Goal: Task Accomplishment & Management: Complete application form

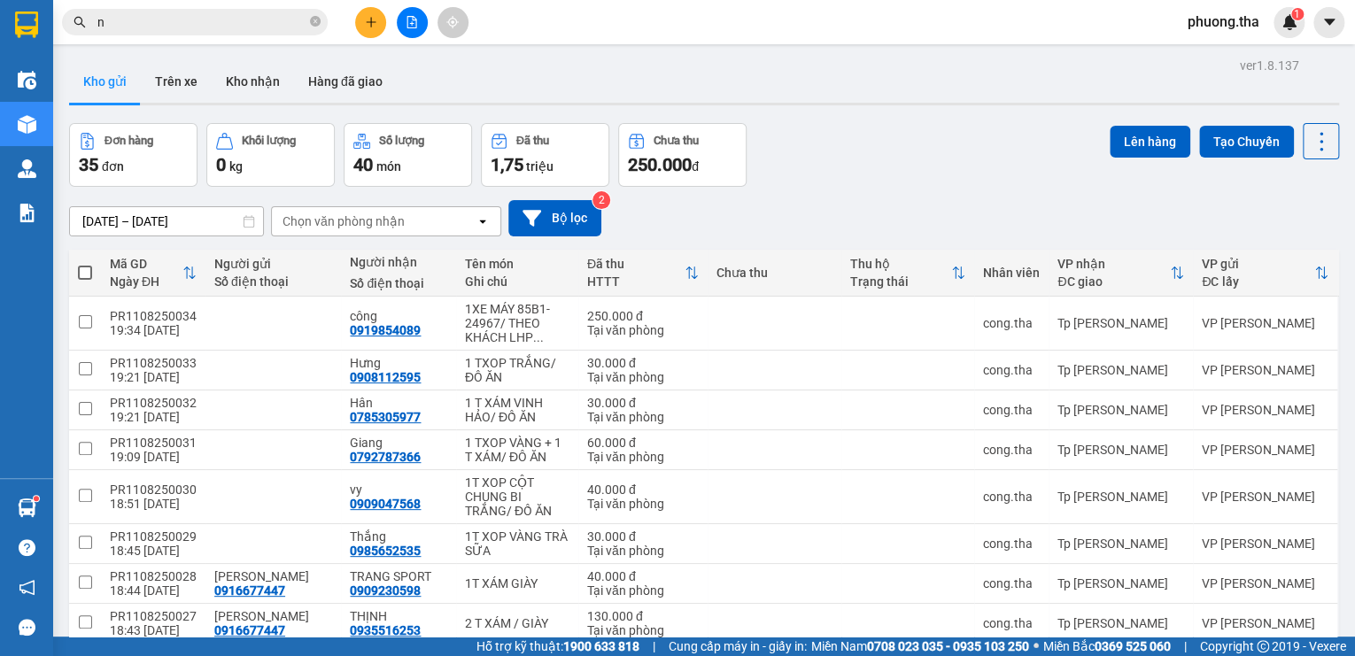
type input "n"
click at [1242, 23] on span "phuong.tha" at bounding box center [1224, 22] width 100 height 22
click at [1234, 53] on span "Đăng xuất" at bounding box center [1235, 54] width 74 height 19
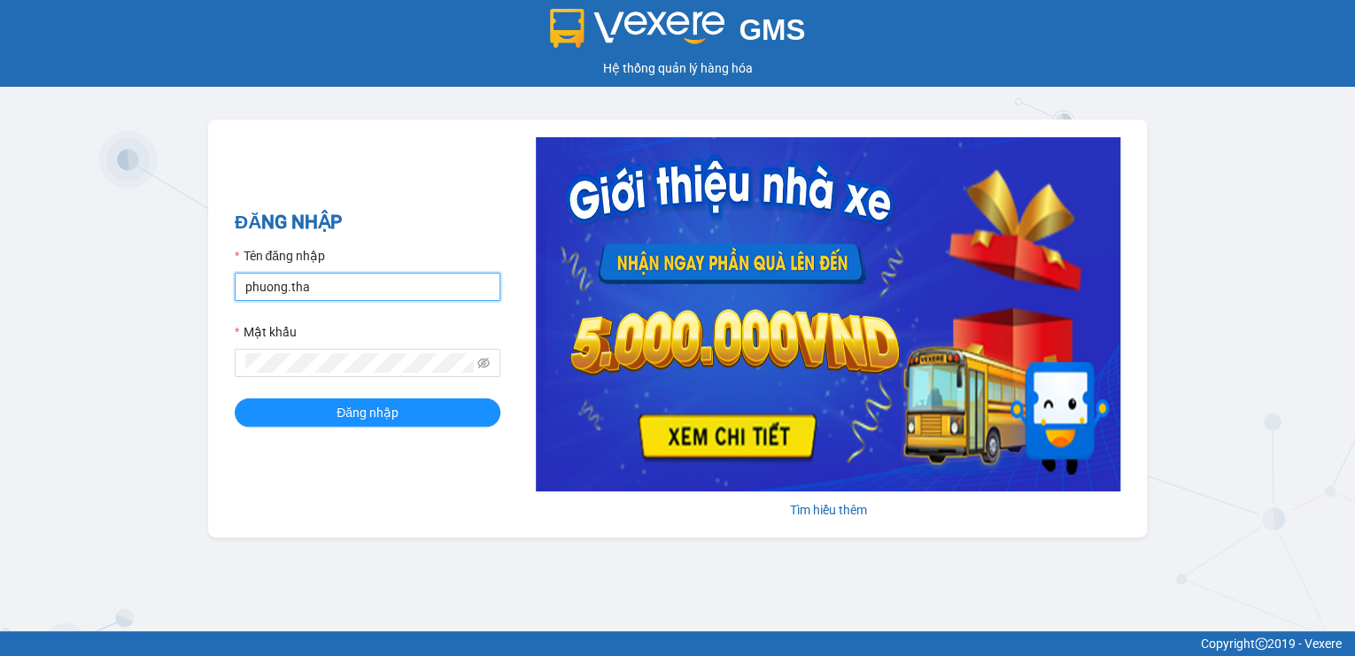
click at [419, 293] on input "phuong.tha" at bounding box center [368, 287] width 266 height 28
type input "thao.tha"
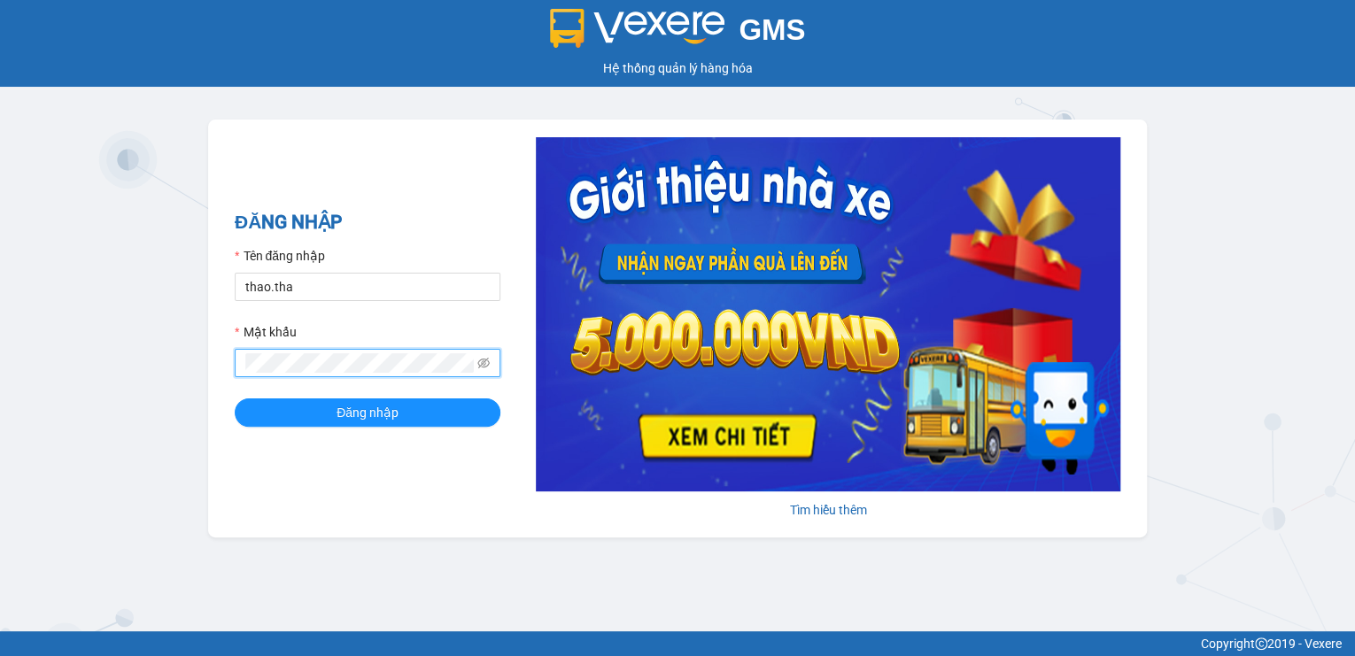
click at [227, 375] on div "ĐĂNG NHẬP Tên đăng nhập thao.tha Mật khẩu Đăng nhập Tìm hiểu thêm" at bounding box center [677, 329] width 939 height 418
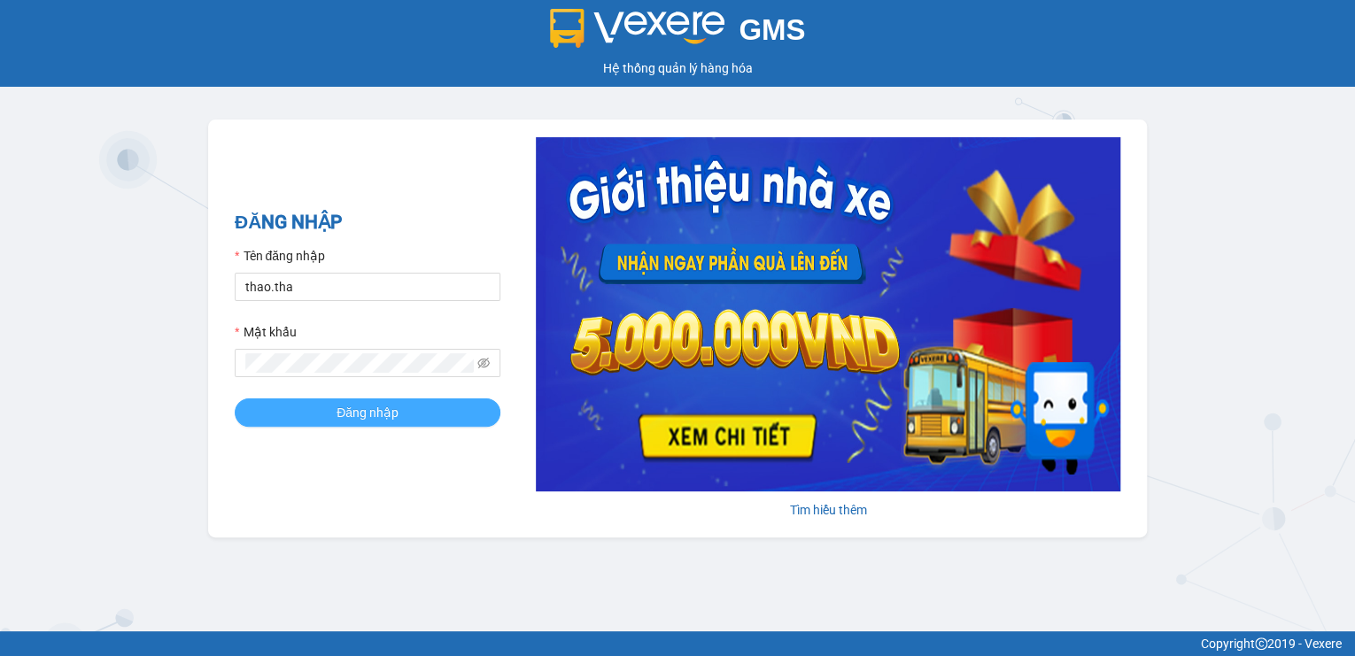
click at [329, 405] on button "Đăng nhập" at bounding box center [368, 413] width 266 height 28
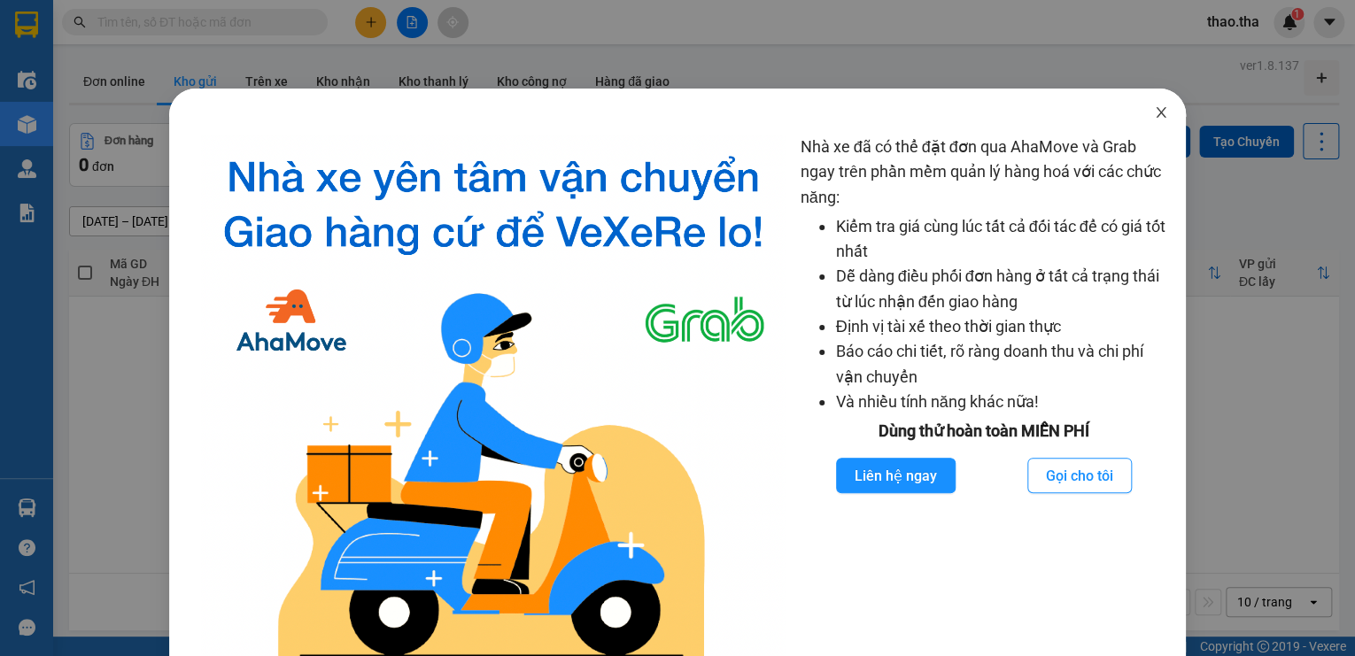
click at [1149, 120] on span "Close" at bounding box center [1161, 114] width 50 height 50
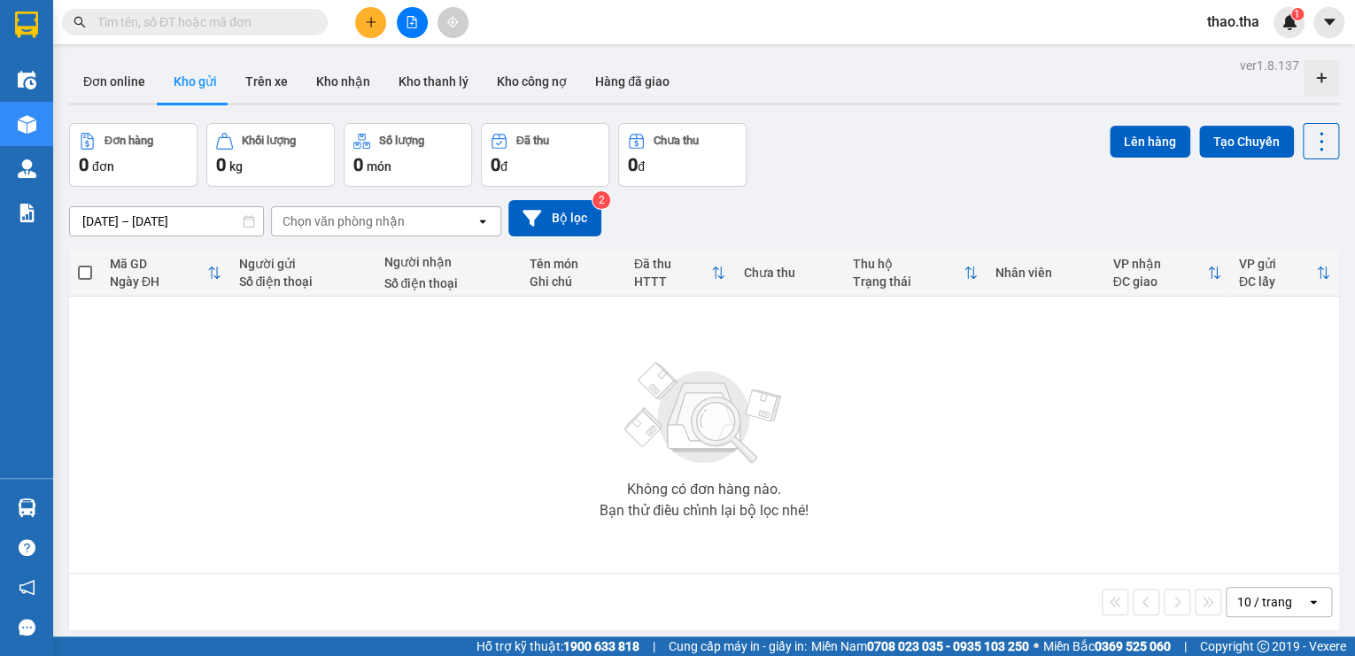
click at [157, 24] on input "text" at bounding box center [201, 21] width 209 height 19
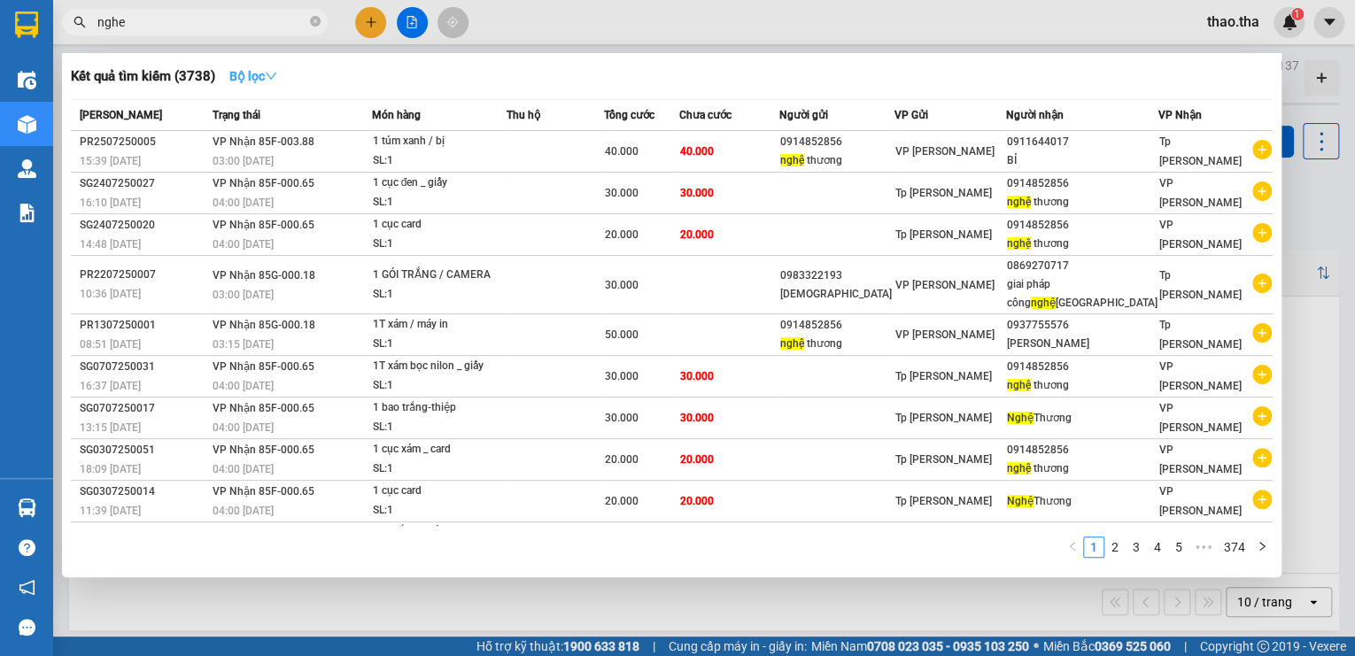
type input "nghe"
drag, startPoint x: 278, startPoint y: 71, endPoint x: 283, endPoint y: 85, distance: 15.1
click at [277, 74] on icon "down" at bounding box center [271, 76] width 12 height 12
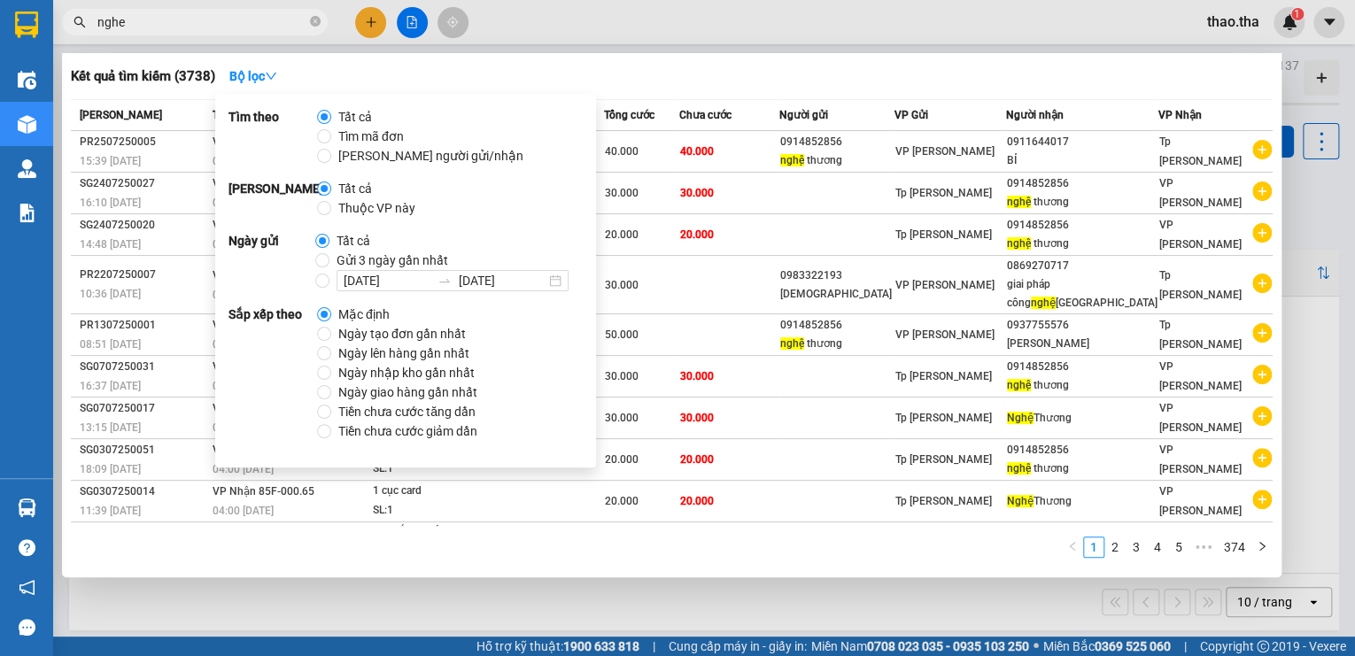
click at [330, 266] on span "Gửi 3 ngày gần nhất" at bounding box center [393, 260] width 126 height 19
click at [330, 266] on input "Gửi 3 ngày gần nhất" at bounding box center [322, 260] width 14 height 14
radio input "true"
radio input "false"
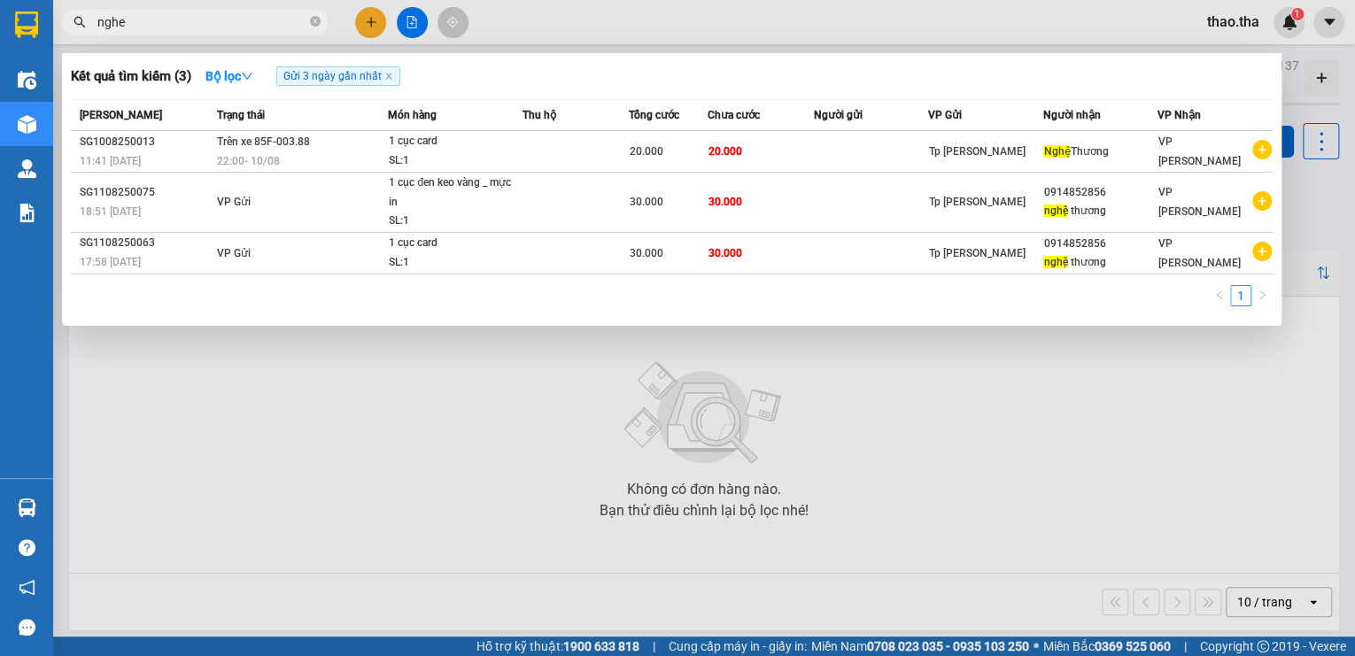
click at [764, 309] on div "1" at bounding box center [672, 301] width 1202 height 32
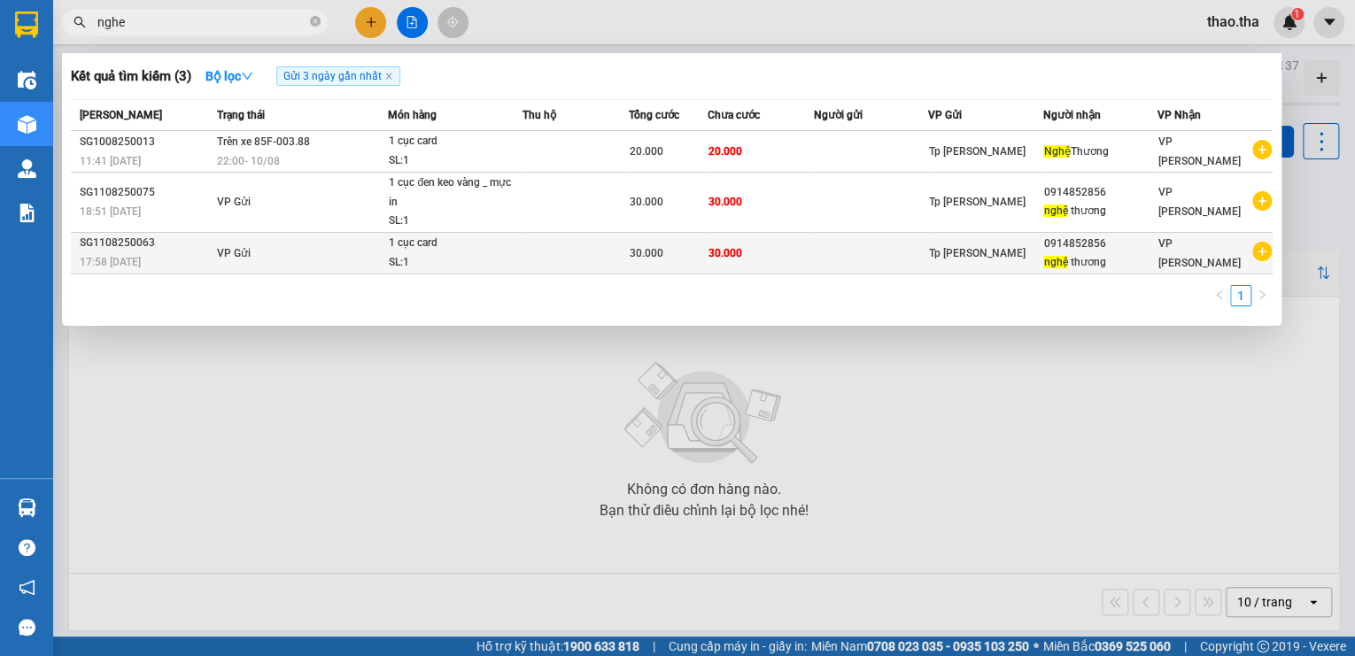
click at [636, 264] on td "30.000" at bounding box center [669, 253] width 80 height 42
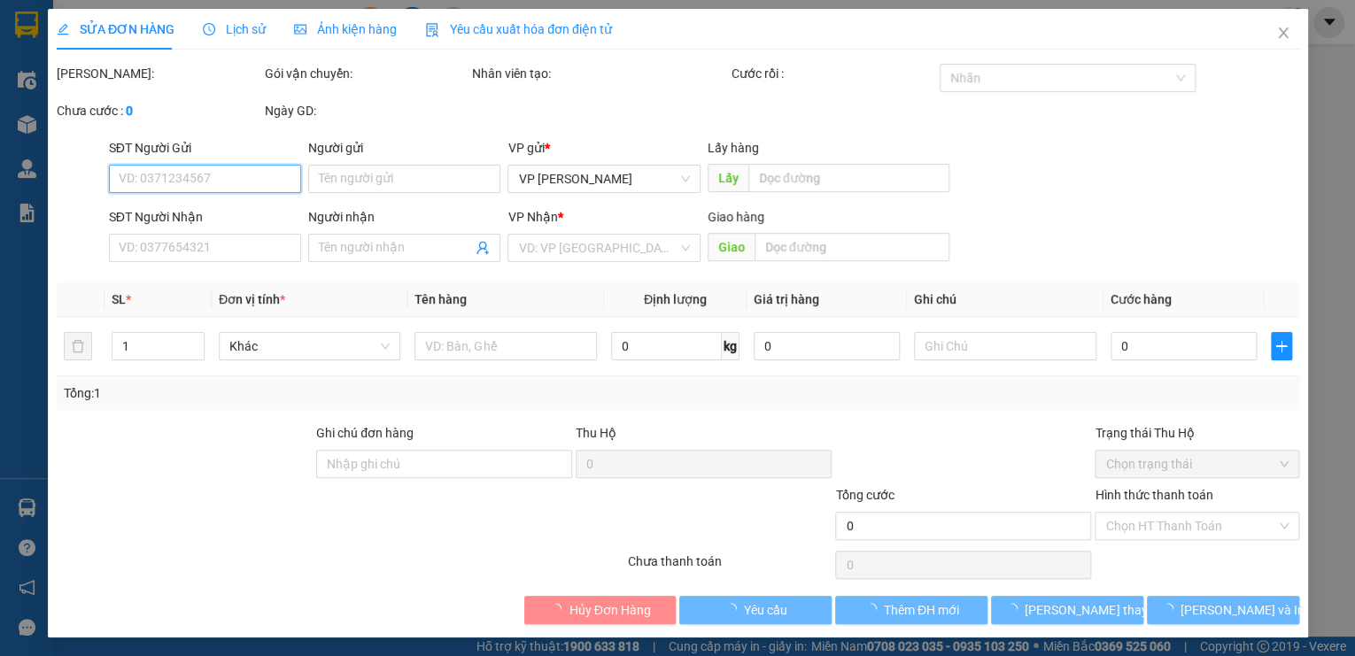
type input "0914852856"
type input "nghệ thương"
type input "30.000"
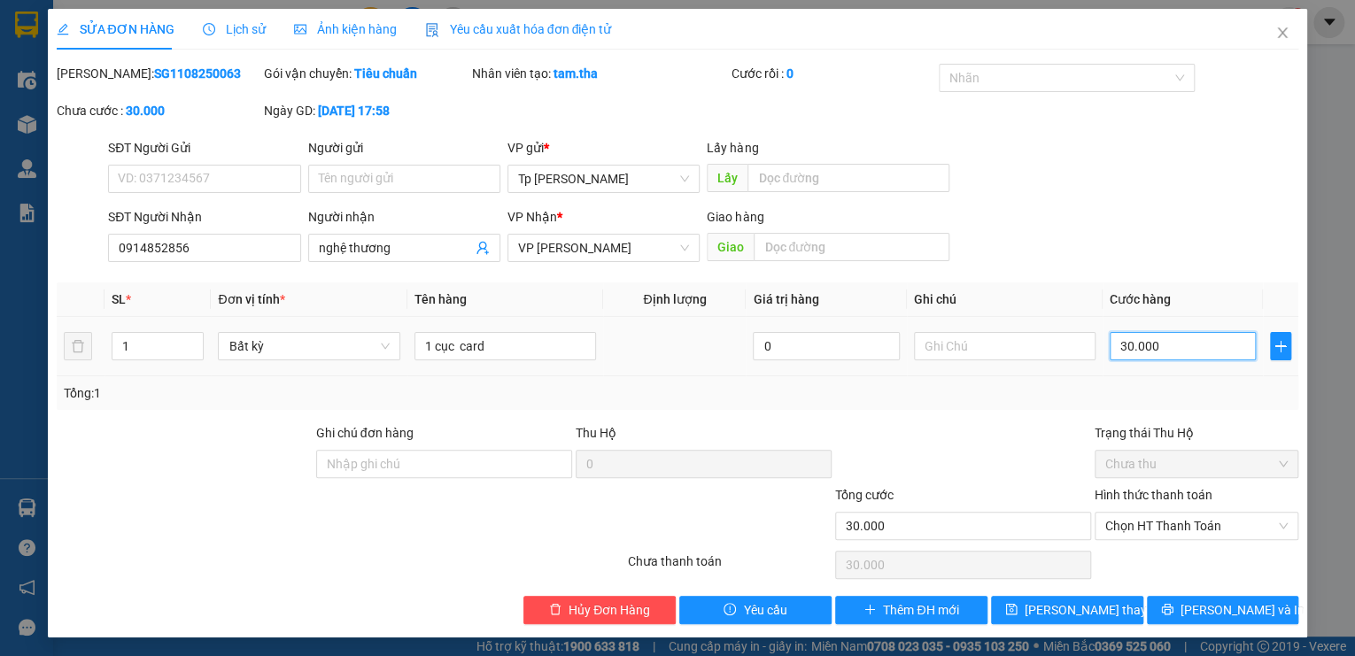
click at [1162, 350] on input "30.000" at bounding box center [1183, 346] width 146 height 28
type input "2"
type input "20"
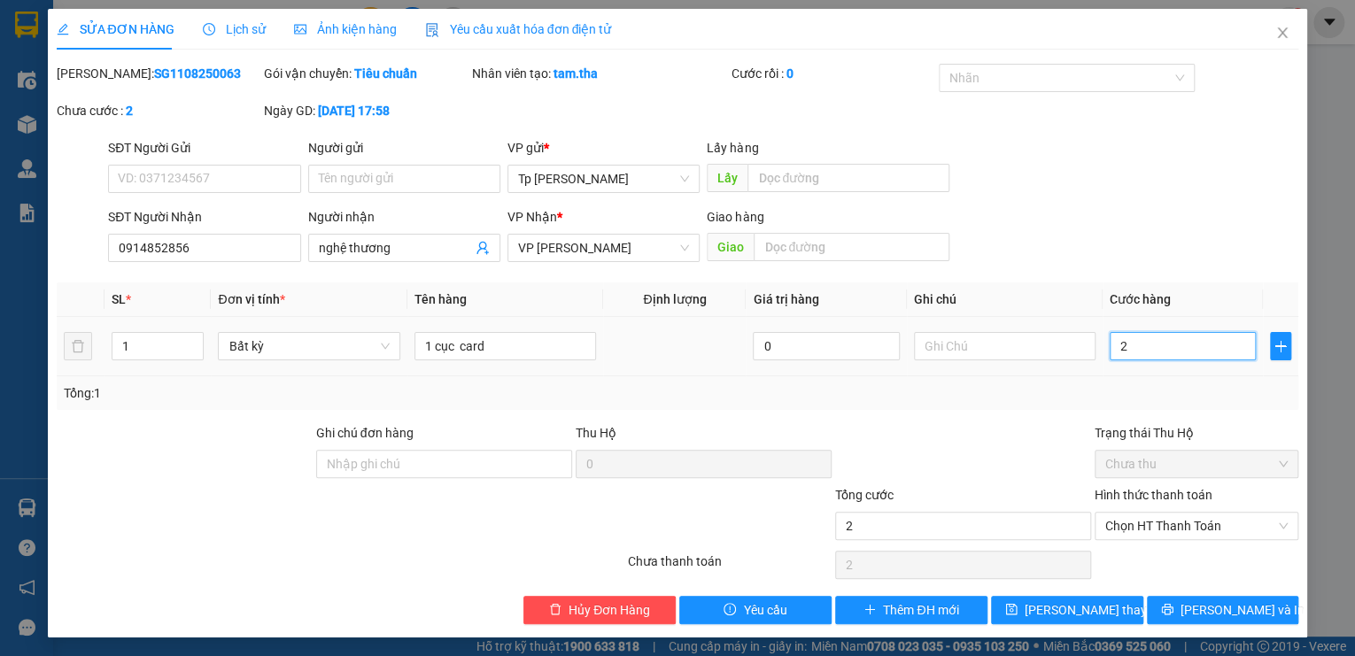
type input "20"
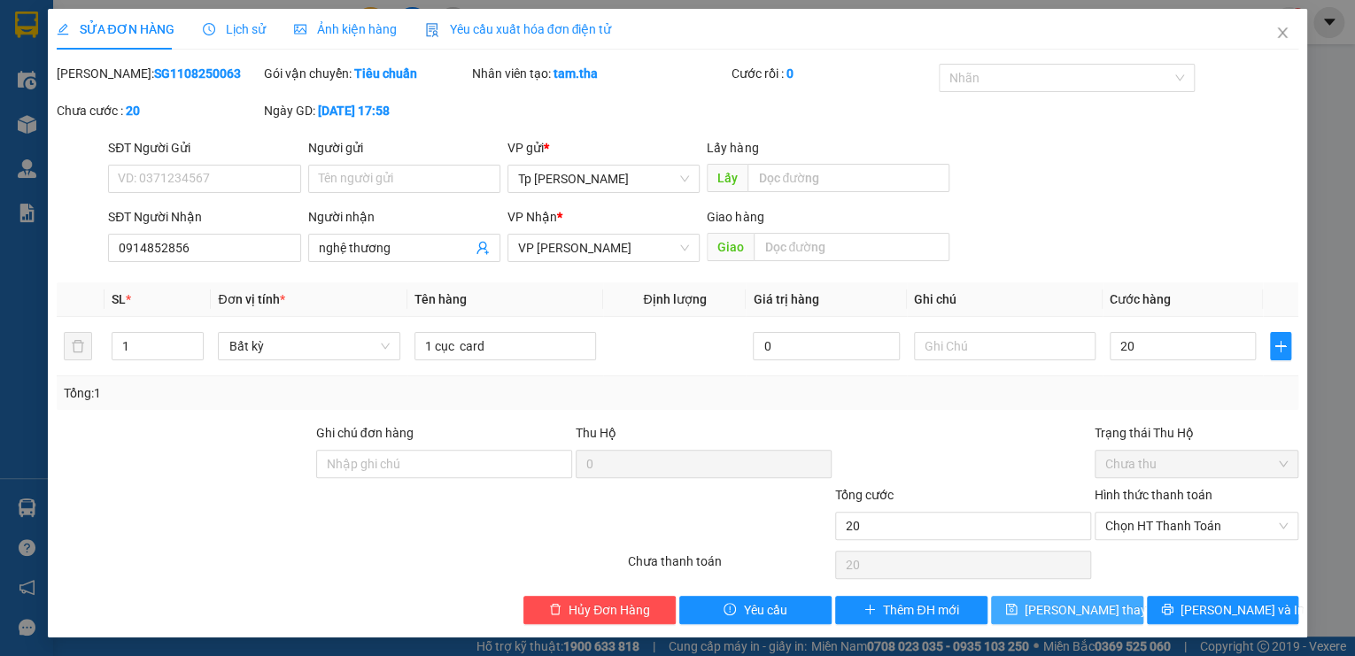
type input "20.000"
click at [1074, 610] on span "[PERSON_NAME] thay đổi" at bounding box center [1096, 610] width 142 height 19
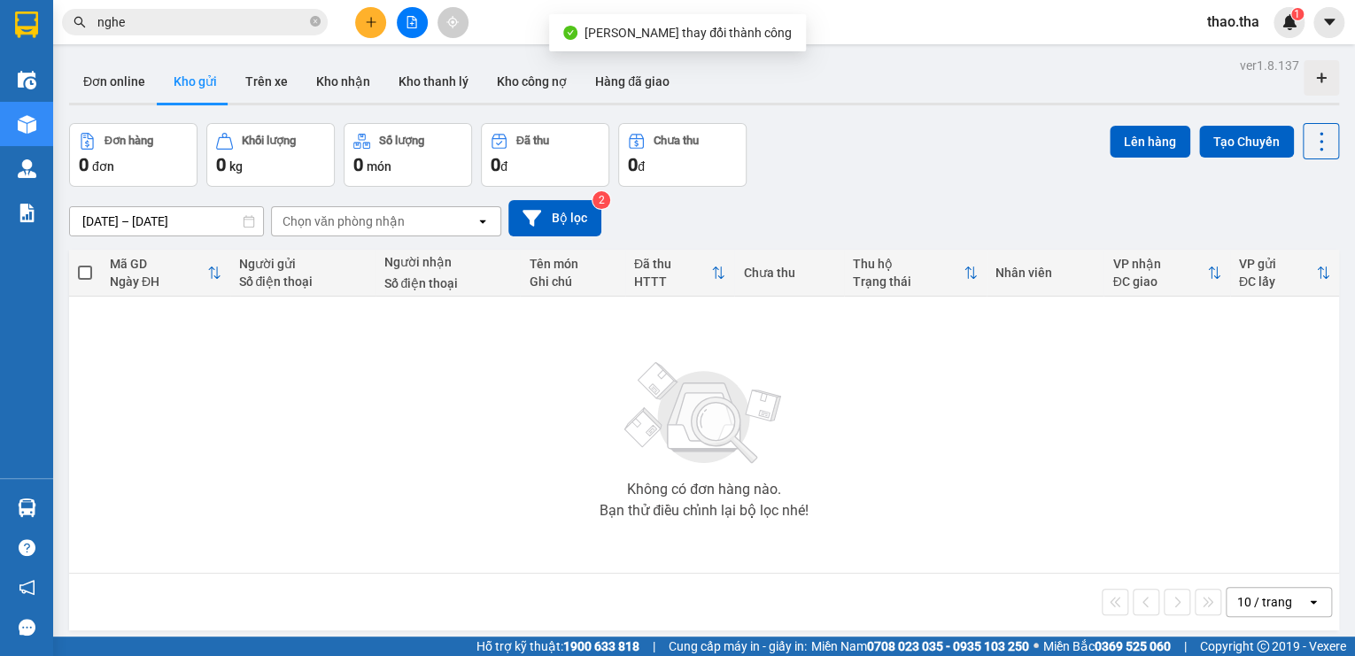
drag, startPoint x: 171, startPoint y: 19, endPoint x: 187, endPoint y: 31, distance: 20.2
click at [181, 27] on input "nghe" at bounding box center [201, 21] width 209 height 19
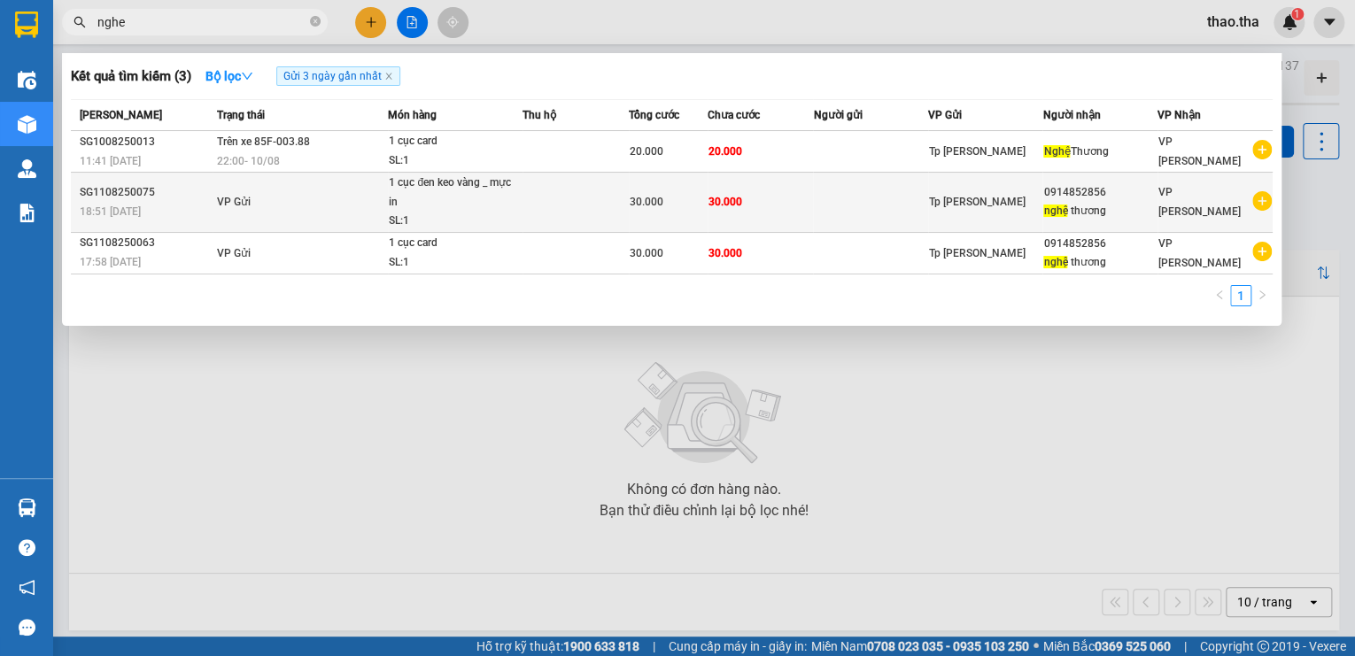
click at [507, 198] on div "1 cục đen keo vàng _ mực in" at bounding box center [455, 193] width 133 height 38
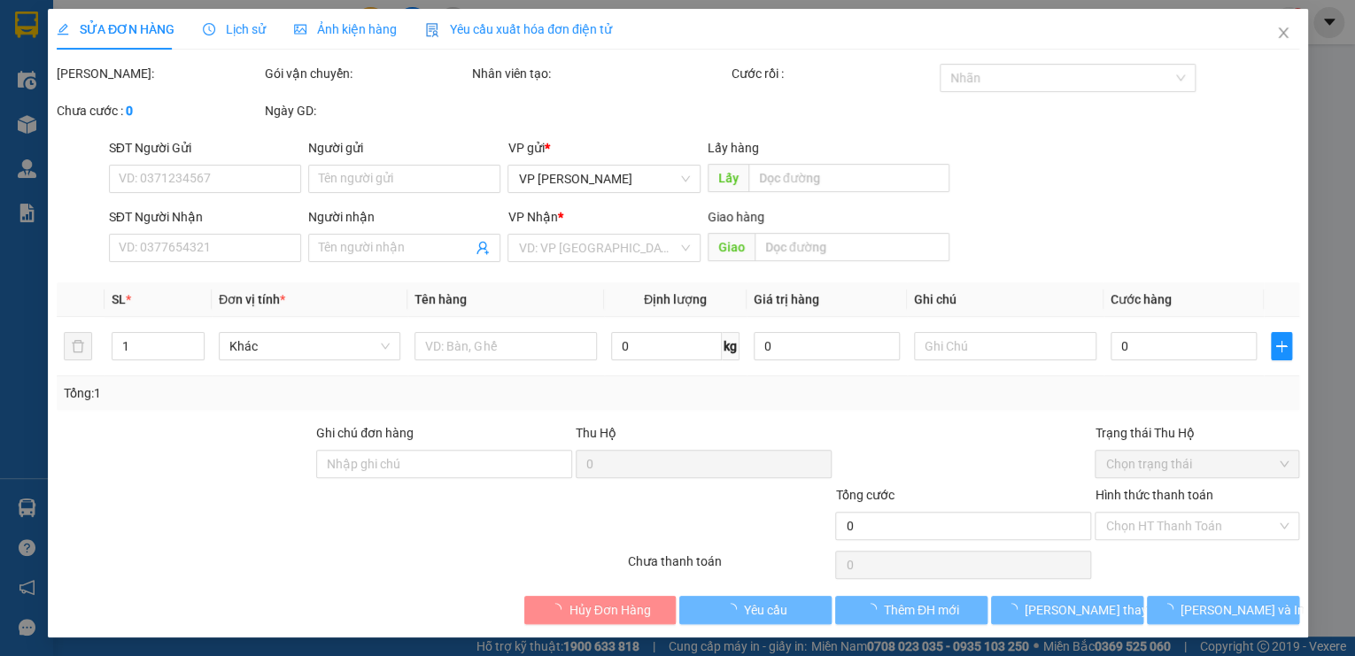
type input "0914852856"
type input "nghệ thương"
type input "30.000"
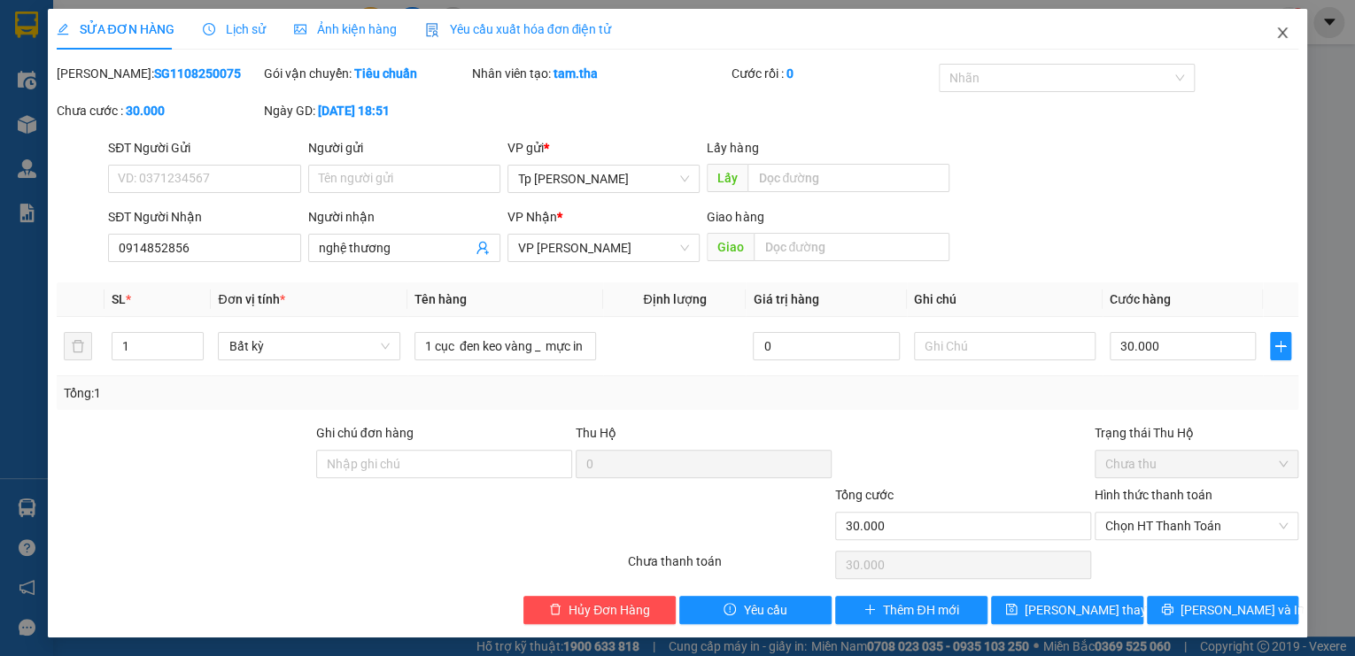
click at [1276, 33] on icon "close" at bounding box center [1283, 33] width 14 height 14
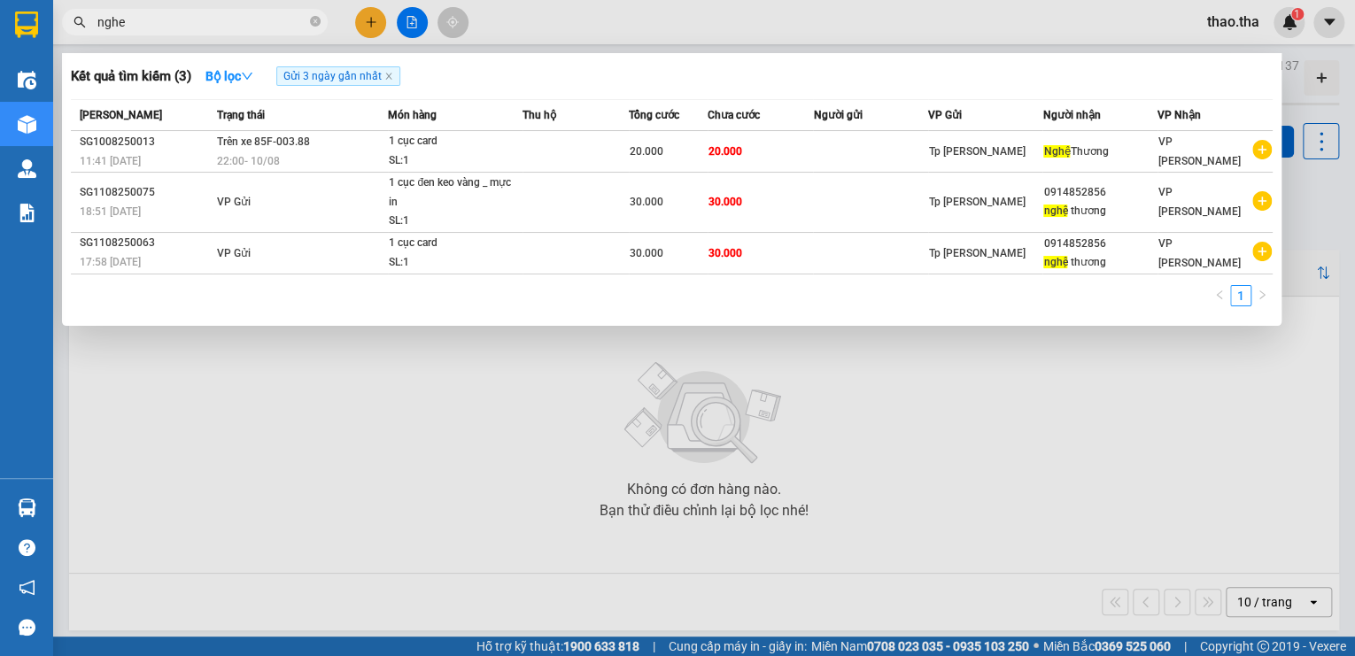
drag, startPoint x: 143, startPoint y: 17, endPoint x: 81, endPoint y: 30, distance: 63.4
click at [86, 29] on span "nghe" at bounding box center [195, 22] width 266 height 27
type input "7464"
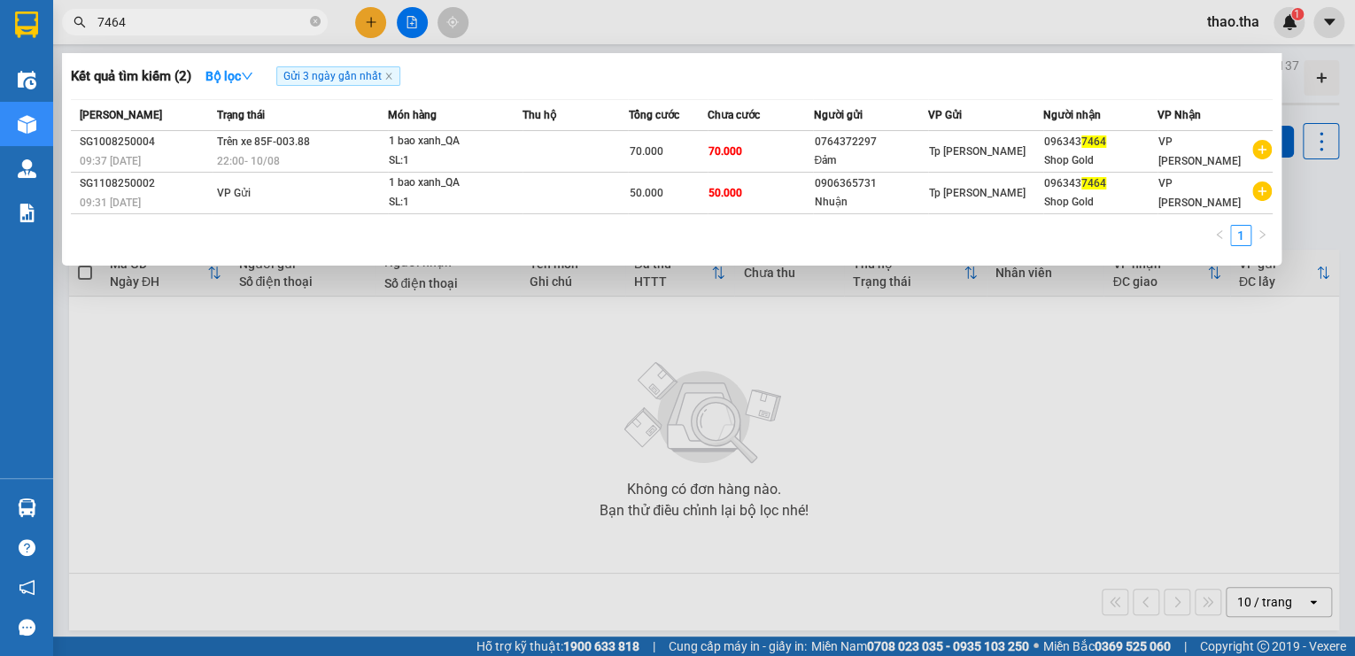
drag, startPoint x: 126, startPoint y: 23, endPoint x: 85, endPoint y: 21, distance: 40.8
click at [85, 21] on div "7464" at bounding box center [172, 22] width 345 height 27
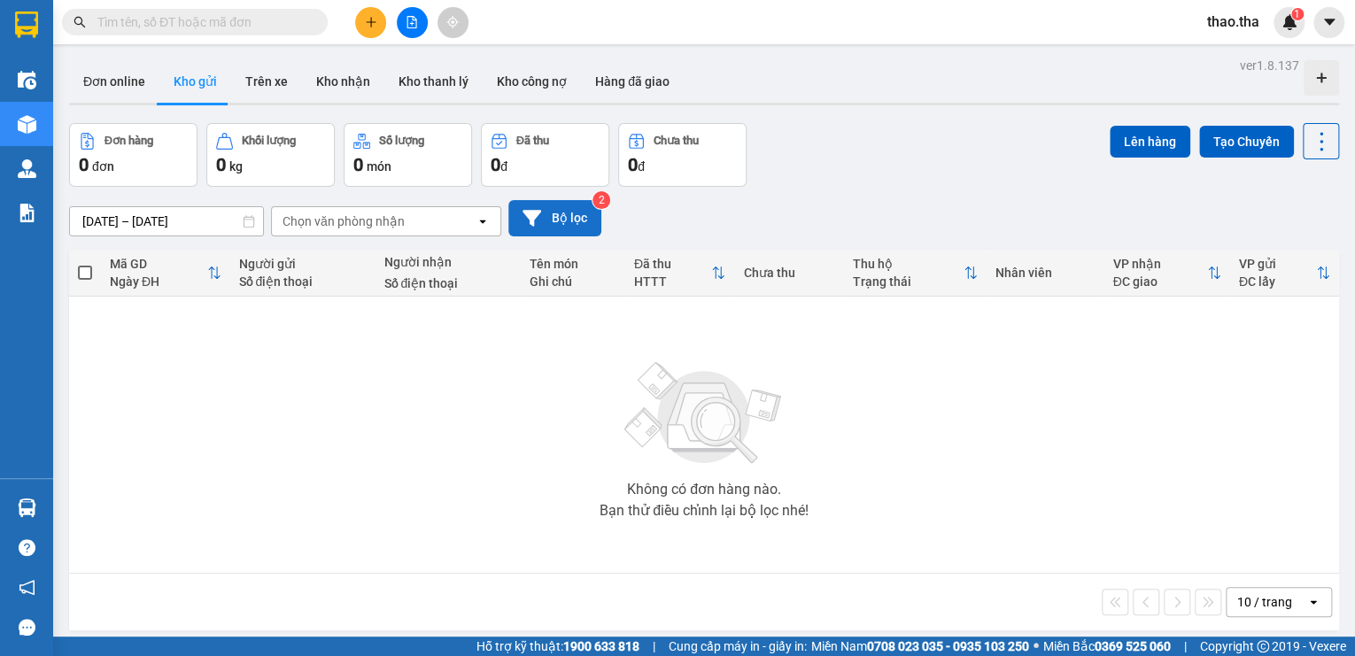
click at [553, 216] on button "Bộ lọc" at bounding box center [554, 218] width 93 height 36
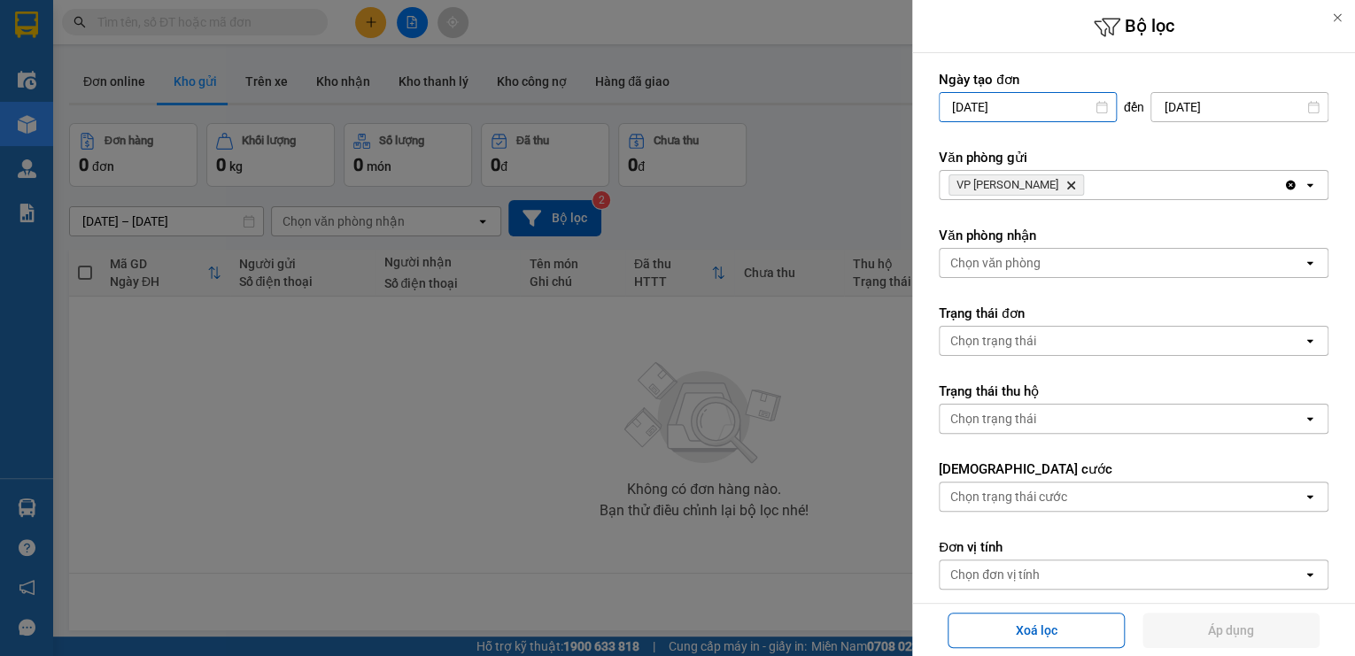
click at [1032, 112] on input "[DATE]" at bounding box center [1028, 107] width 176 height 28
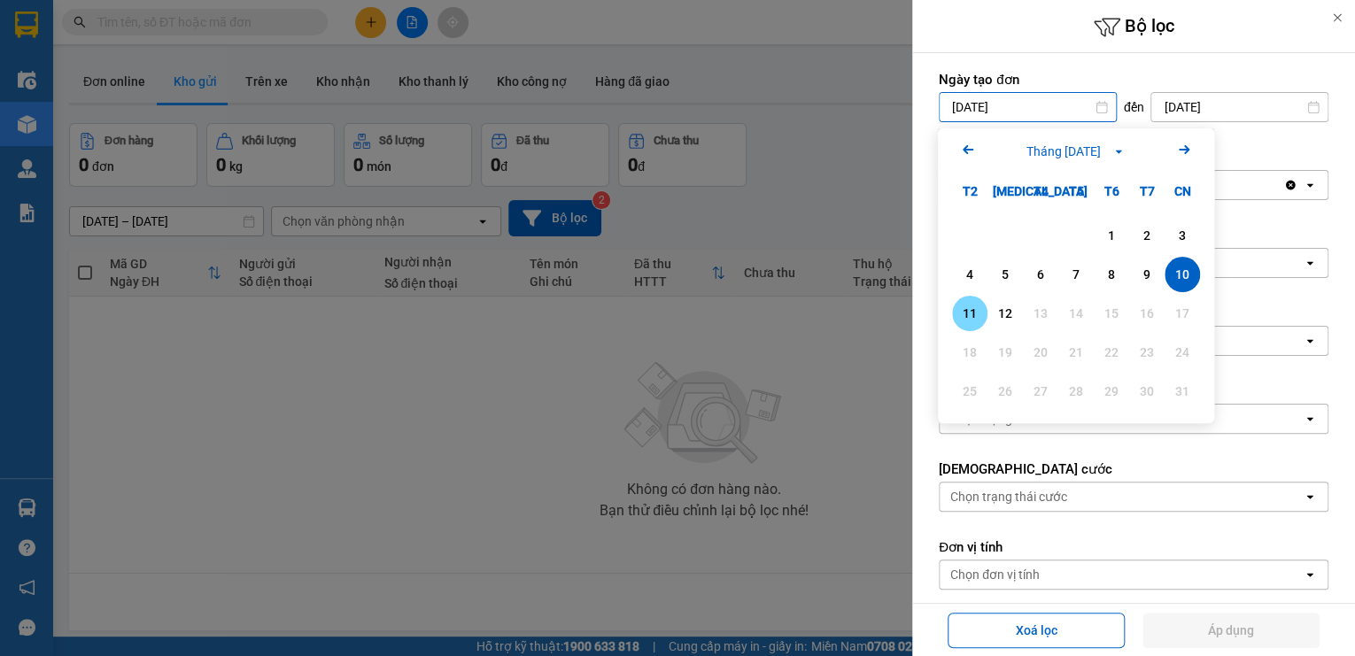
drag, startPoint x: 968, startPoint y: 315, endPoint x: 992, endPoint y: 287, distance: 37.1
click at [973, 315] on div "11" at bounding box center [970, 313] width 25 height 21
type input "[DATE]"
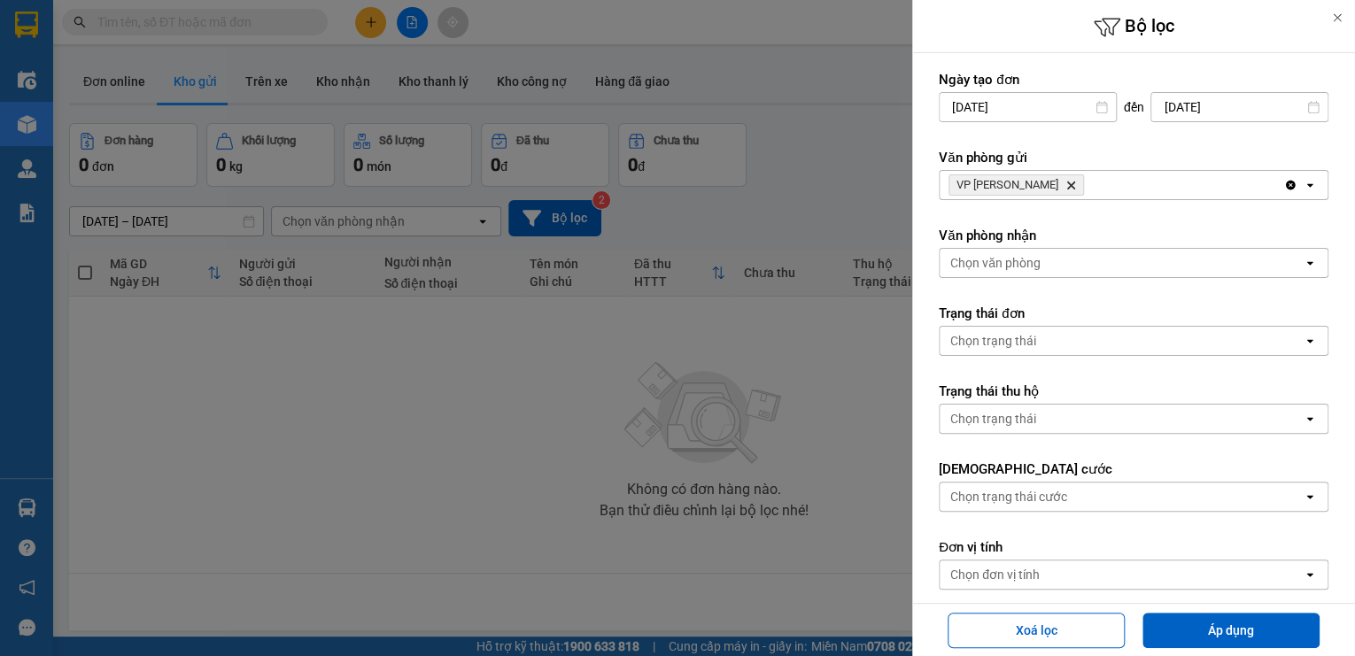
click at [1067, 183] on icon "VP Phan Rang, close by backspace" at bounding box center [1071, 186] width 8 height 8
click at [1043, 183] on div "Chọn văn phòng" at bounding box center [1121, 185] width 363 height 28
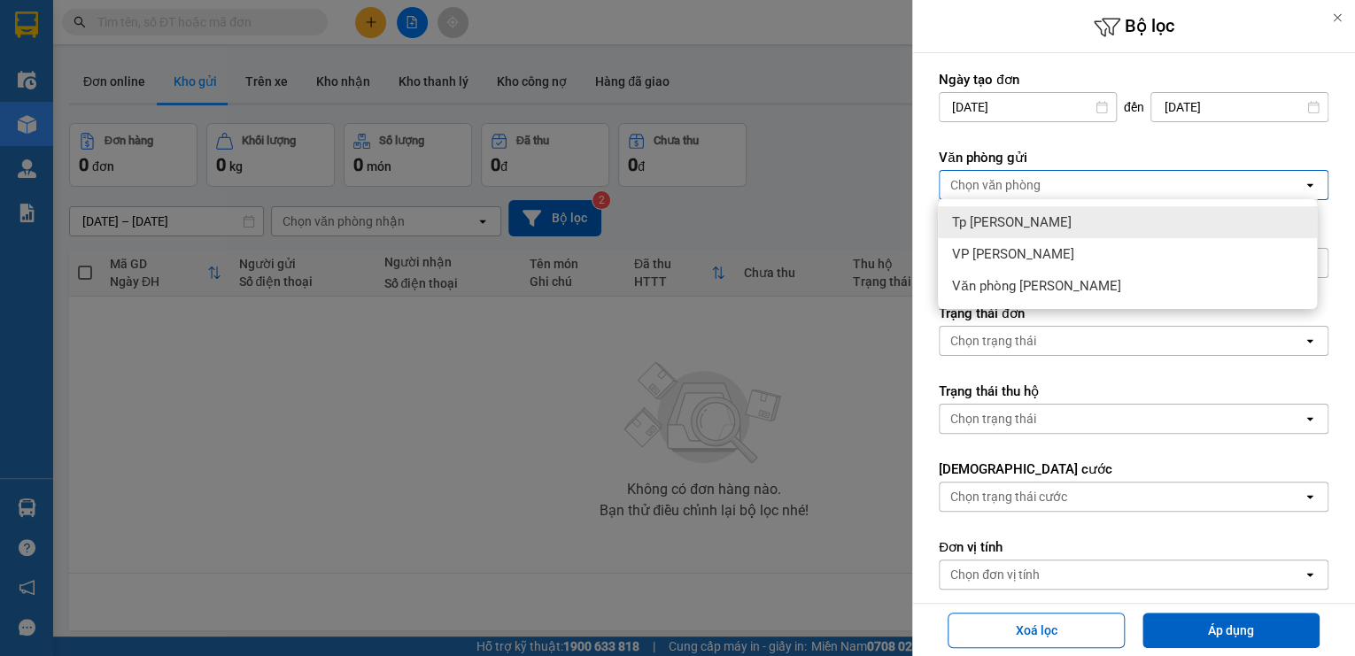
click at [1059, 220] on div "Tp [PERSON_NAME]" at bounding box center [1127, 222] width 379 height 32
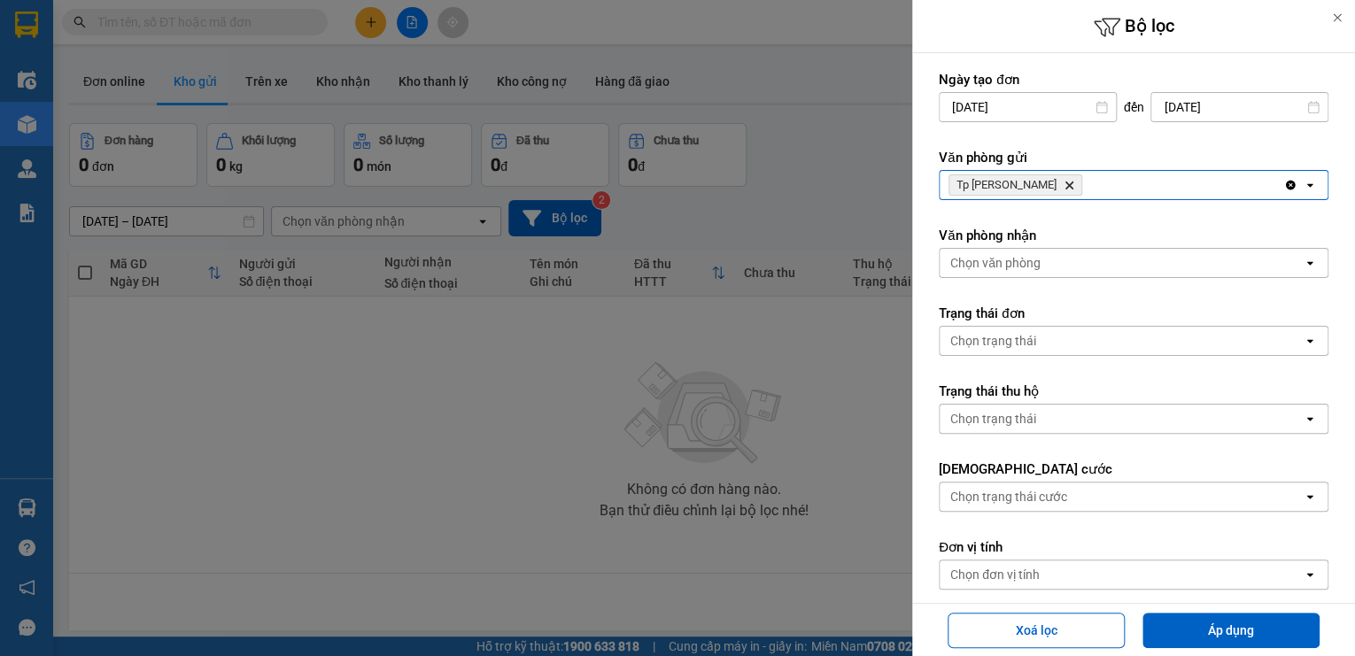
click at [1089, 273] on div "Chọn văn phòng" at bounding box center [1121, 263] width 363 height 28
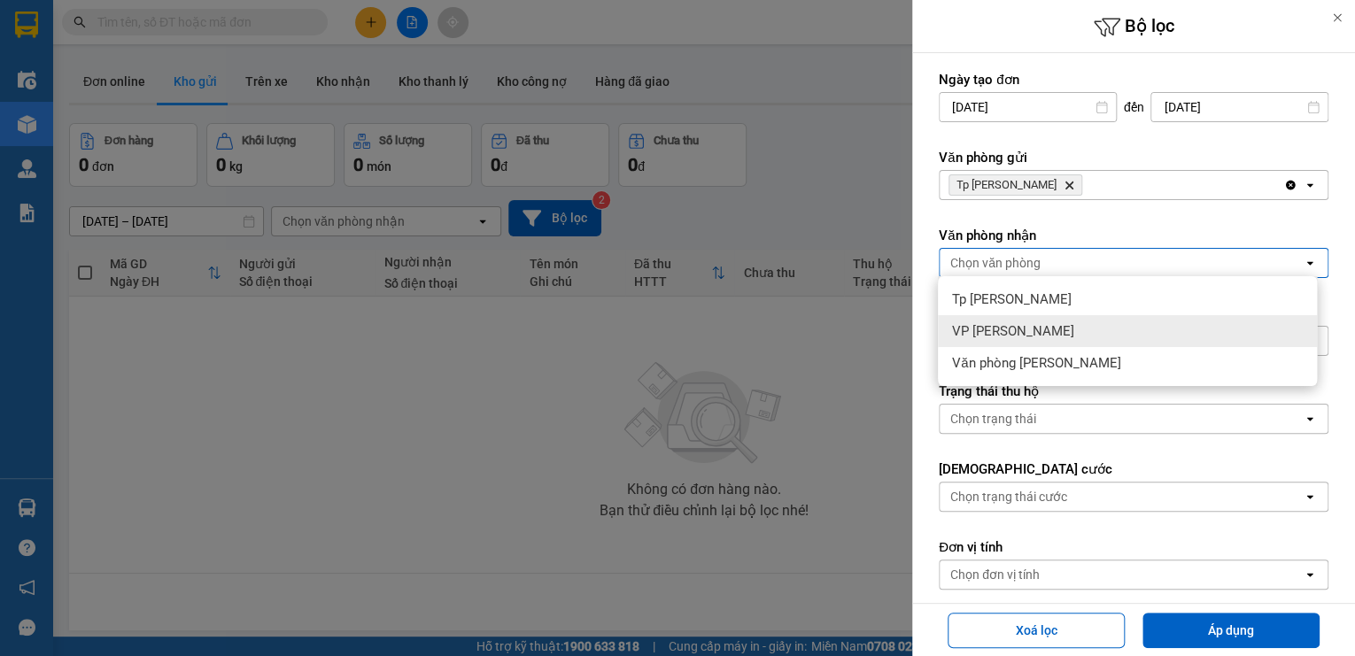
drag, startPoint x: 1085, startPoint y: 324, endPoint x: 1095, endPoint y: 337, distance: 15.8
click at [1095, 337] on div "VP [PERSON_NAME]" at bounding box center [1127, 331] width 379 height 32
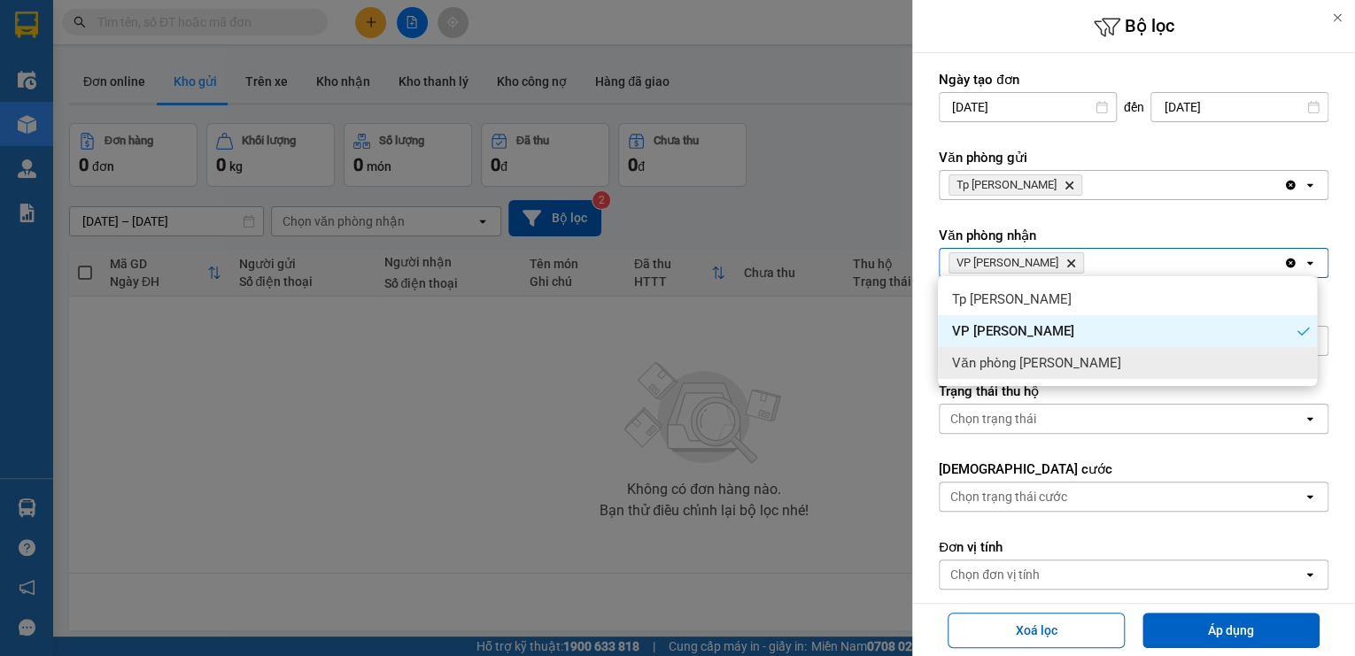
drag, startPoint x: 1107, startPoint y: 362, endPoint x: 1127, endPoint y: 396, distance: 38.9
click at [1109, 365] on div "Văn phòng [PERSON_NAME]" at bounding box center [1127, 363] width 379 height 32
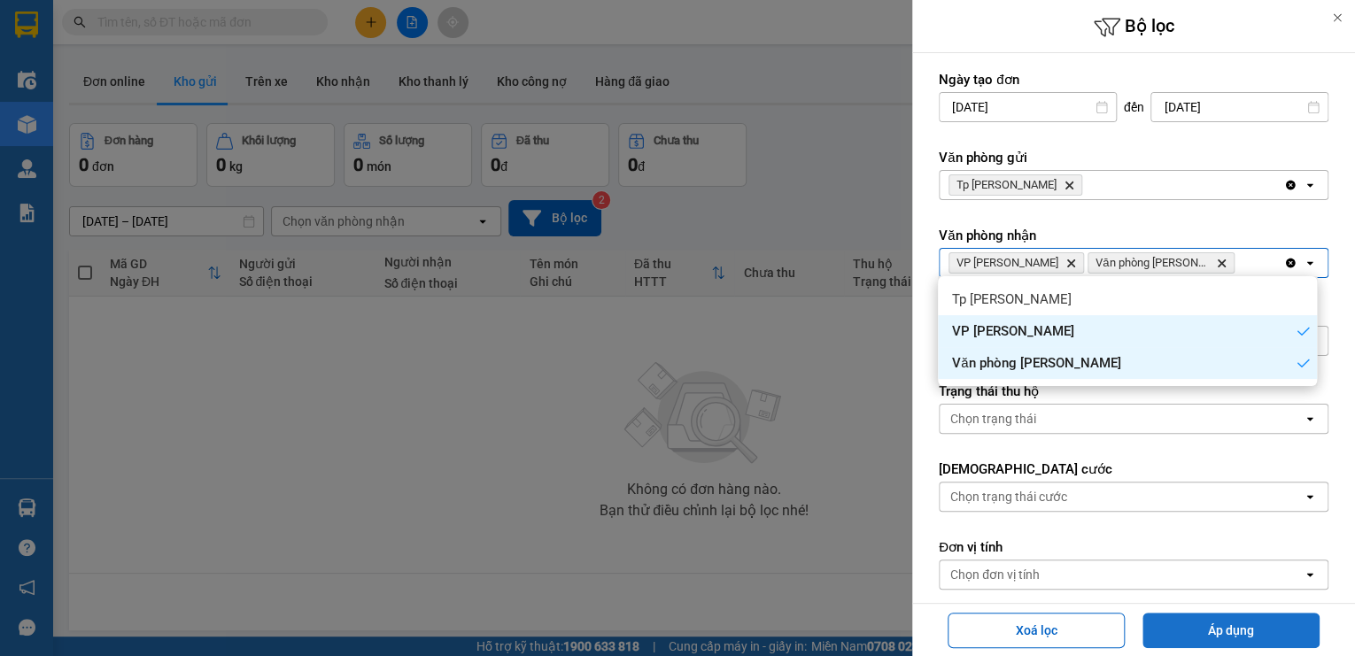
click at [1225, 624] on button "Áp dụng" at bounding box center [1231, 630] width 177 height 35
type input "[DATE] – [DATE]"
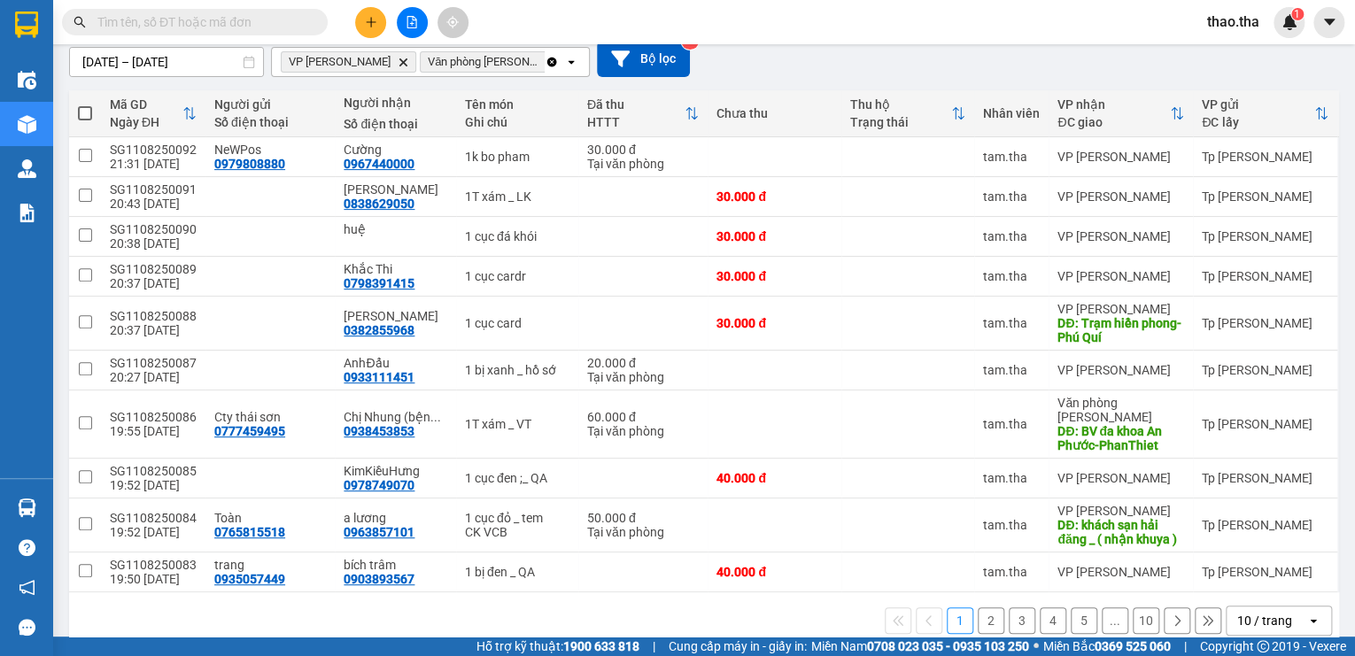
scroll to position [170, 0]
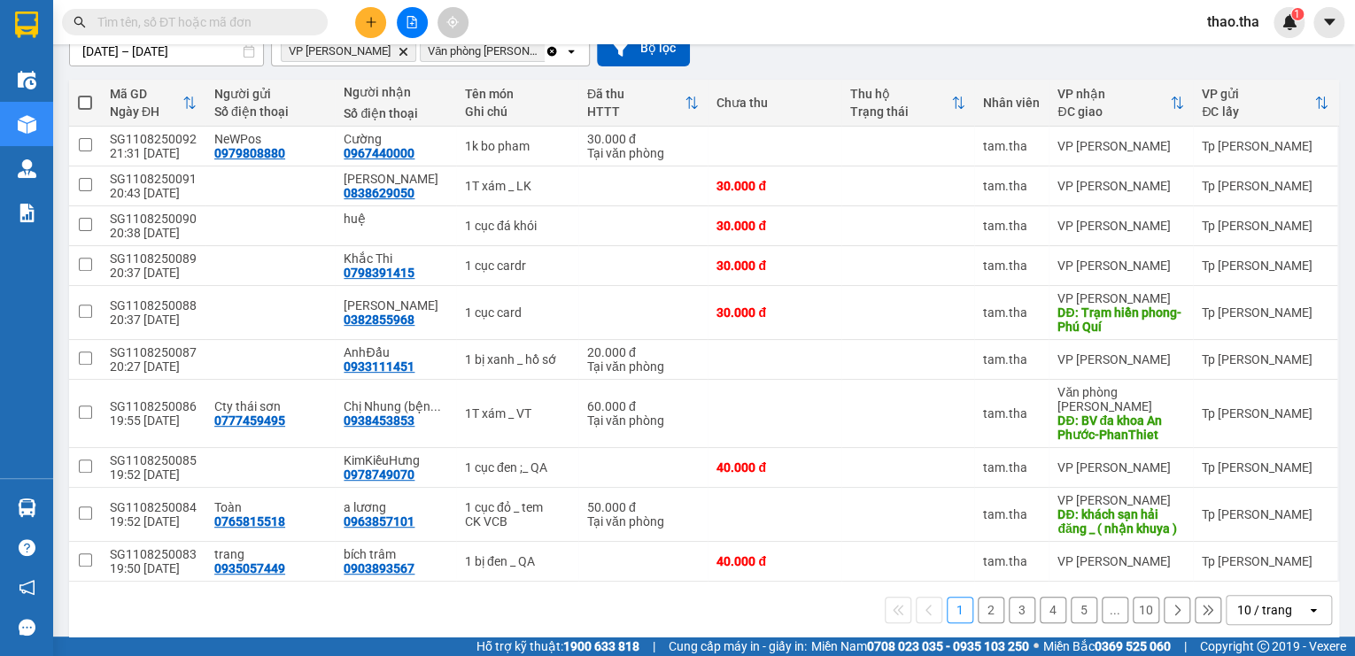
click at [1134, 597] on button "10" at bounding box center [1146, 610] width 27 height 27
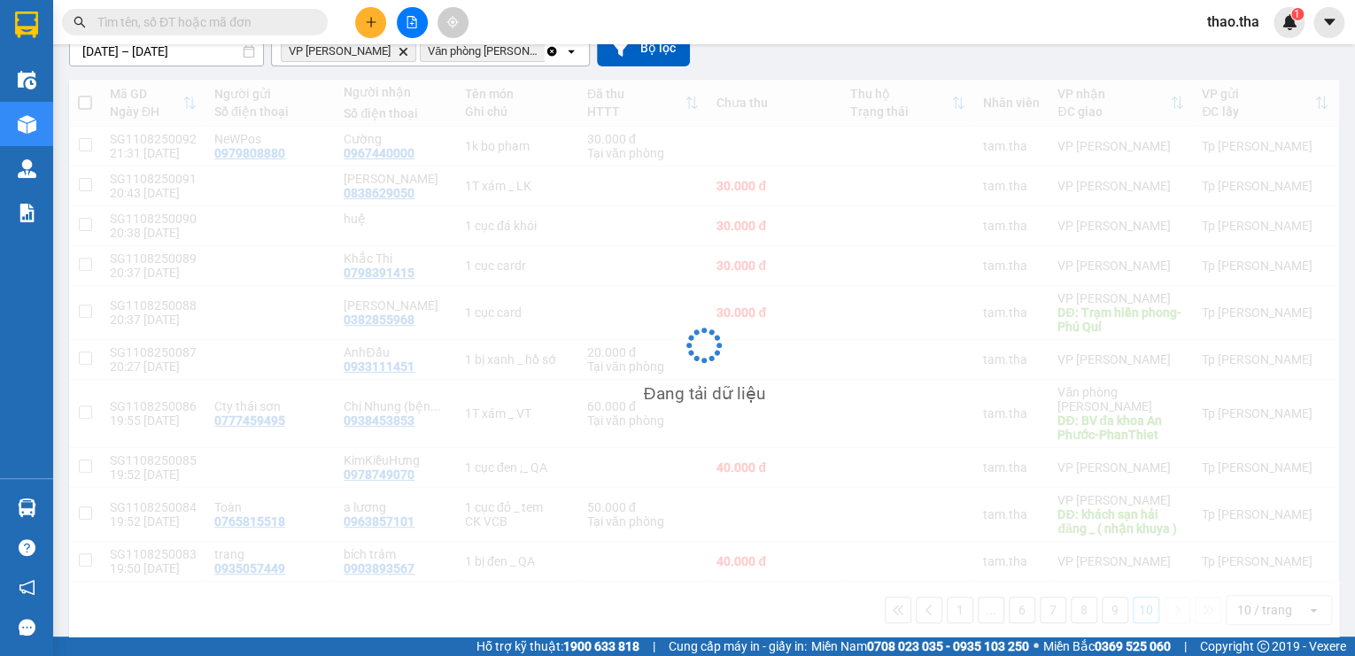
scroll to position [81, 0]
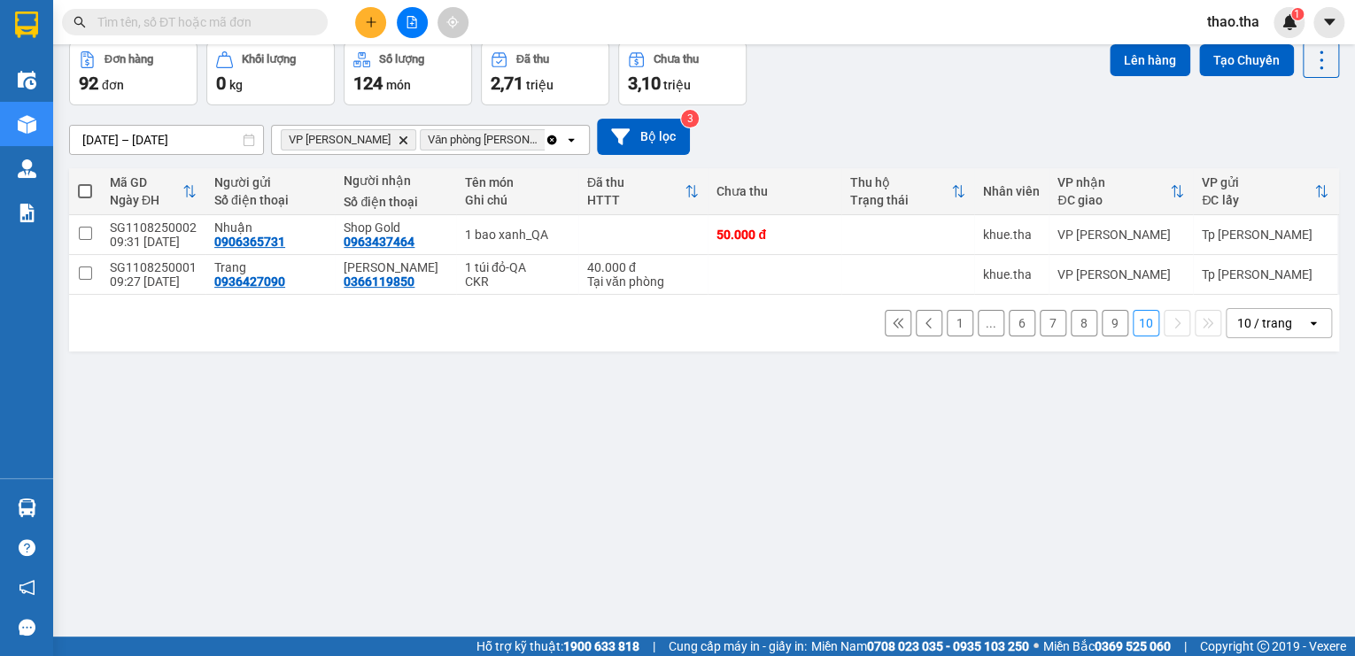
click at [1268, 329] on div "10 / trang" at bounding box center [1264, 323] width 55 height 18
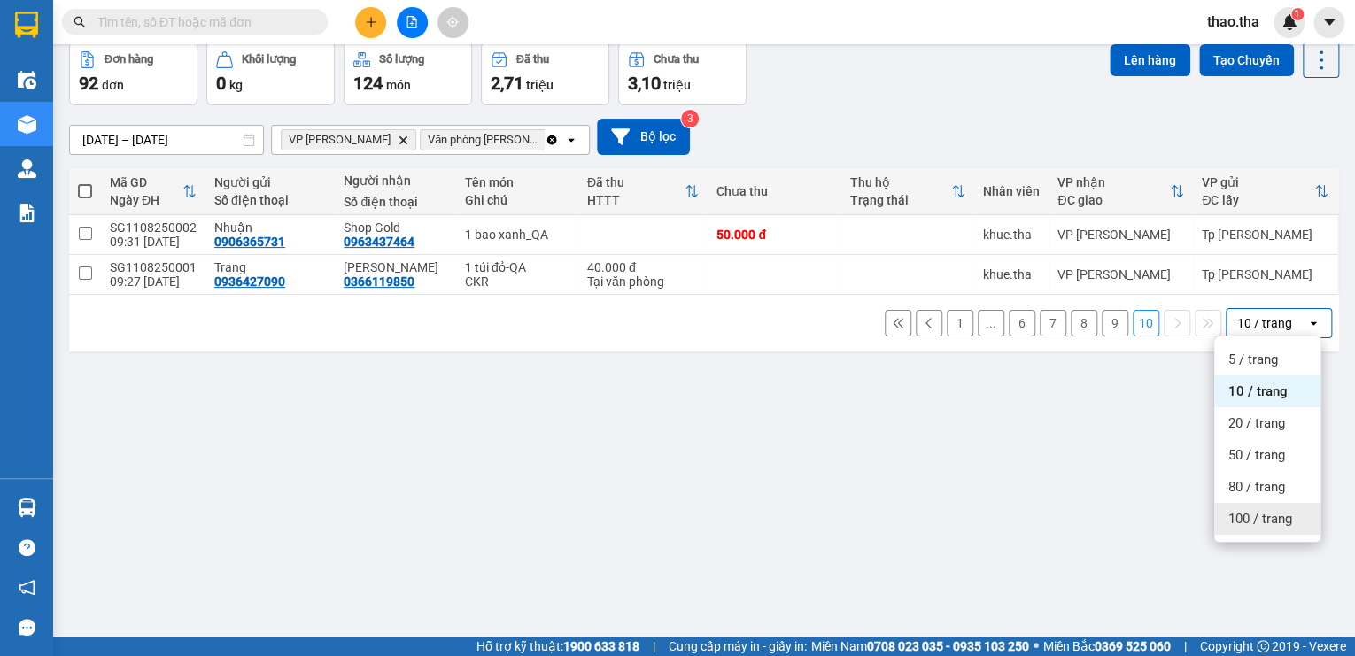
click at [1260, 514] on span "100 / trang" at bounding box center [1261, 519] width 64 height 18
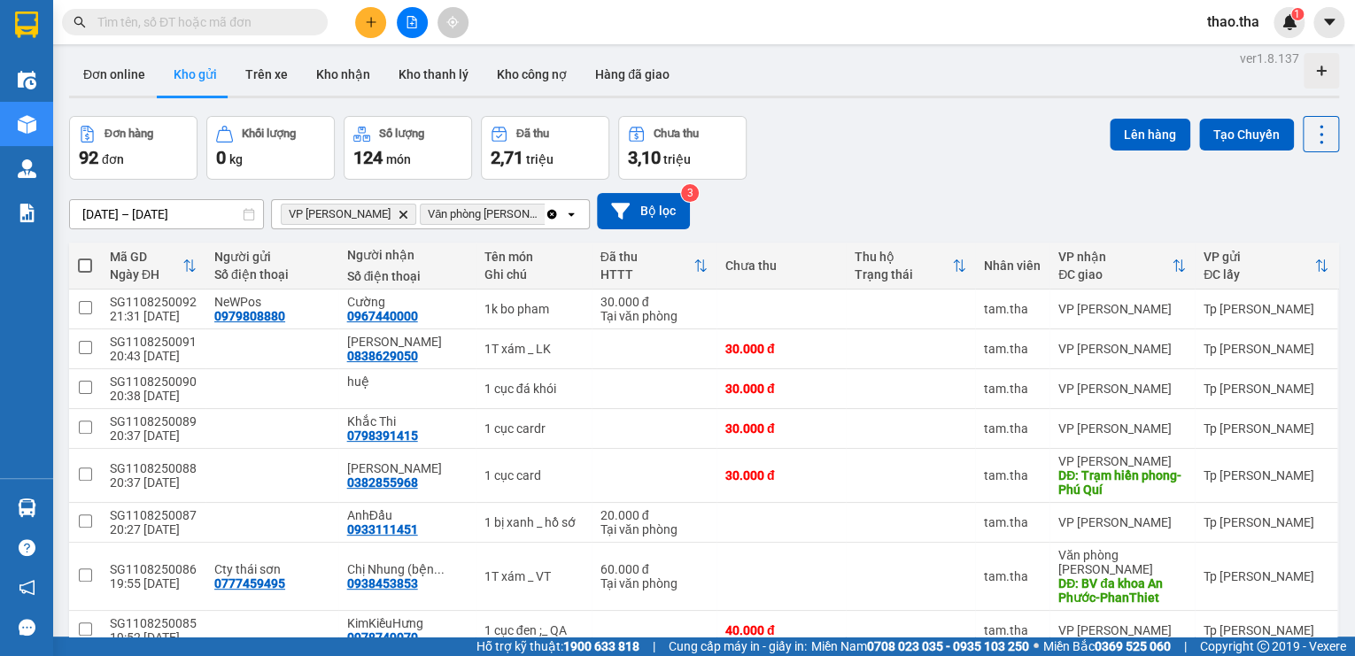
scroll to position [0, 0]
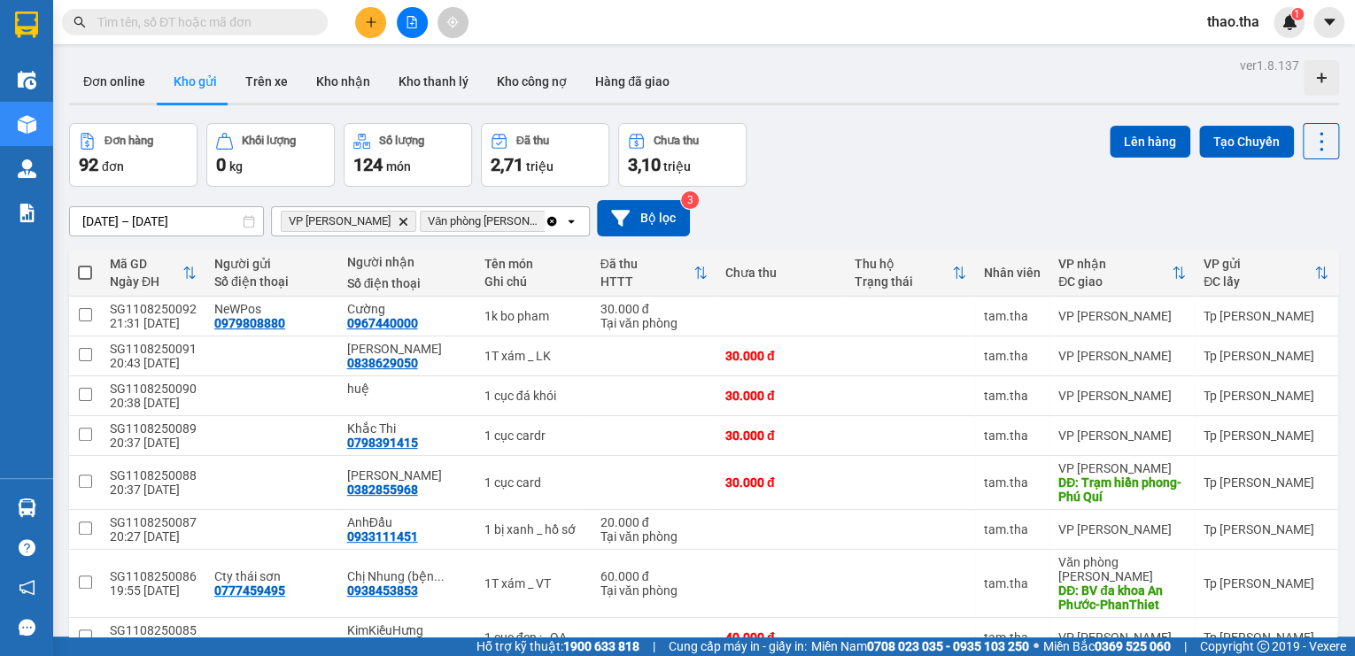
click at [85, 272] on span at bounding box center [85, 273] width 14 height 14
click at [85, 264] on input "checkbox" at bounding box center [85, 264] width 0 height 0
checkbox input "true"
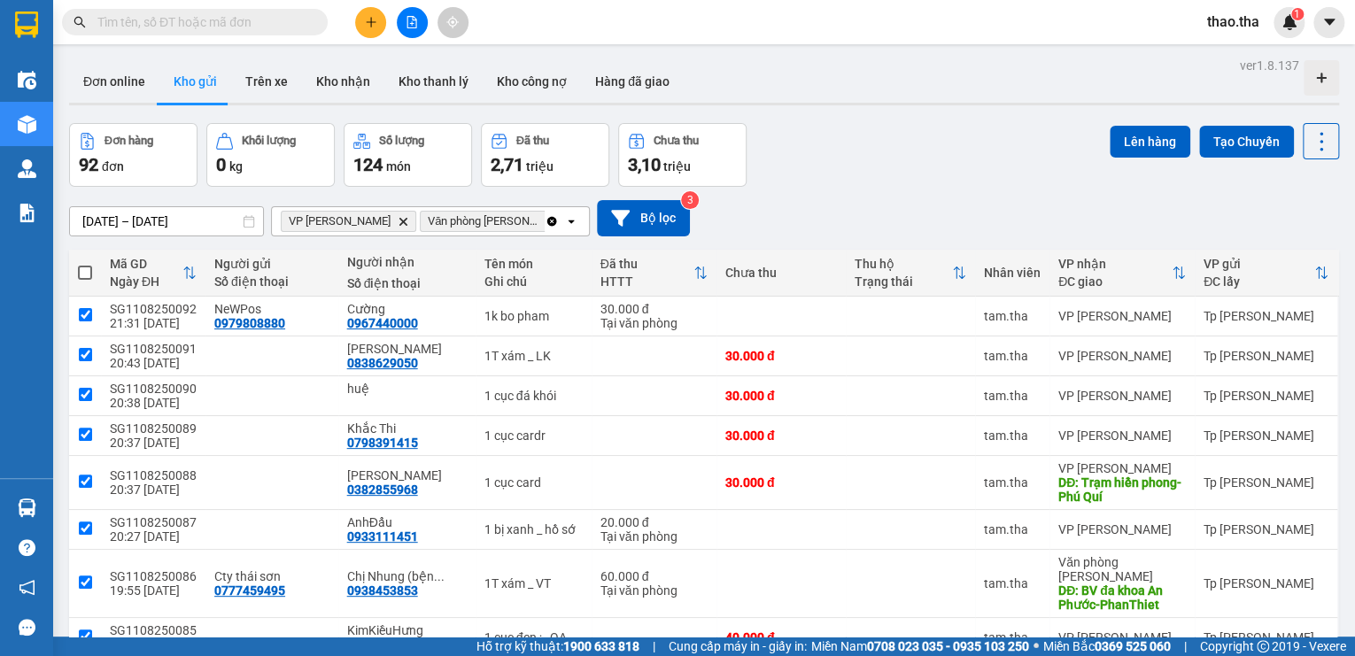
checkbox input "true"
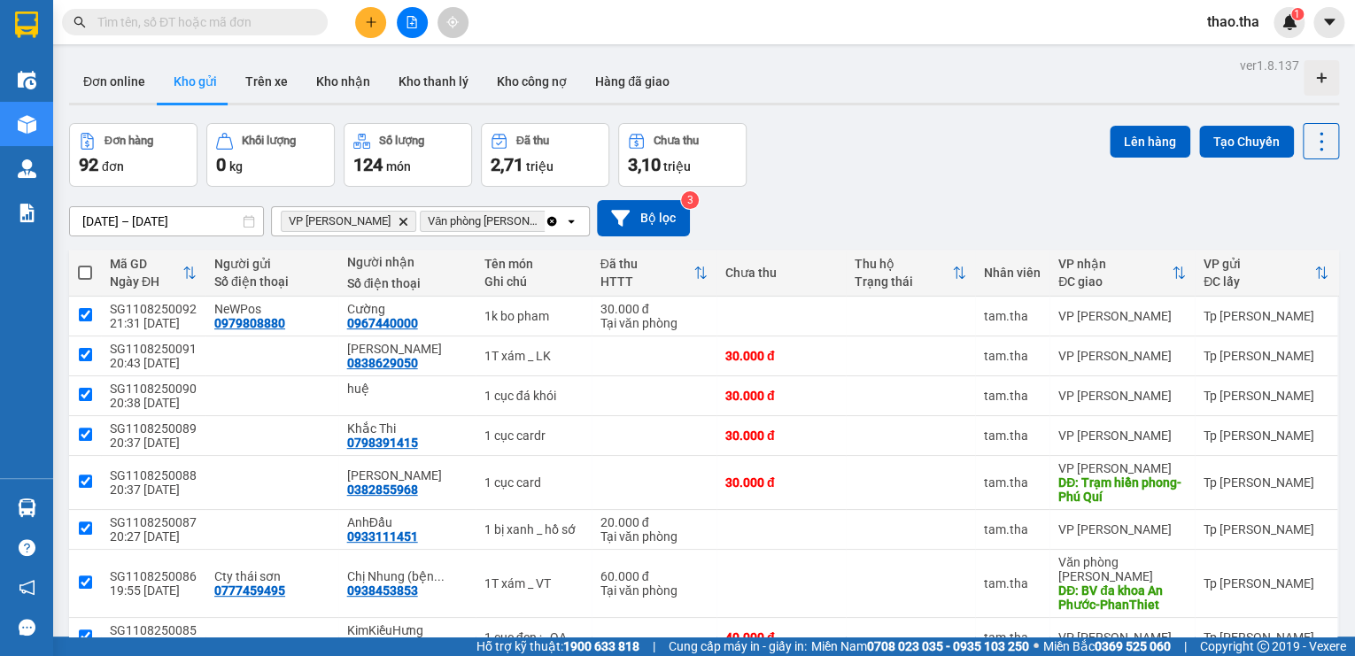
checkbox input "true"
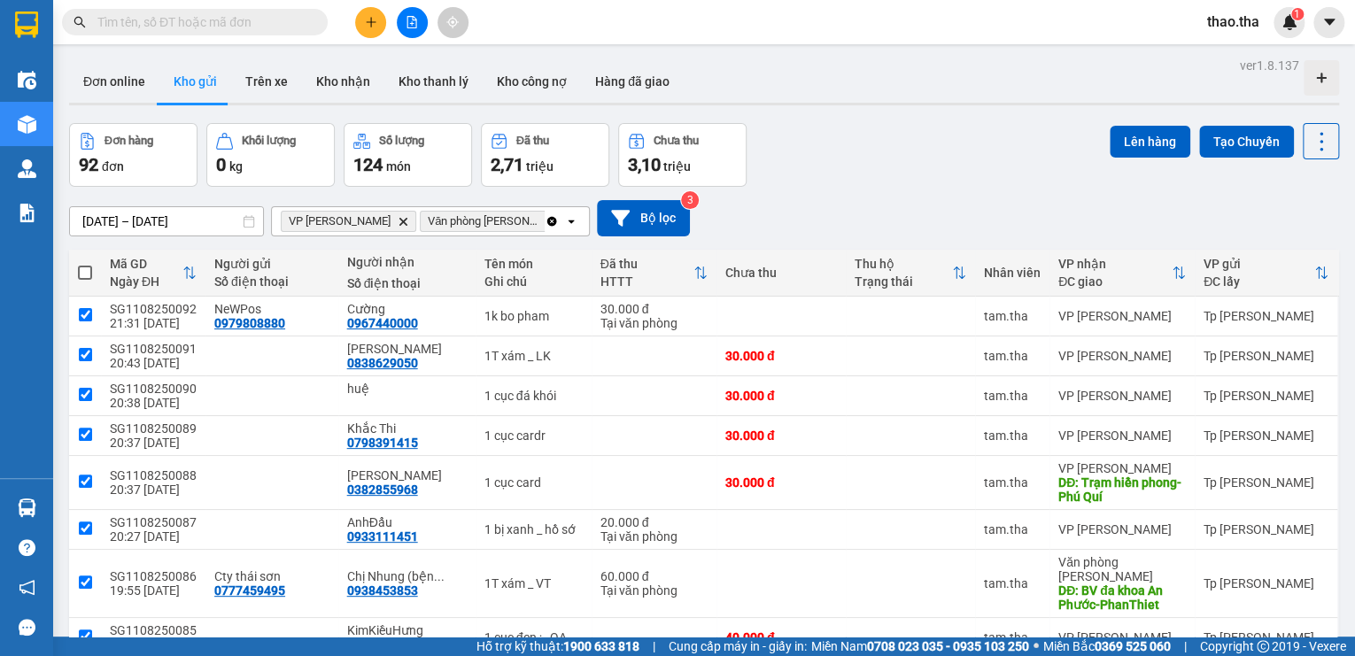
checkbox input "true"
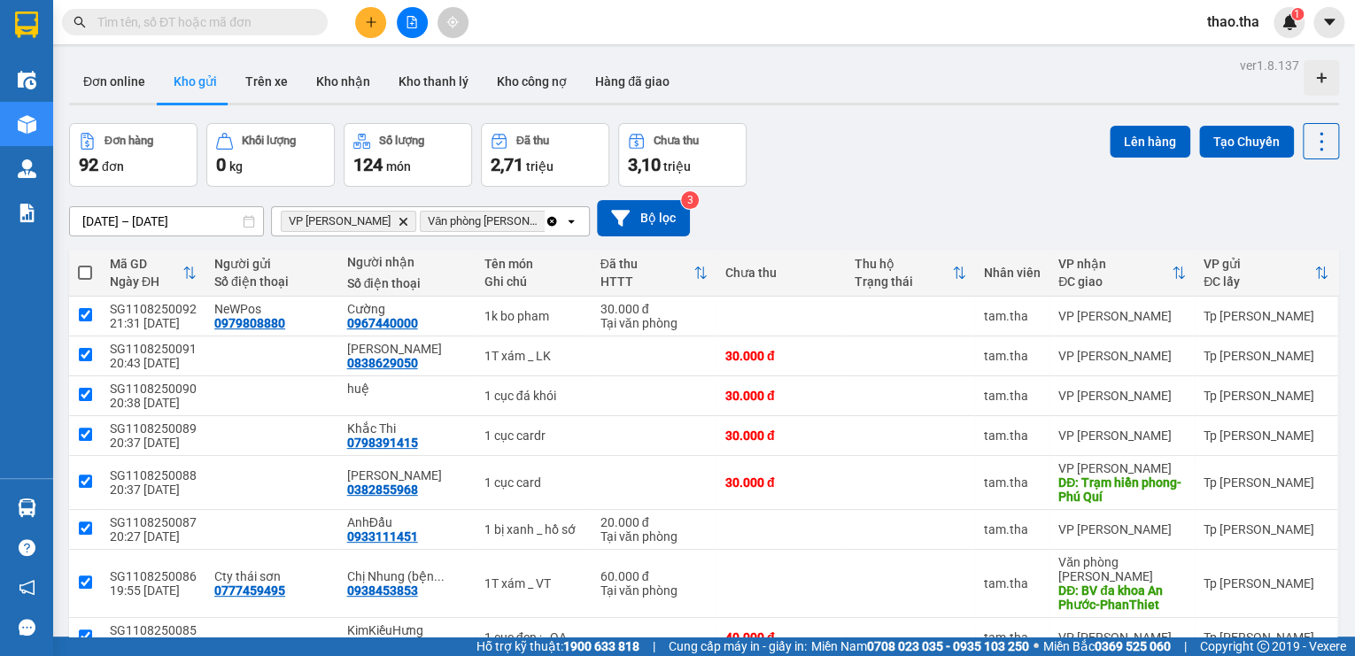
checkbox input "true"
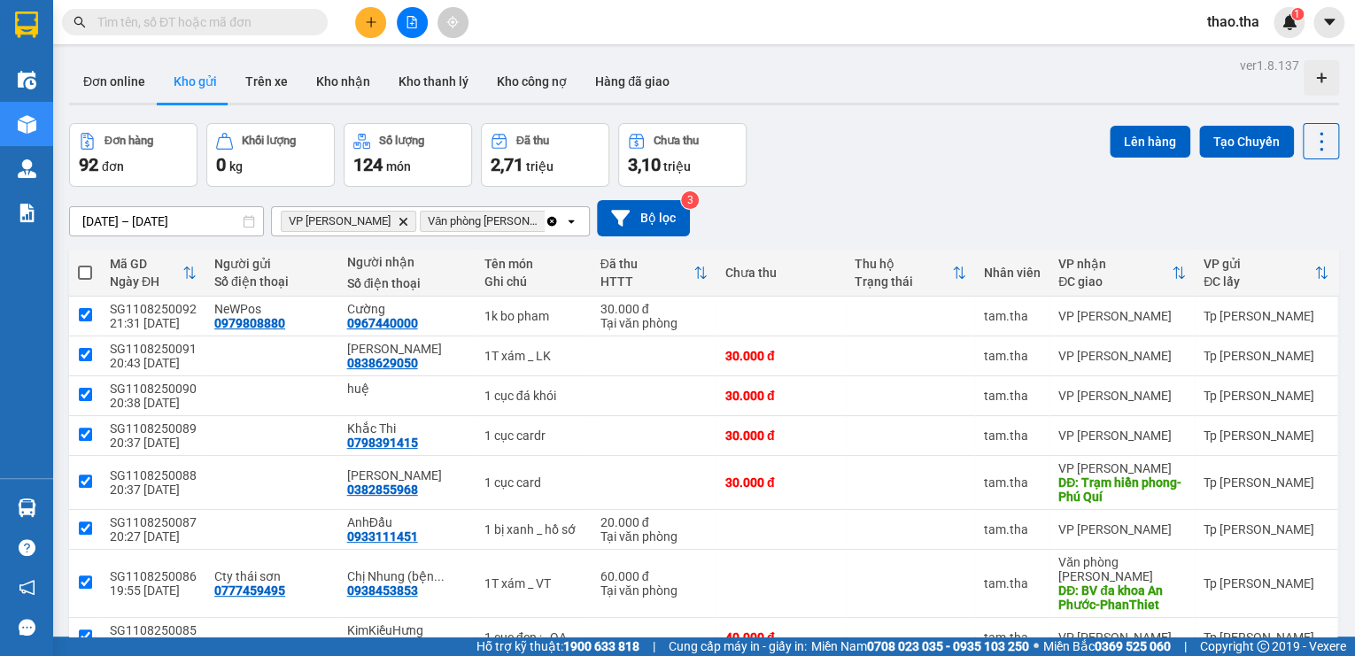
checkbox input "true"
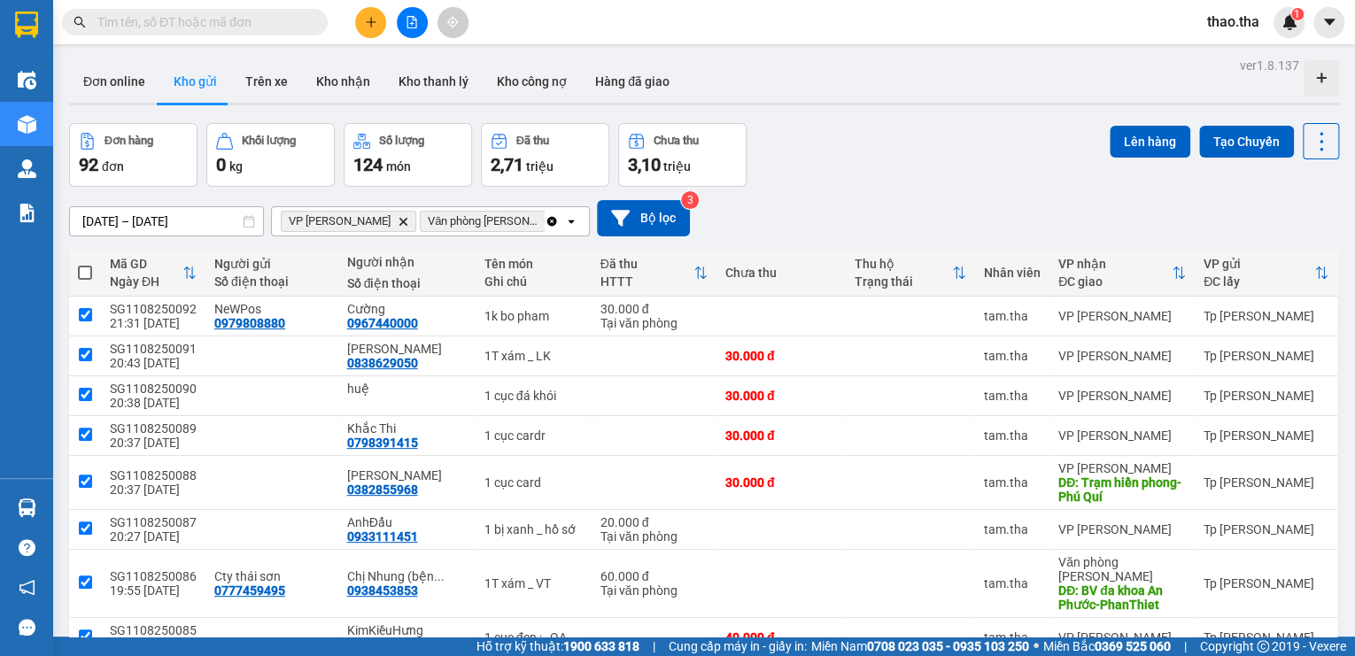
checkbox input "true"
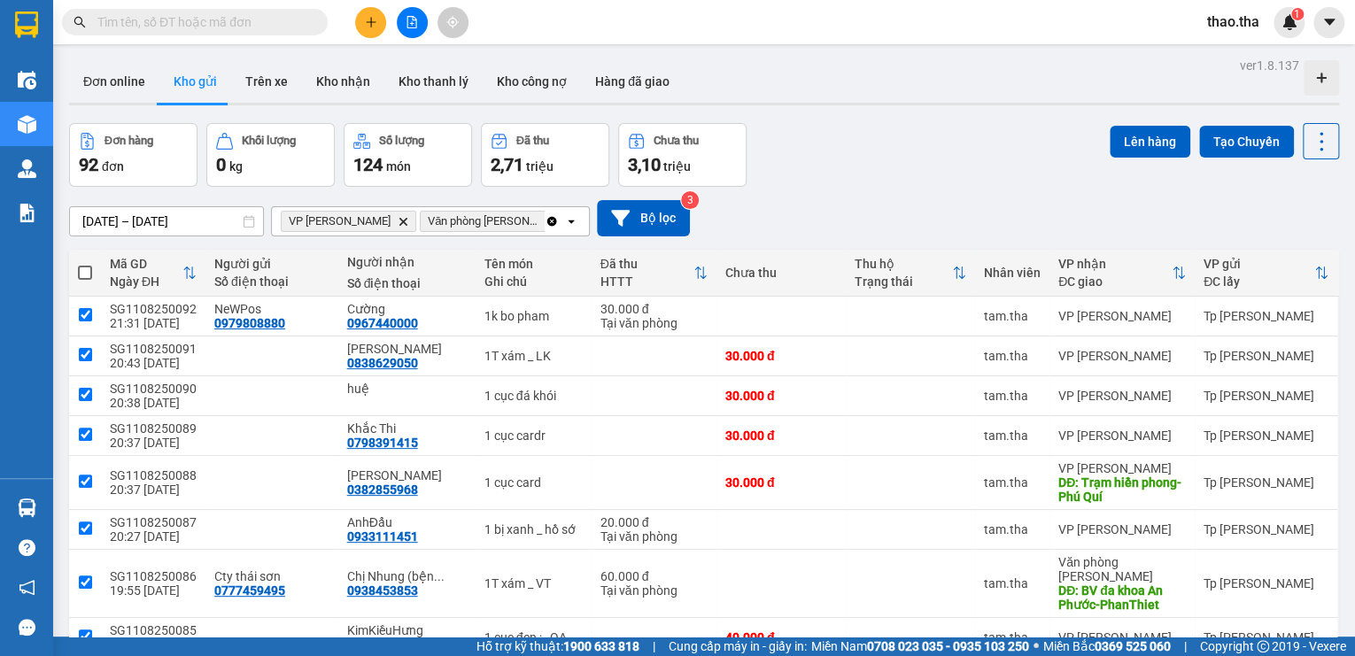
checkbox input "true"
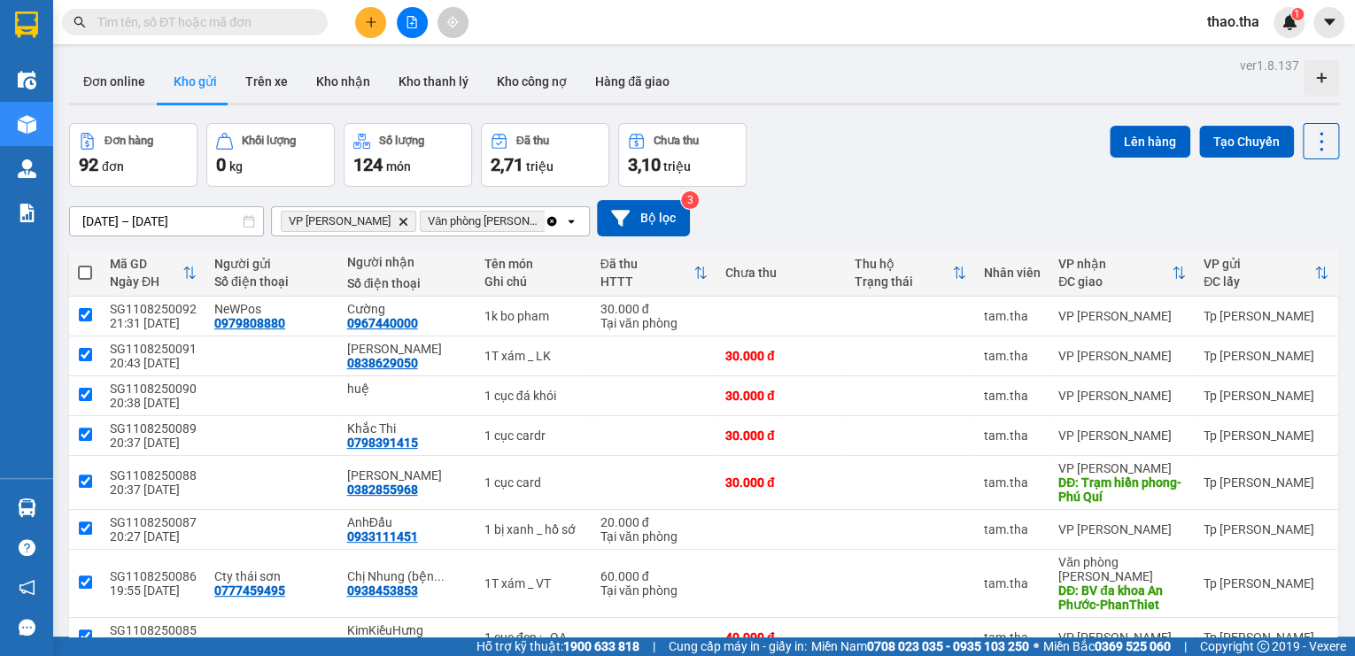
checkbox input "true"
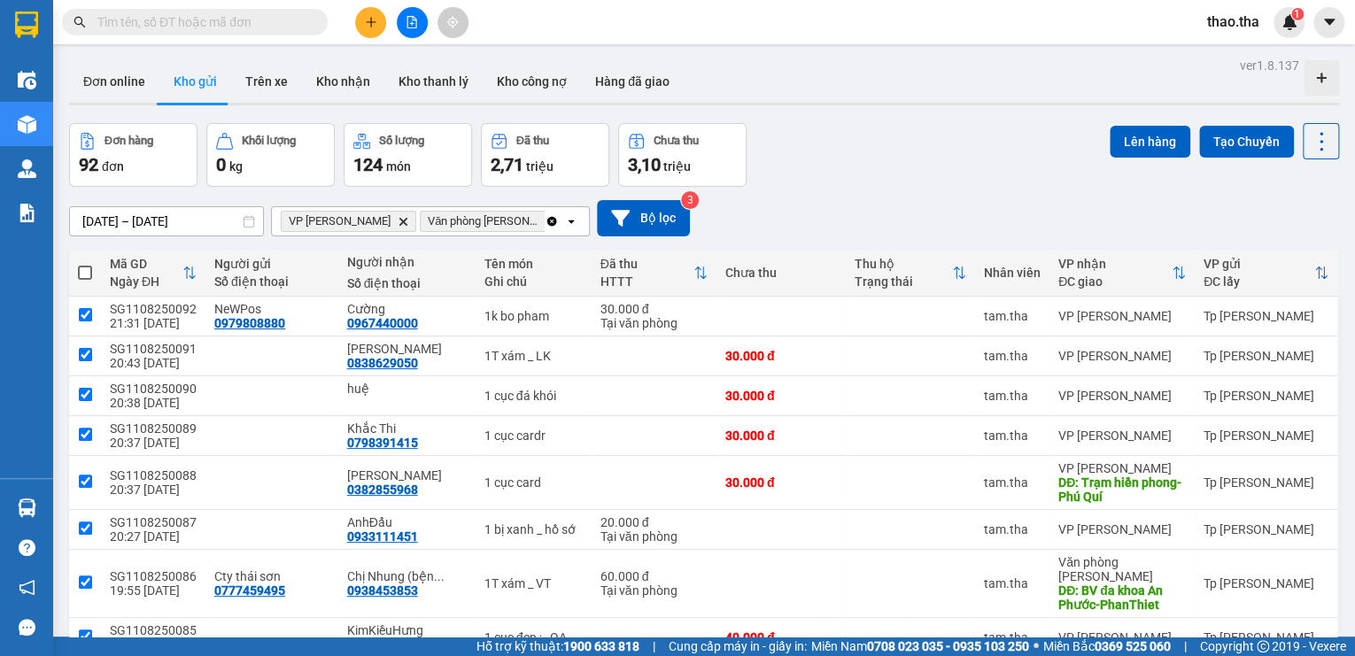
checkbox input "true"
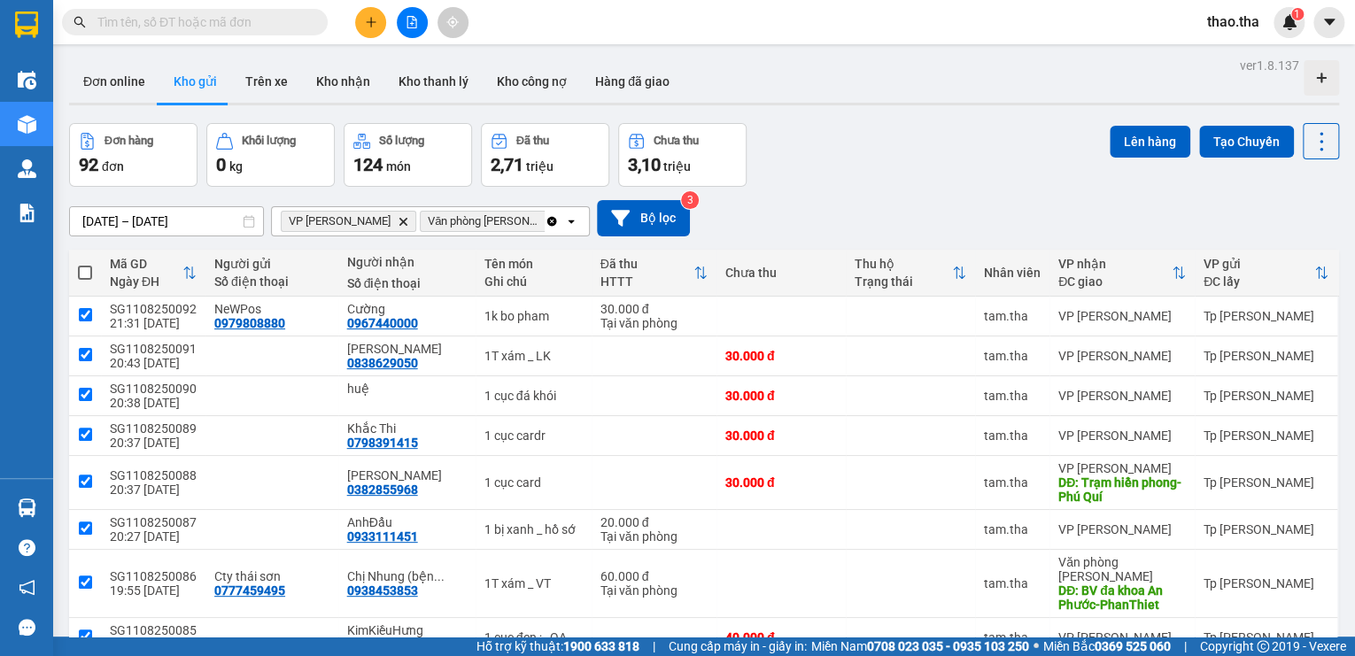
checkbox input "true"
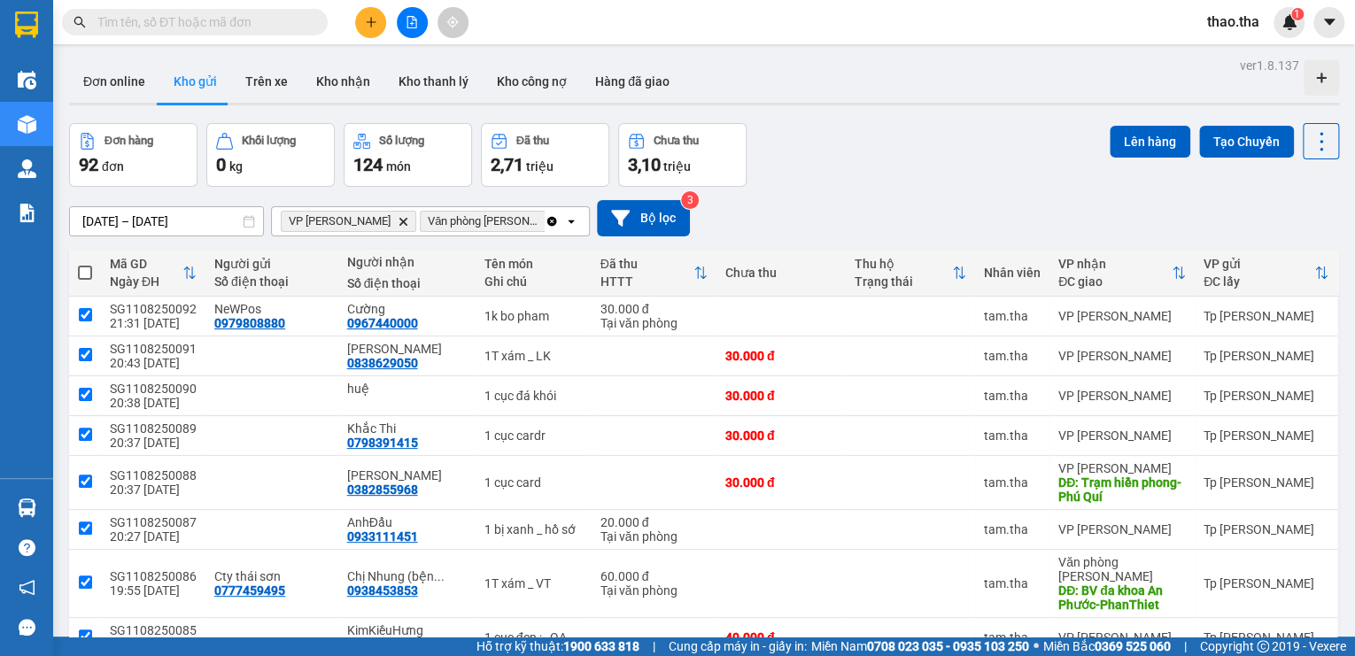
checkbox input "true"
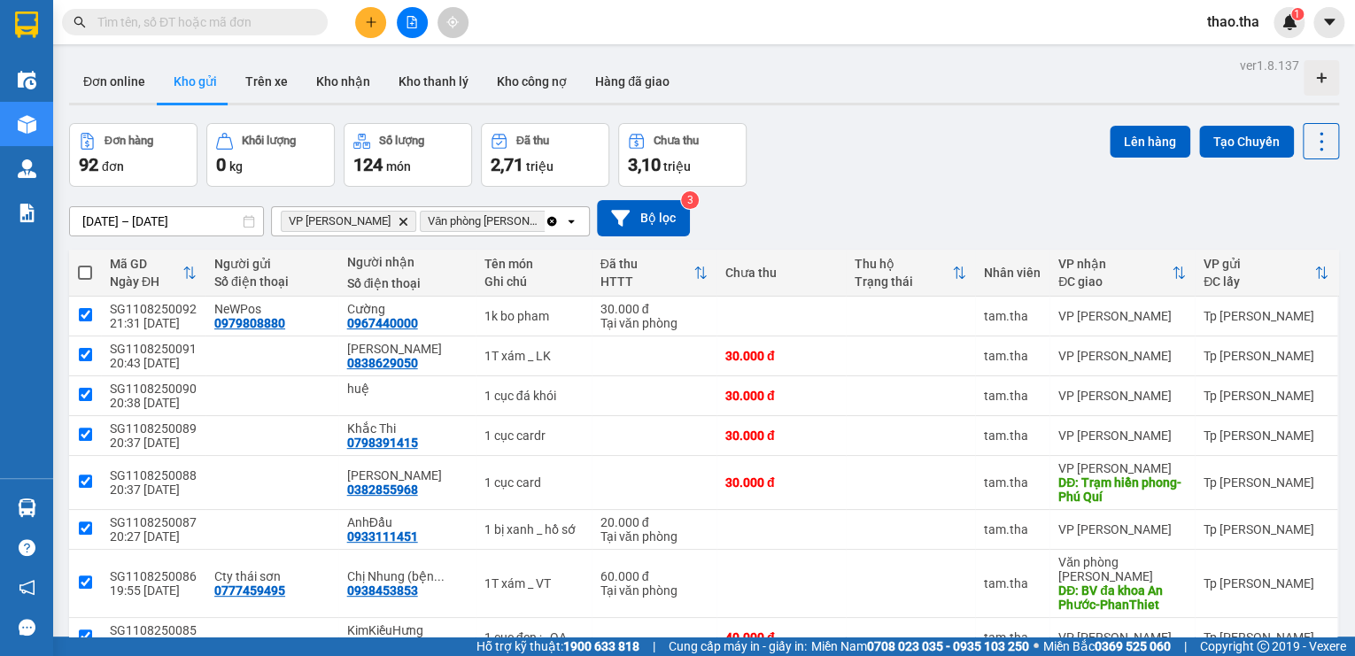
checkbox input "true"
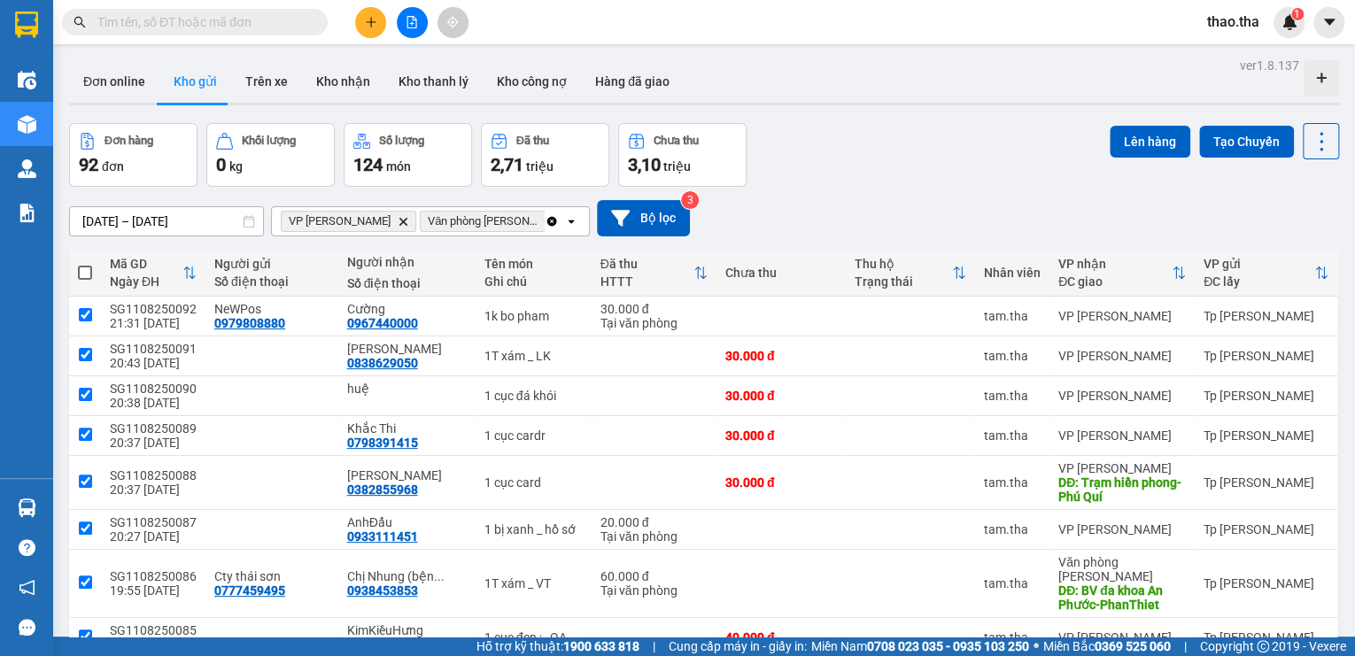
checkbox input "true"
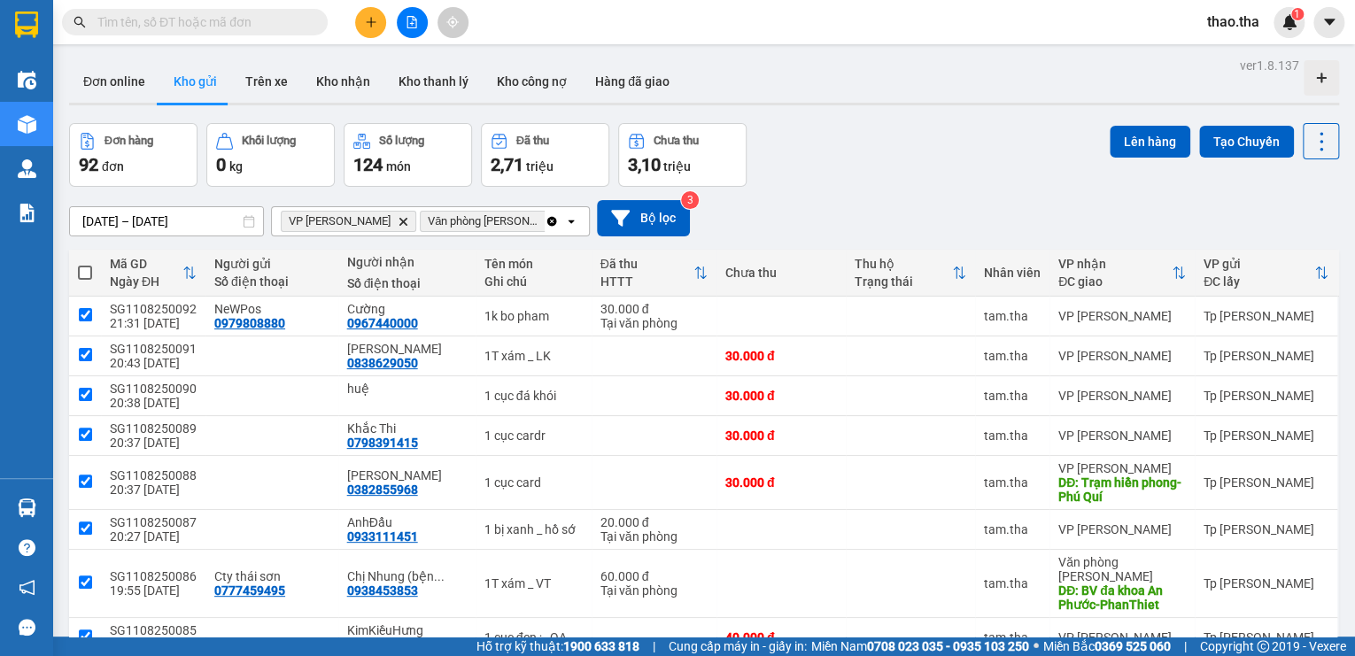
checkbox input "true"
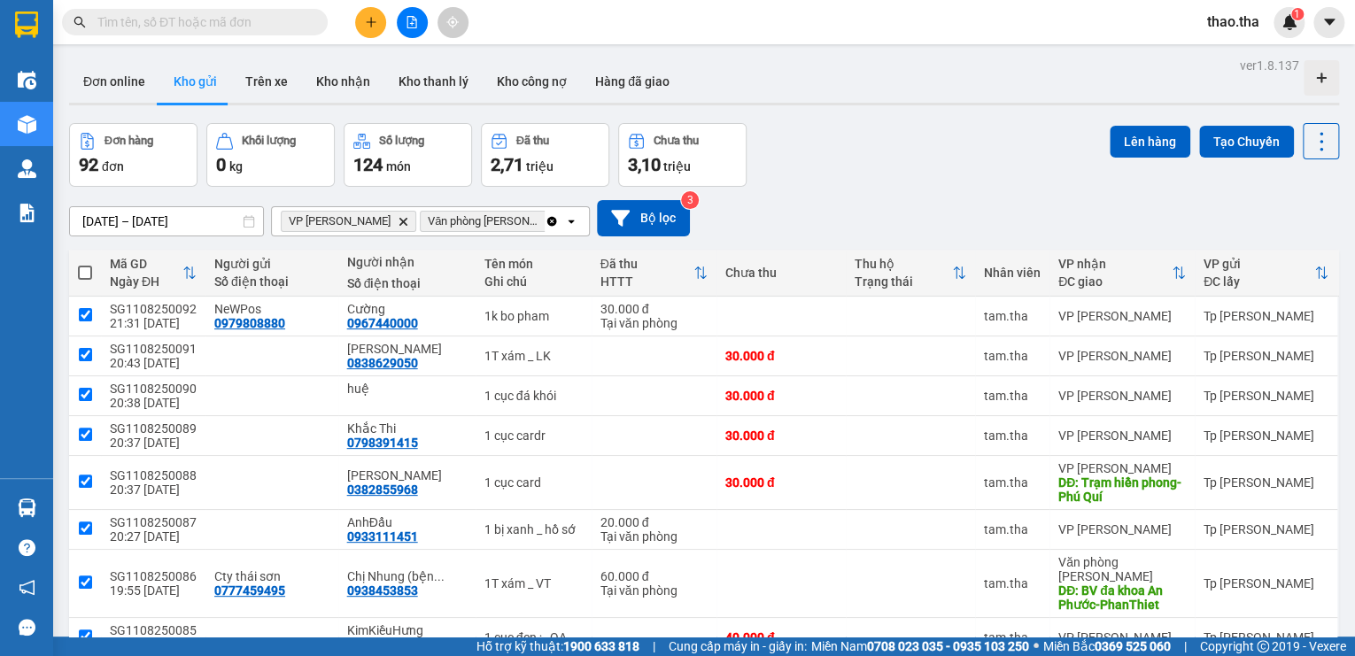
checkbox input "true"
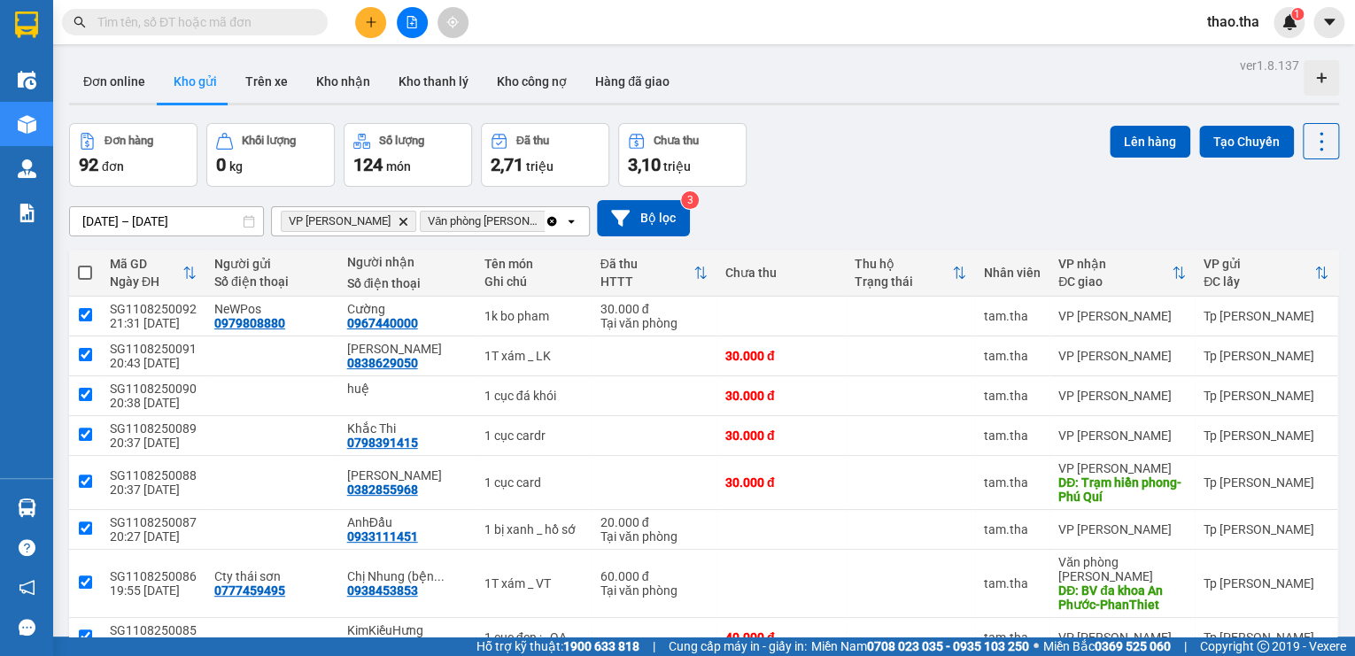
checkbox input "true"
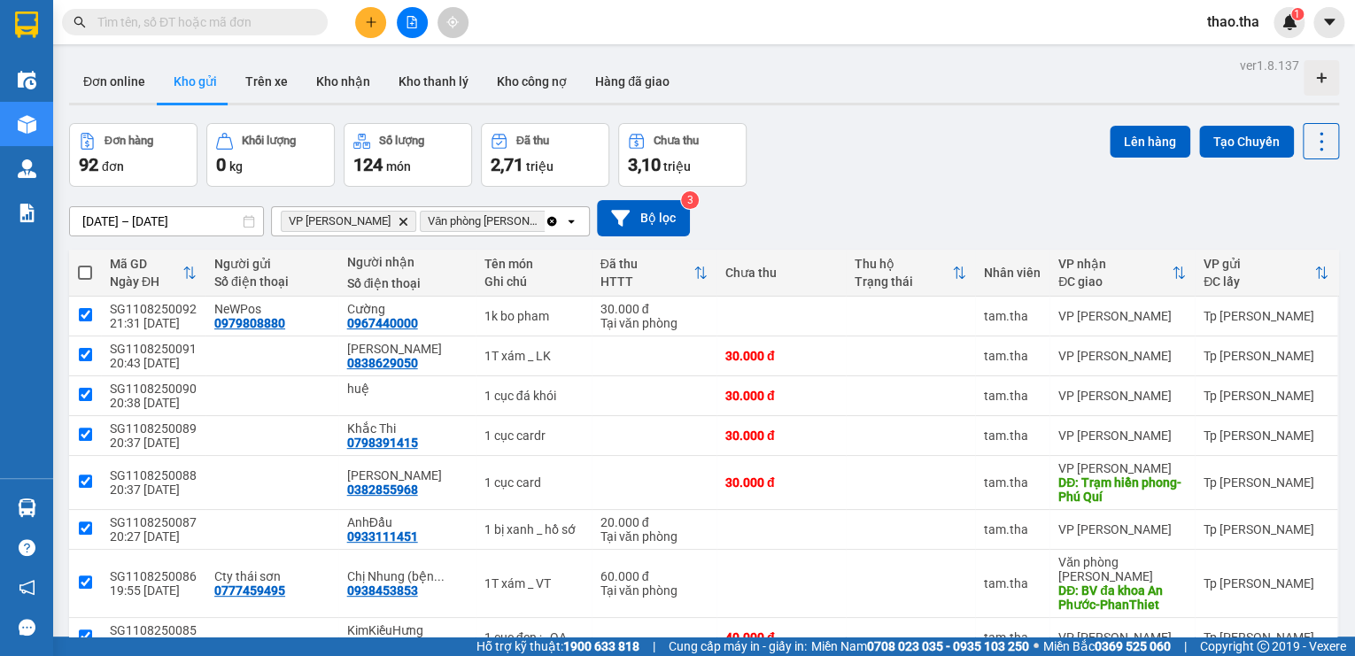
checkbox input "true"
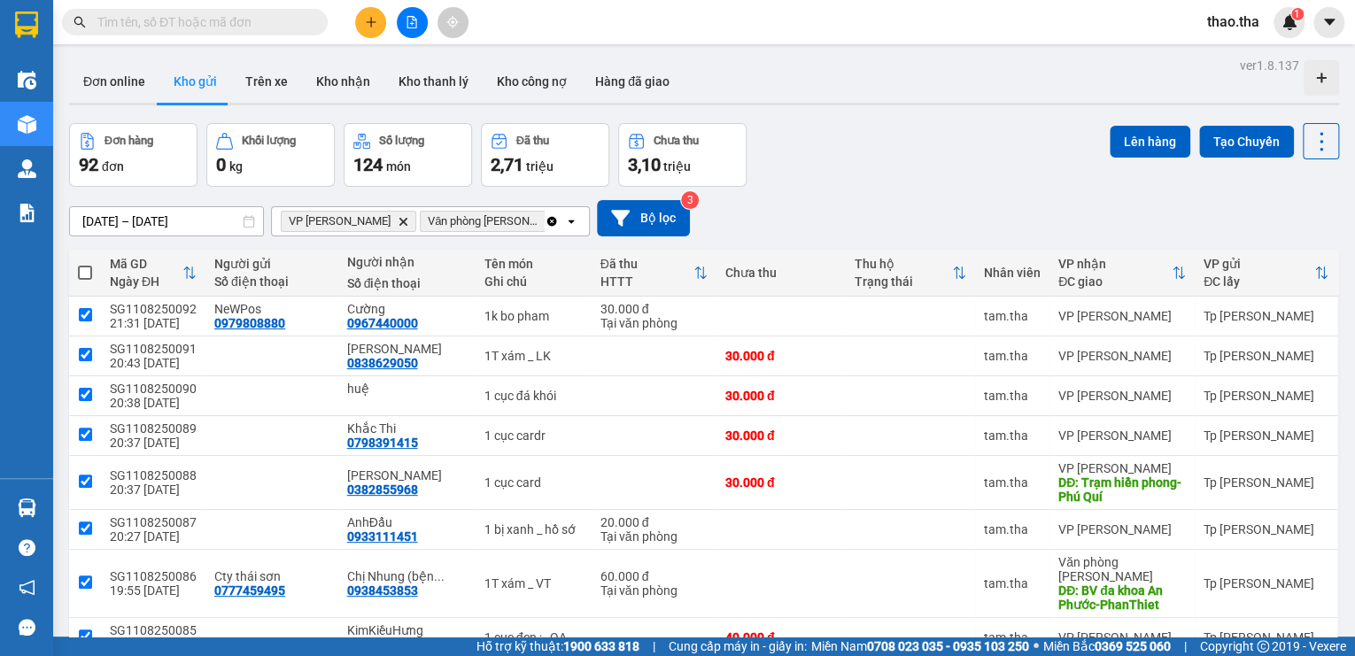
checkbox input "true"
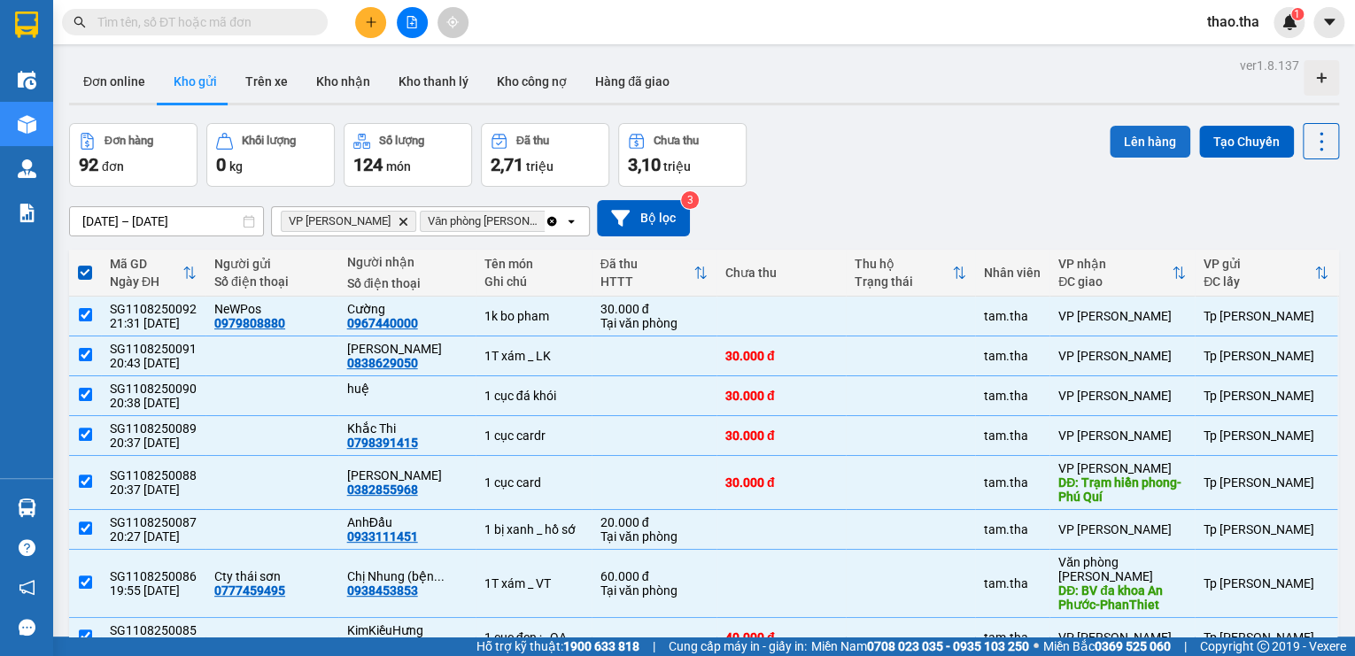
click at [1136, 141] on button "Lên hàng" at bounding box center [1150, 142] width 81 height 32
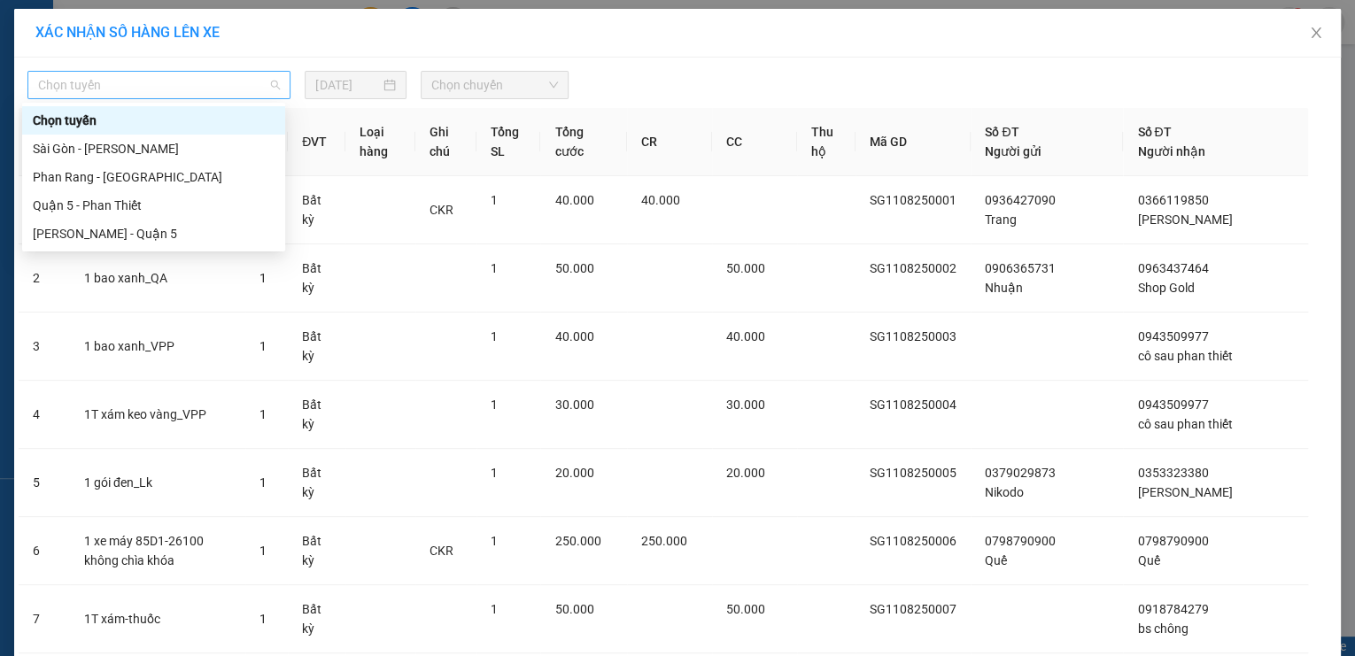
click at [213, 87] on span "Chọn tuyến" at bounding box center [159, 85] width 242 height 27
click at [192, 143] on div "Sài Gòn - [PERSON_NAME]" at bounding box center [154, 148] width 242 height 19
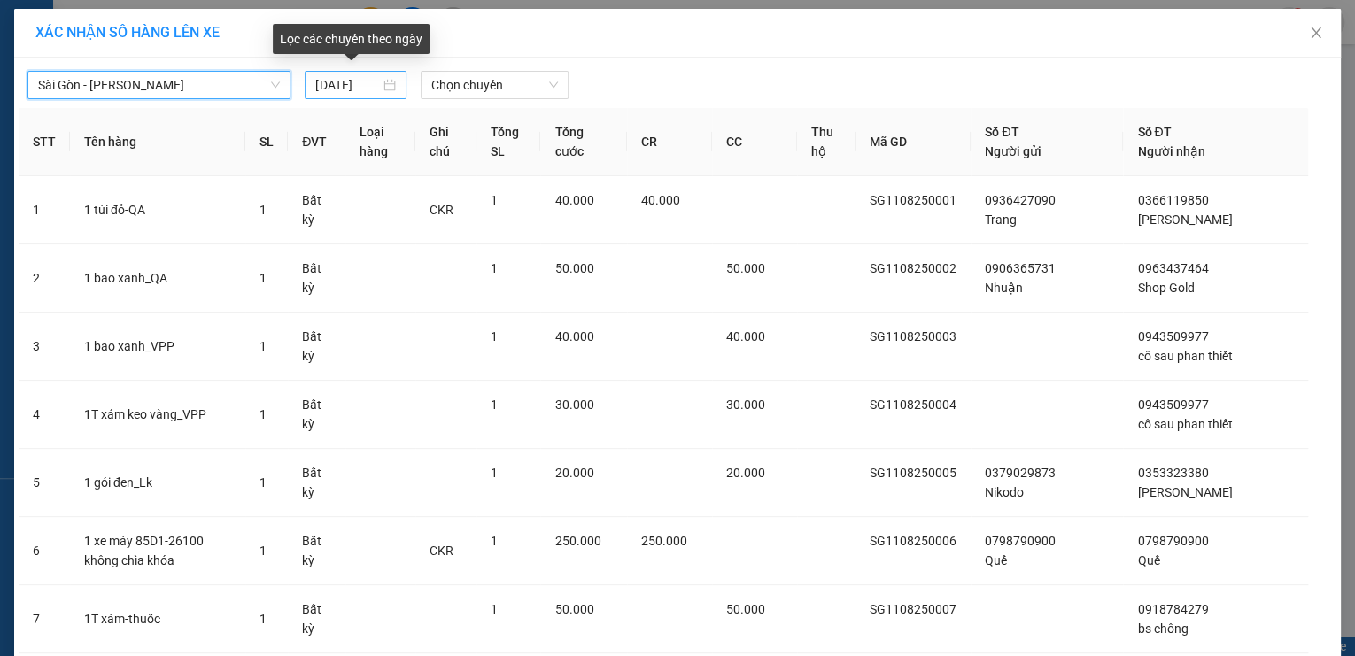
click at [334, 84] on input "[DATE]" at bounding box center [347, 84] width 65 height 19
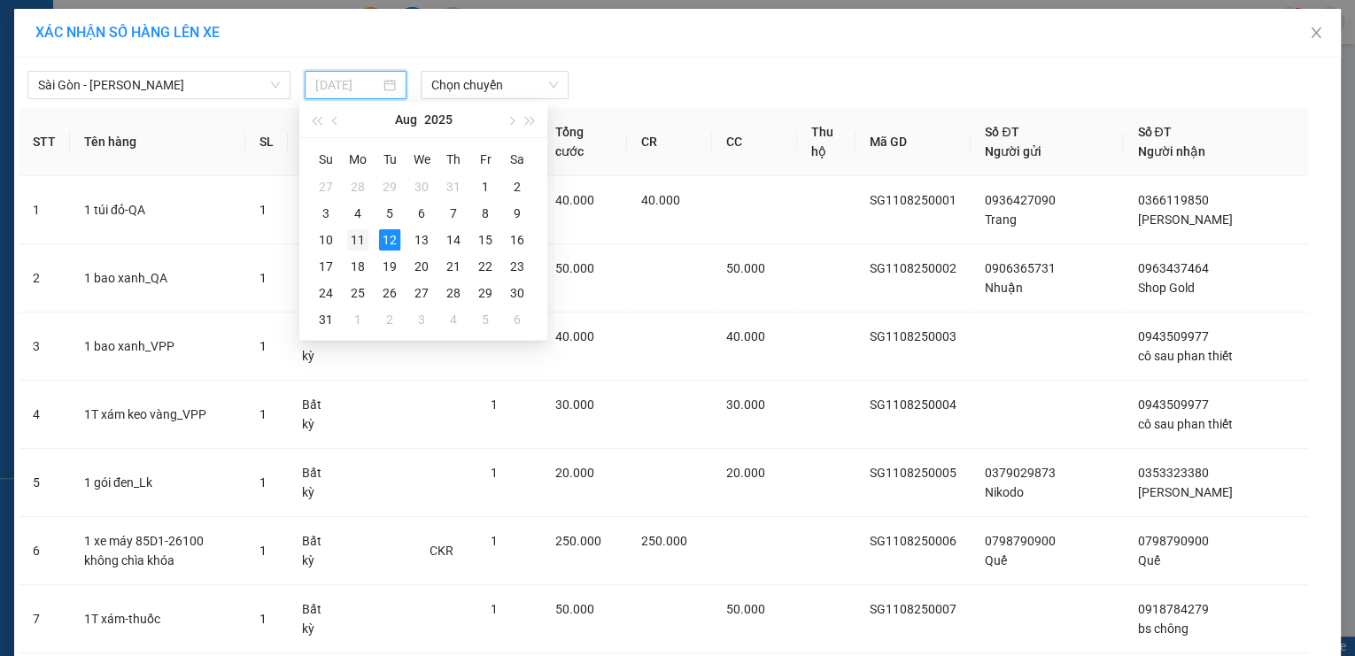
click at [360, 242] on div "11" at bounding box center [357, 239] width 21 height 21
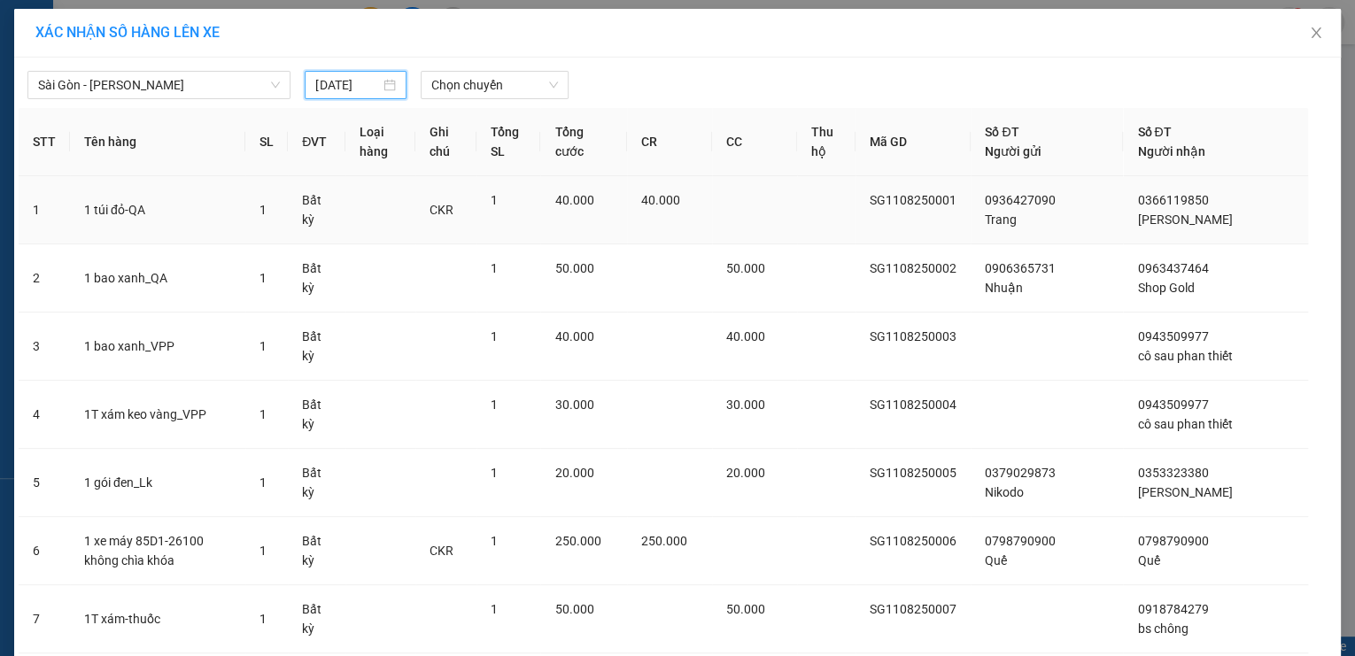
type input "[DATE]"
click at [478, 88] on span "Chọn chuyến" at bounding box center [494, 85] width 127 height 27
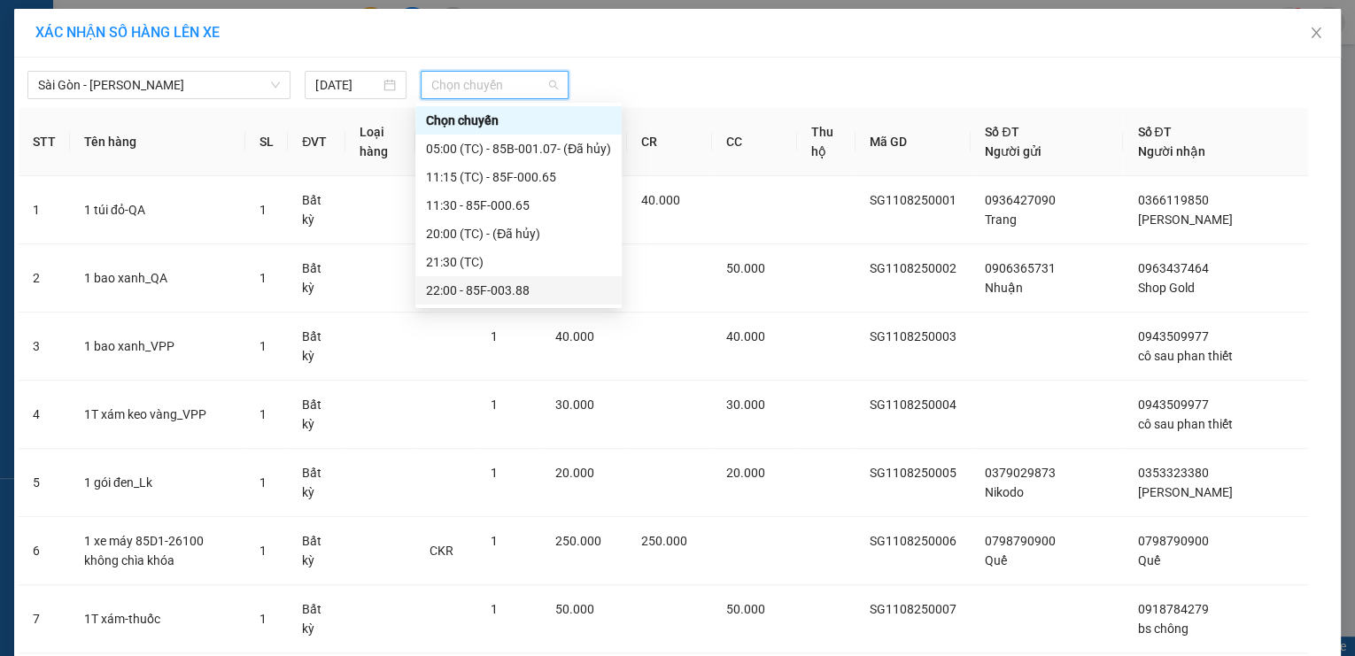
click at [527, 289] on div "22:00 - 85F-003.88" at bounding box center [518, 290] width 185 height 19
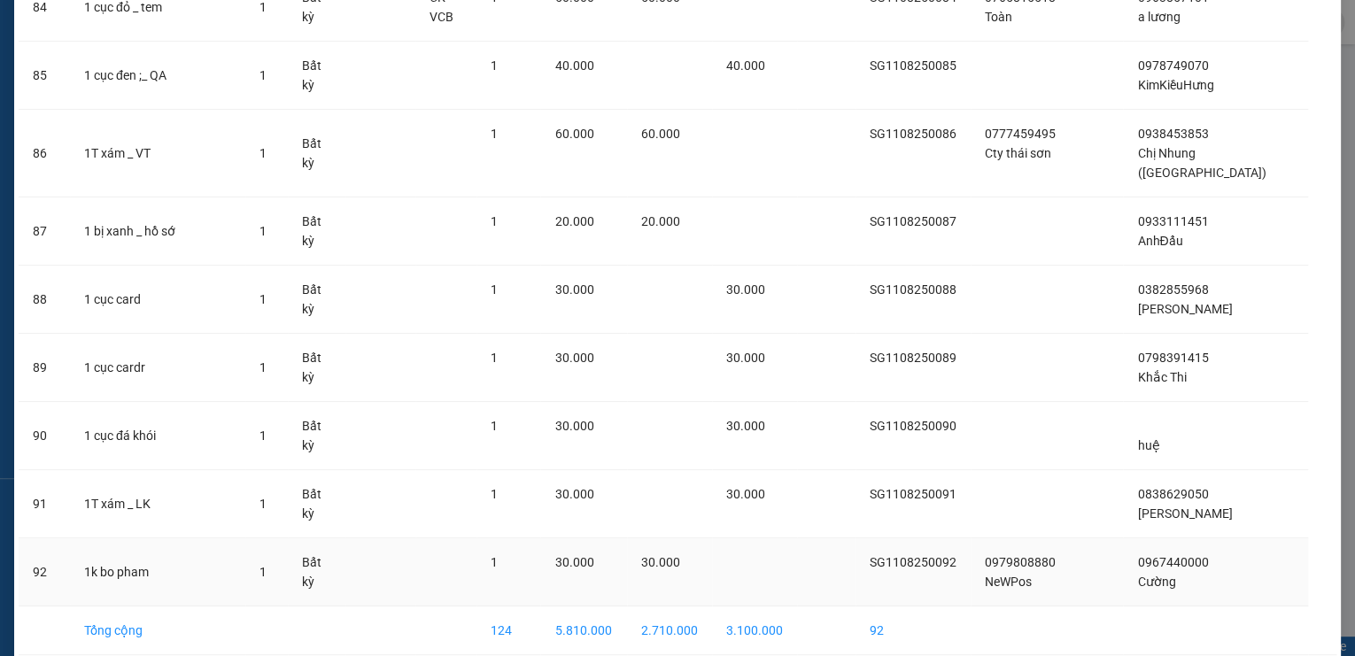
scroll to position [5957, 0]
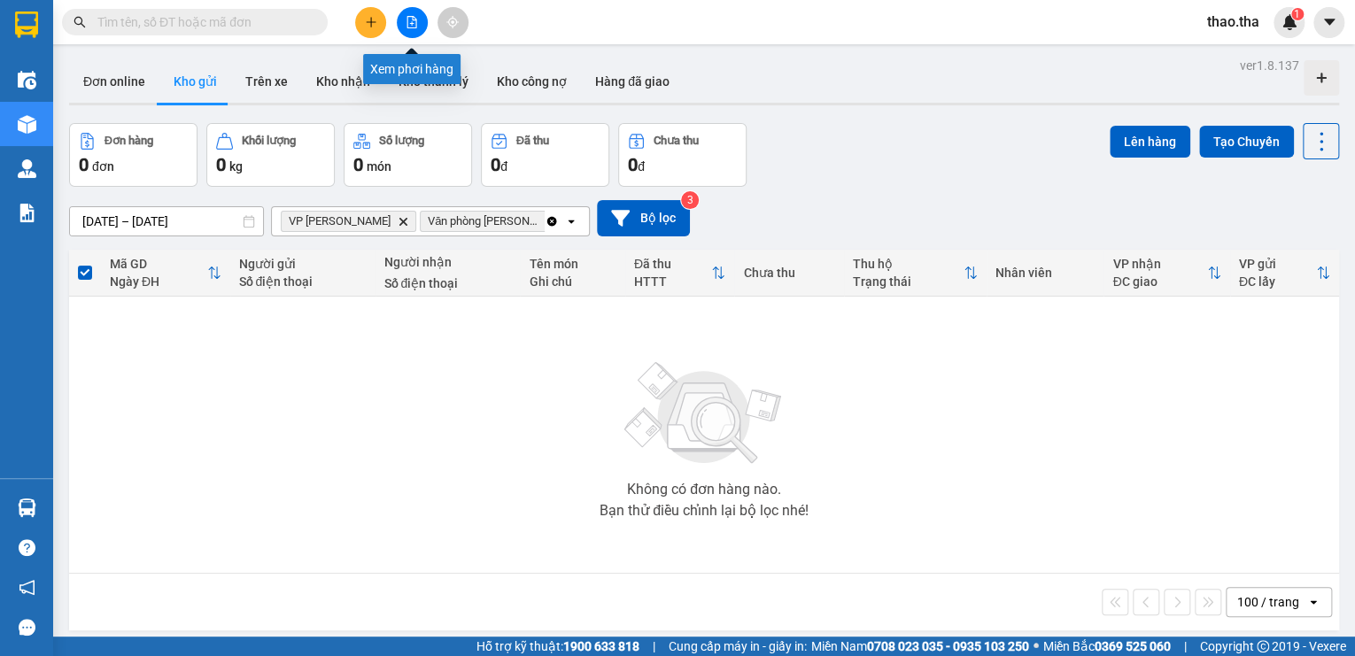
click at [413, 21] on icon "file-add" at bounding box center [412, 22] width 12 height 12
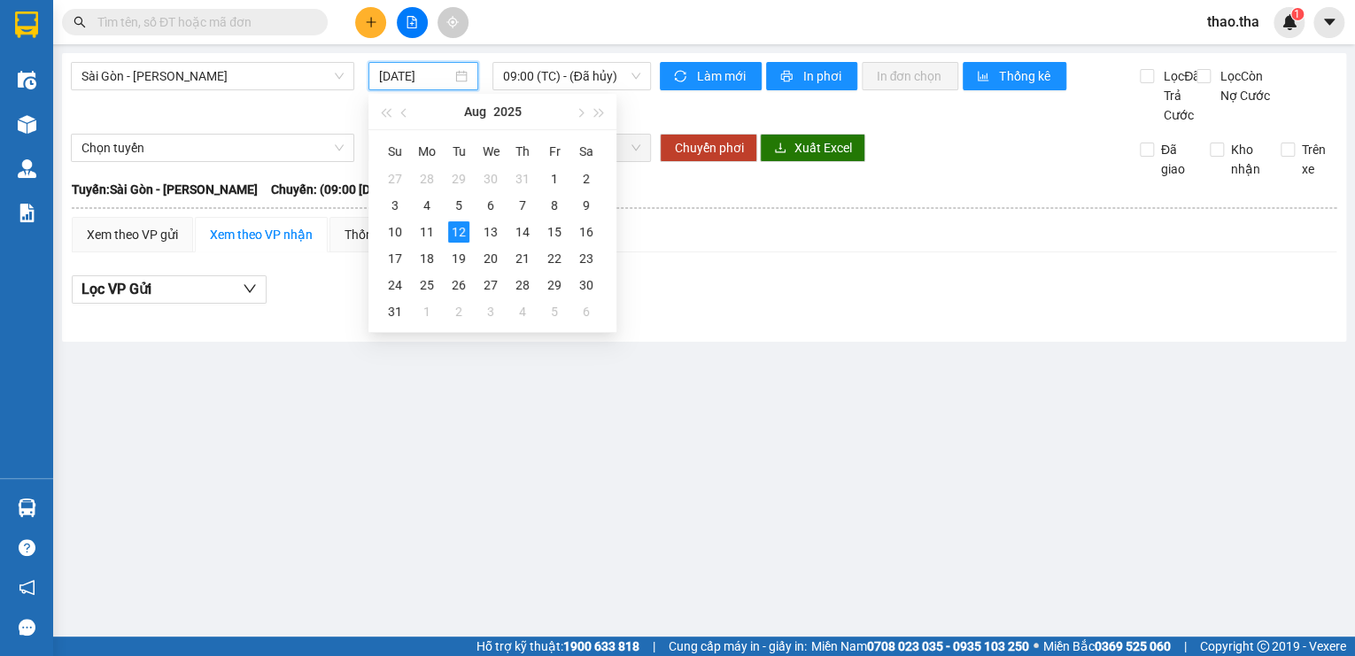
click at [415, 83] on input "[DATE]" at bounding box center [415, 75] width 73 height 19
click at [432, 233] on div "11" at bounding box center [426, 231] width 21 height 21
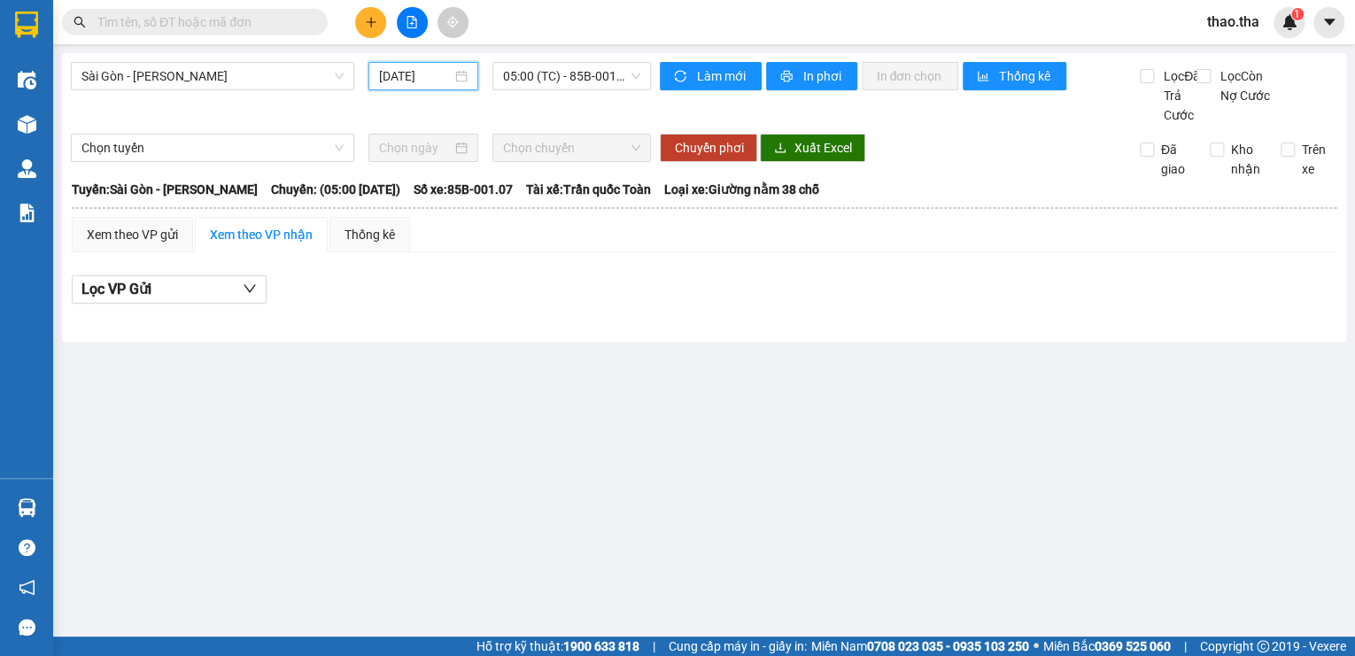
click at [444, 81] on input "[DATE]" at bounding box center [415, 75] width 73 height 19
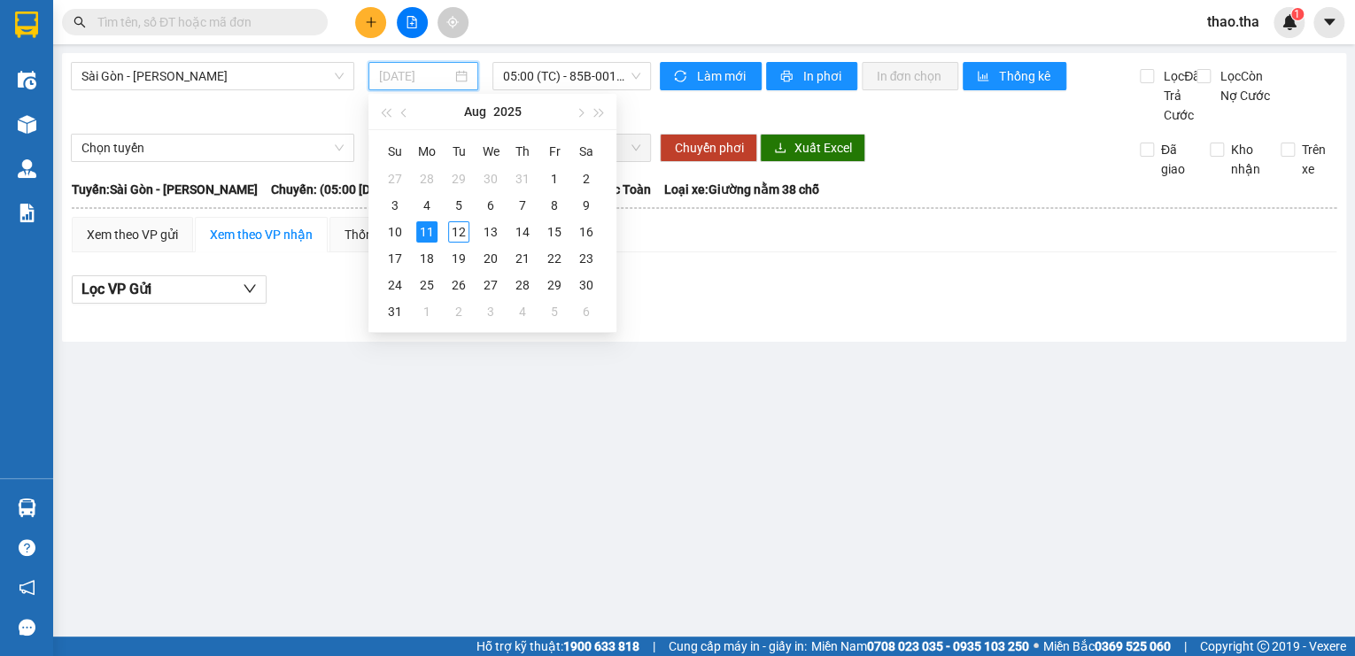
type input "[DATE]"
click at [432, 229] on div "11" at bounding box center [426, 231] width 21 height 21
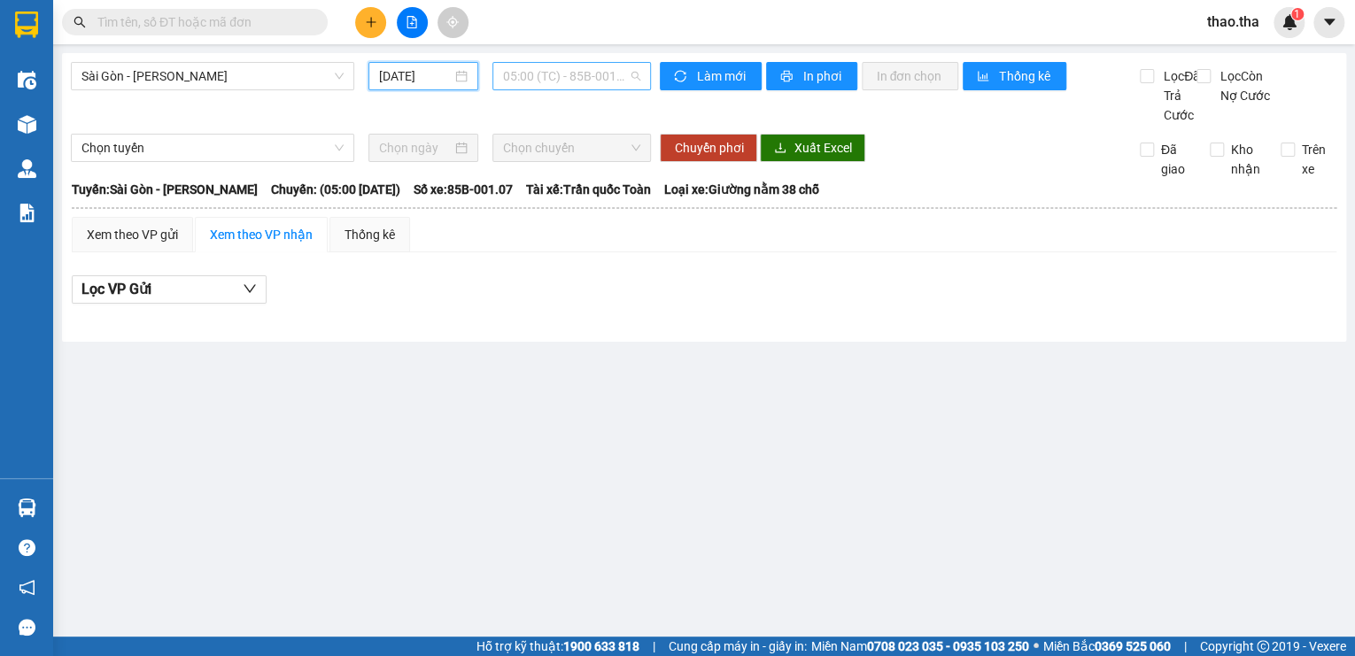
click at [570, 81] on span "05:00 (TC) - 85B-001.07 - (Đã hủy)" at bounding box center [572, 76] width 138 height 27
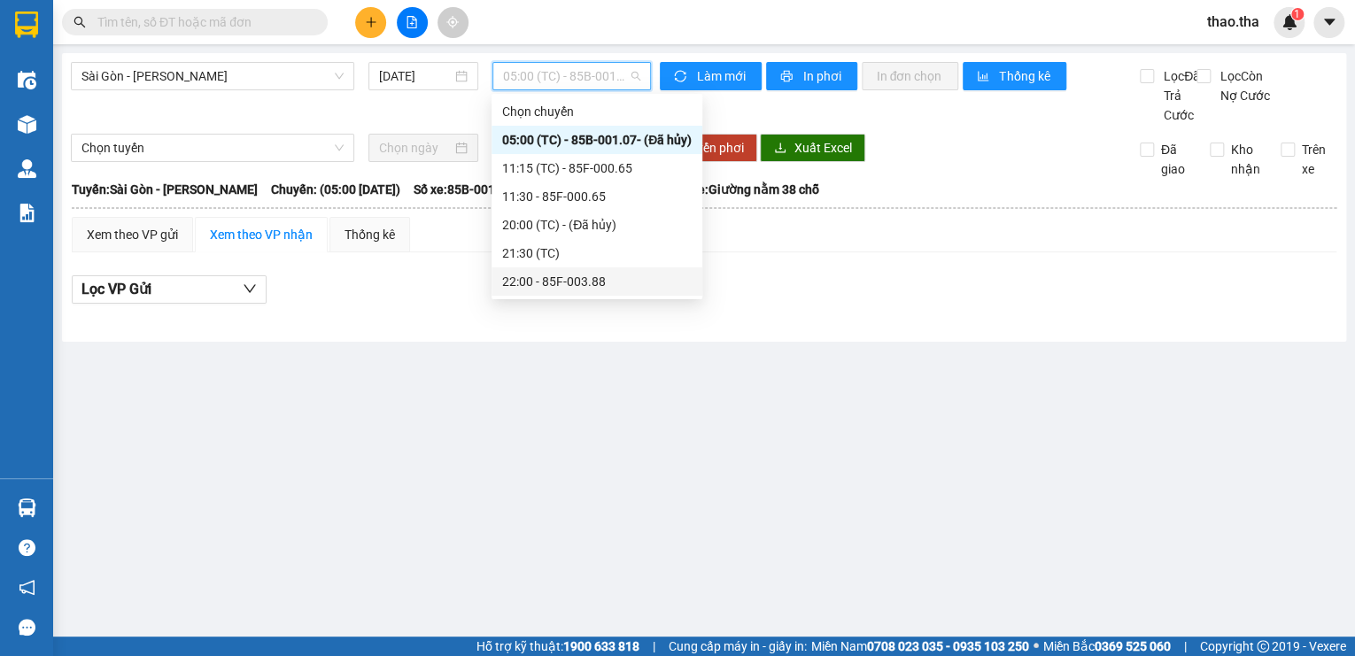
click at [600, 284] on div "22:00 - 85F-003.88" at bounding box center [597, 281] width 190 height 19
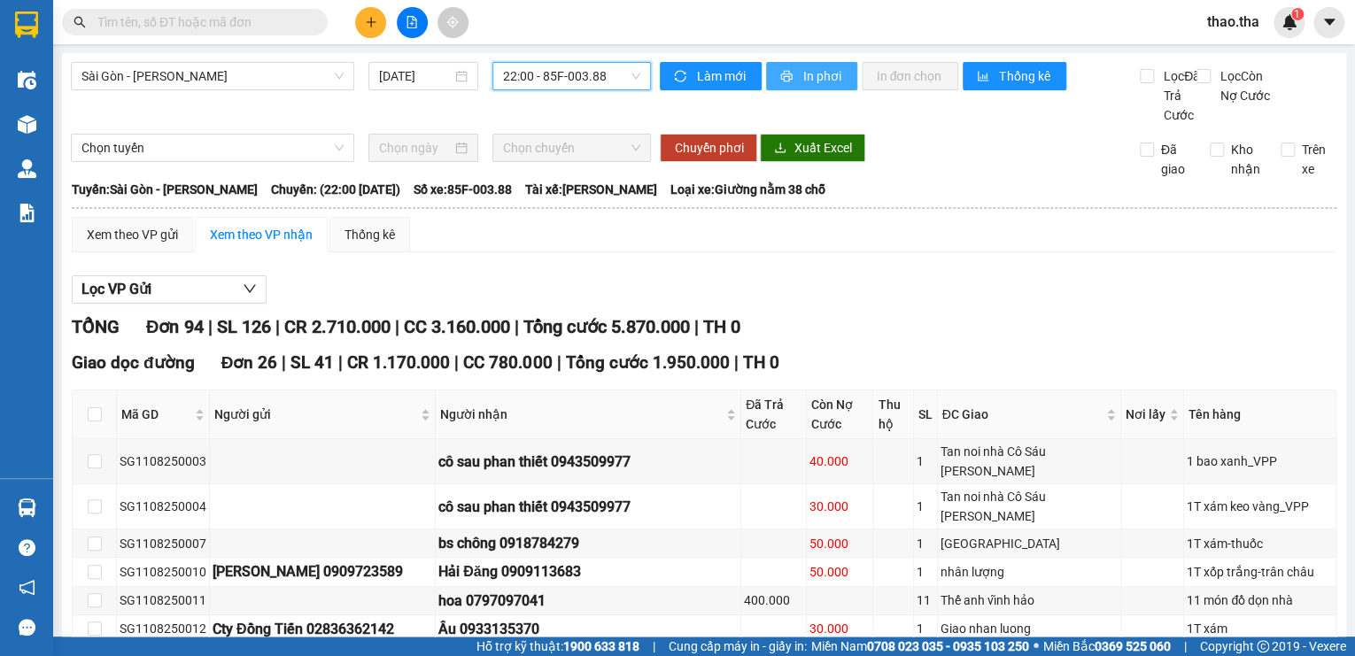
click at [812, 81] on span "In phơi" at bounding box center [823, 75] width 41 height 19
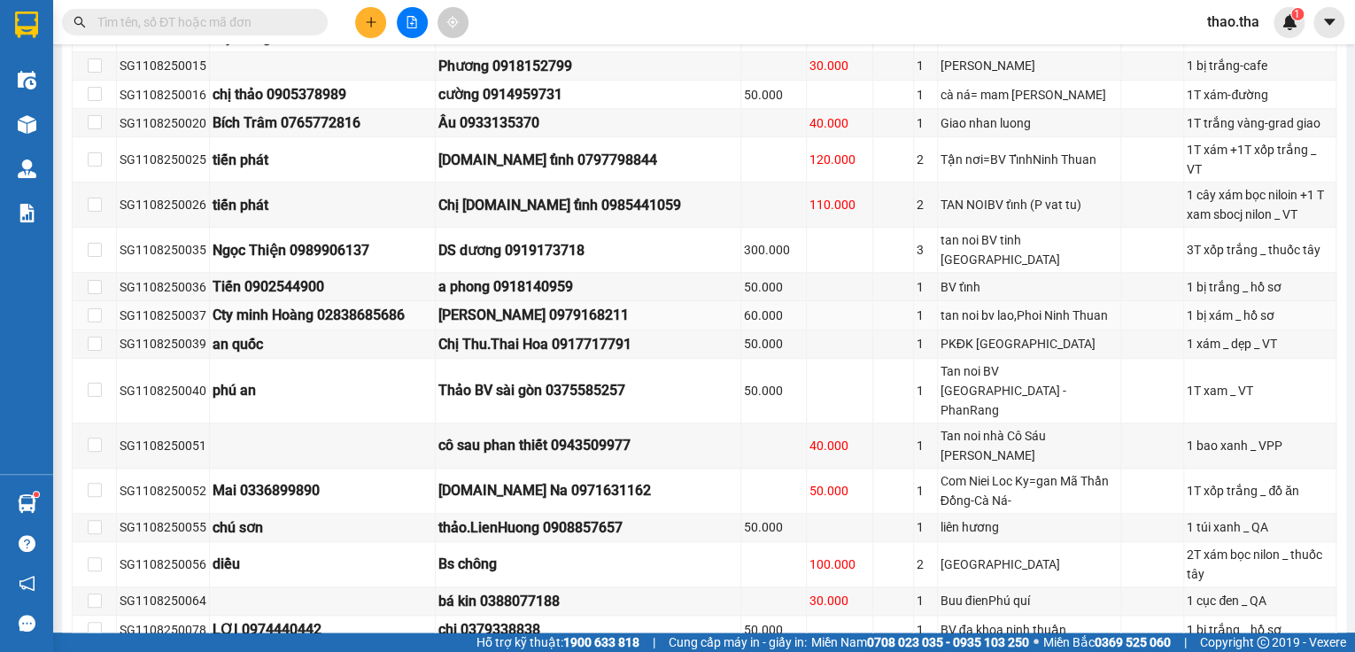
scroll to position [567, 0]
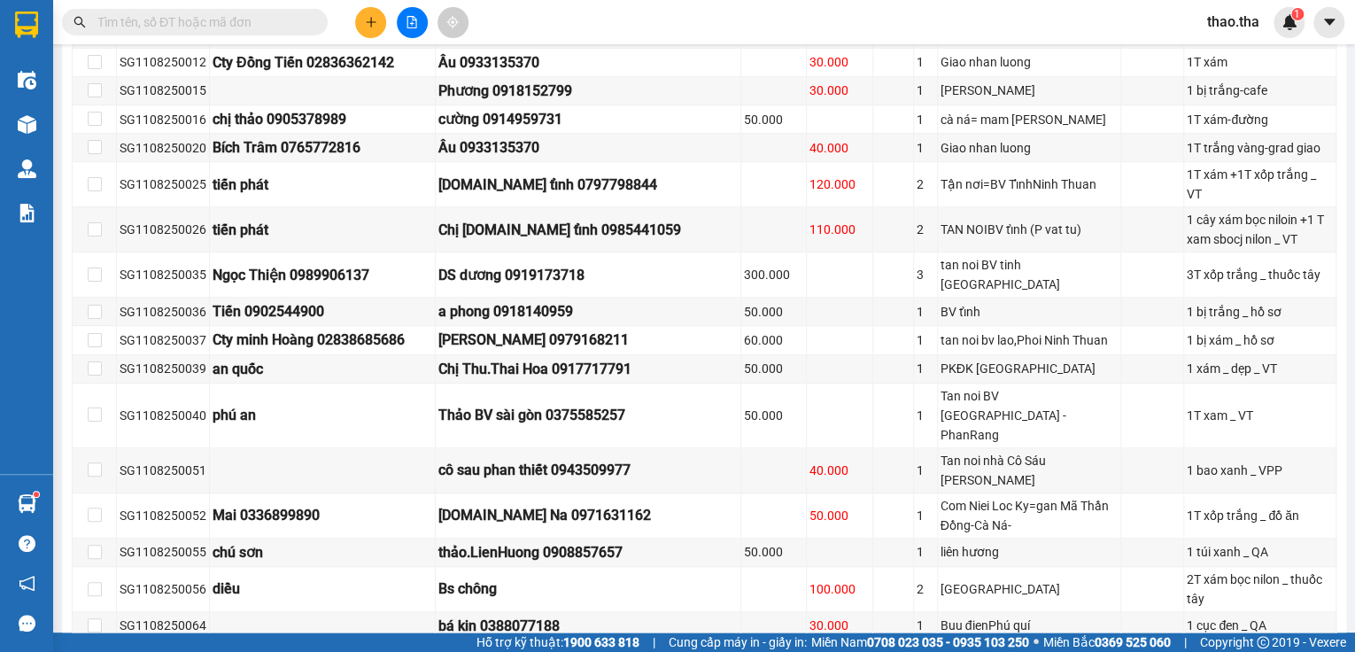
click at [1247, 20] on span "thao.tha" at bounding box center [1233, 22] width 81 height 22
click at [1240, 54] on span "Đăng xuất" at bounding box center [1257, 54] width 74 height 19
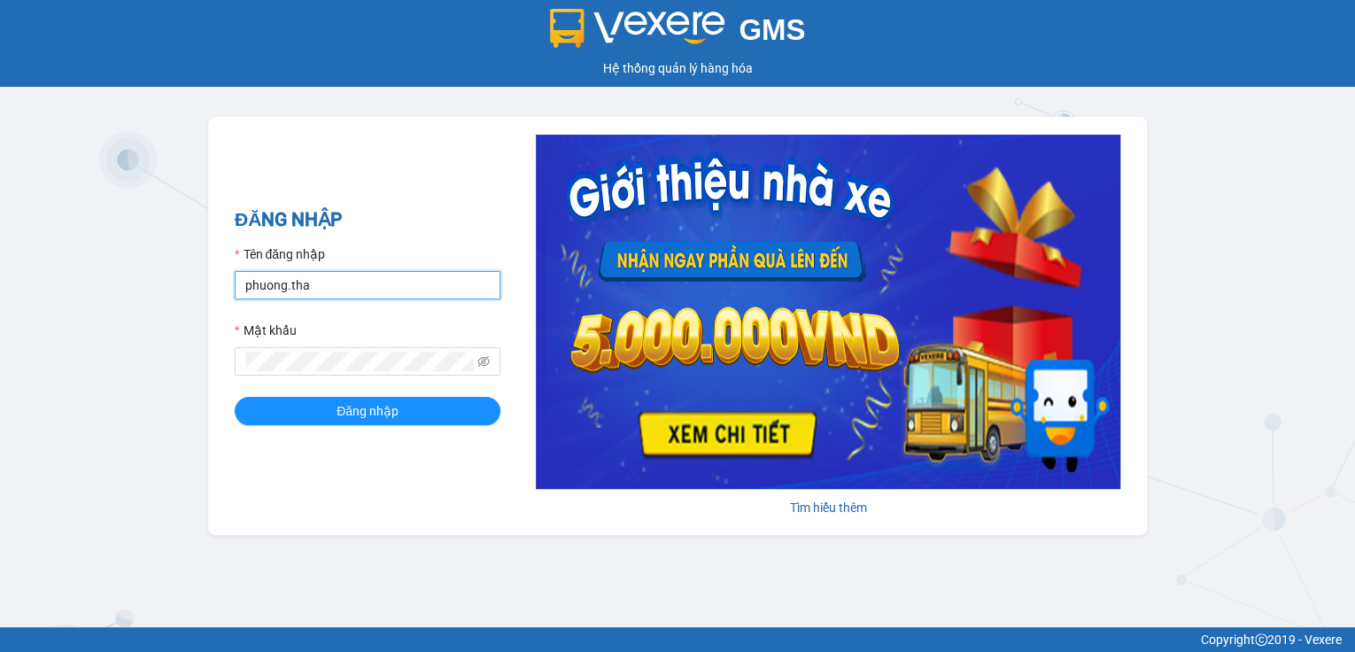
drag, startPoint x: 0, startPoint y: 0, endPoint x: 331, endPoint y: 284, distance: 436.6
click at [331, 284] on input "phuong.tha" at bounding box center [368, 285] width 266 height 28
type input "tien.tha"
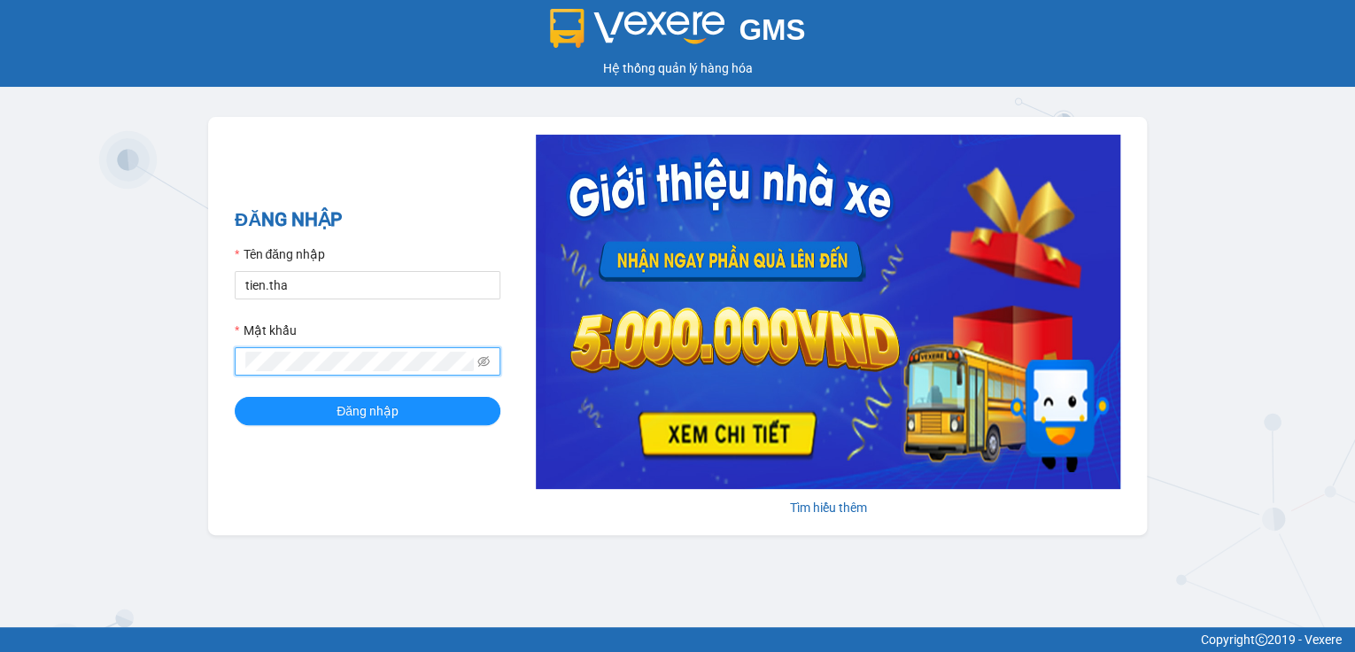
click at [236, 361] on span at bounding box center [368, 361] width 266 height 28
click at [344, 408] on span "Đăng nhập" at bounding box center [368, 410] width 62 height 19
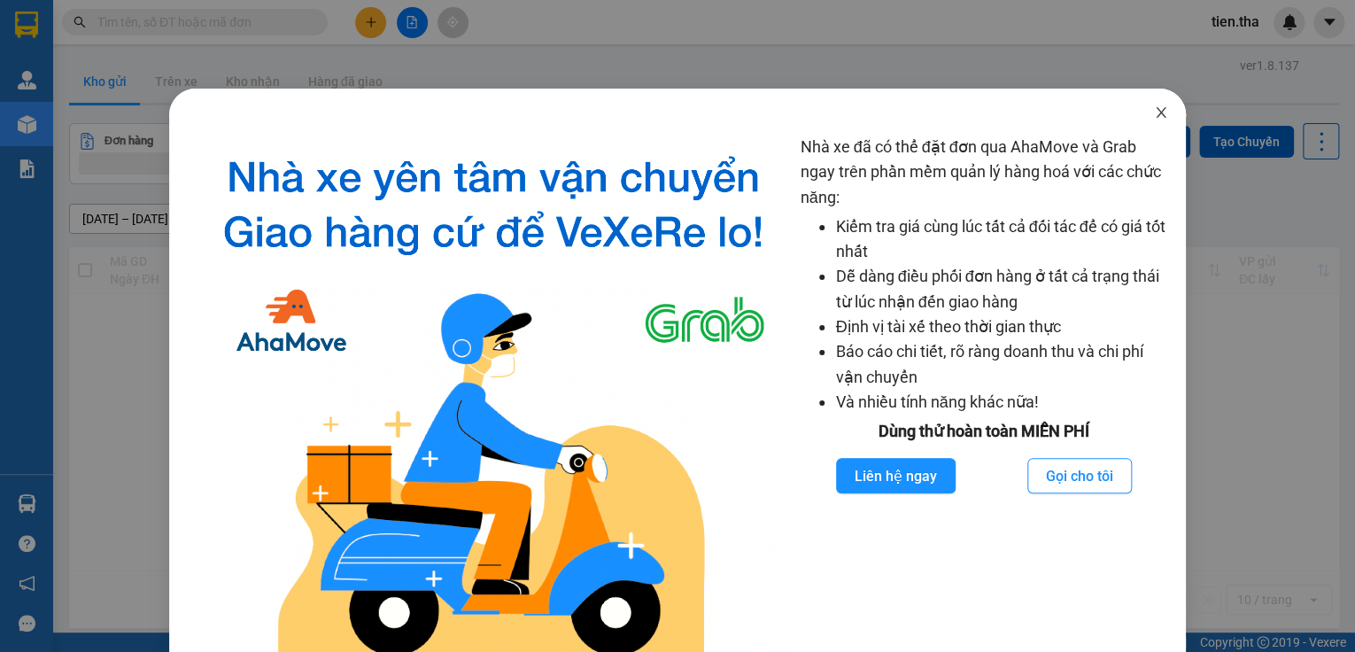
click at [1156, 110] on icon "close" at bounding box center [1161, 112] width 10 height 11
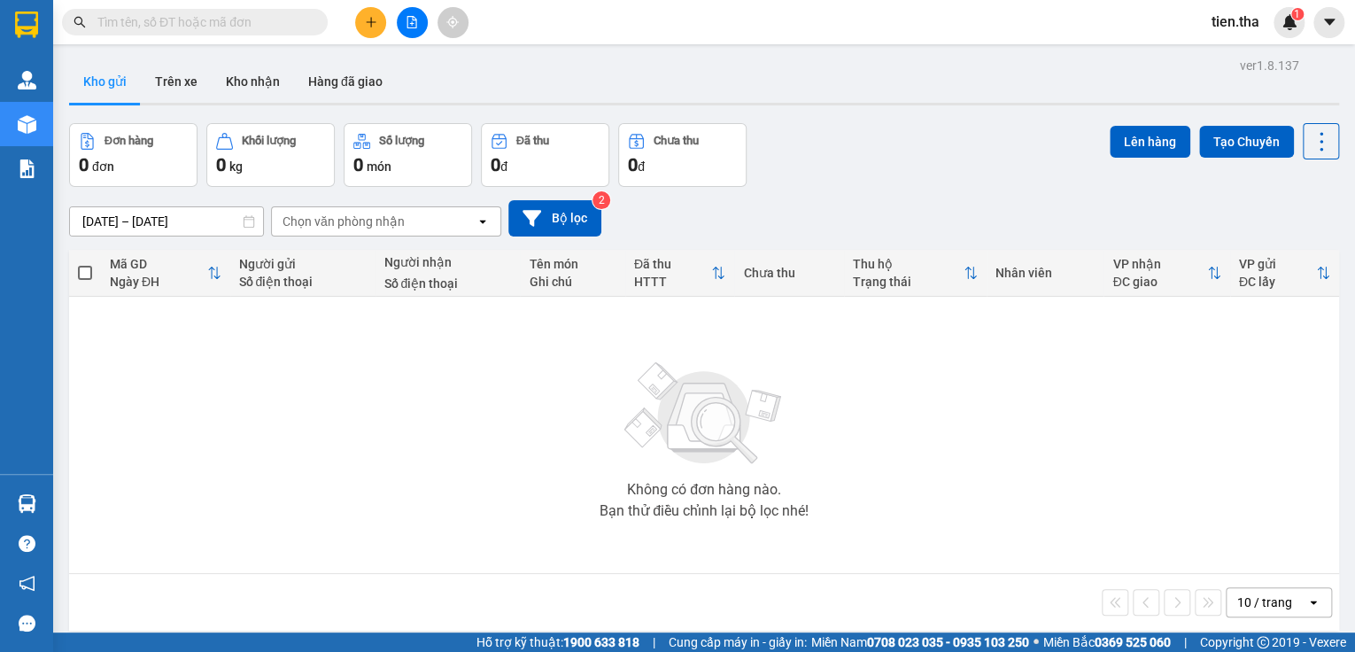
click at [378, 21] on button at bounding box center [370, 22] width 31 height 31
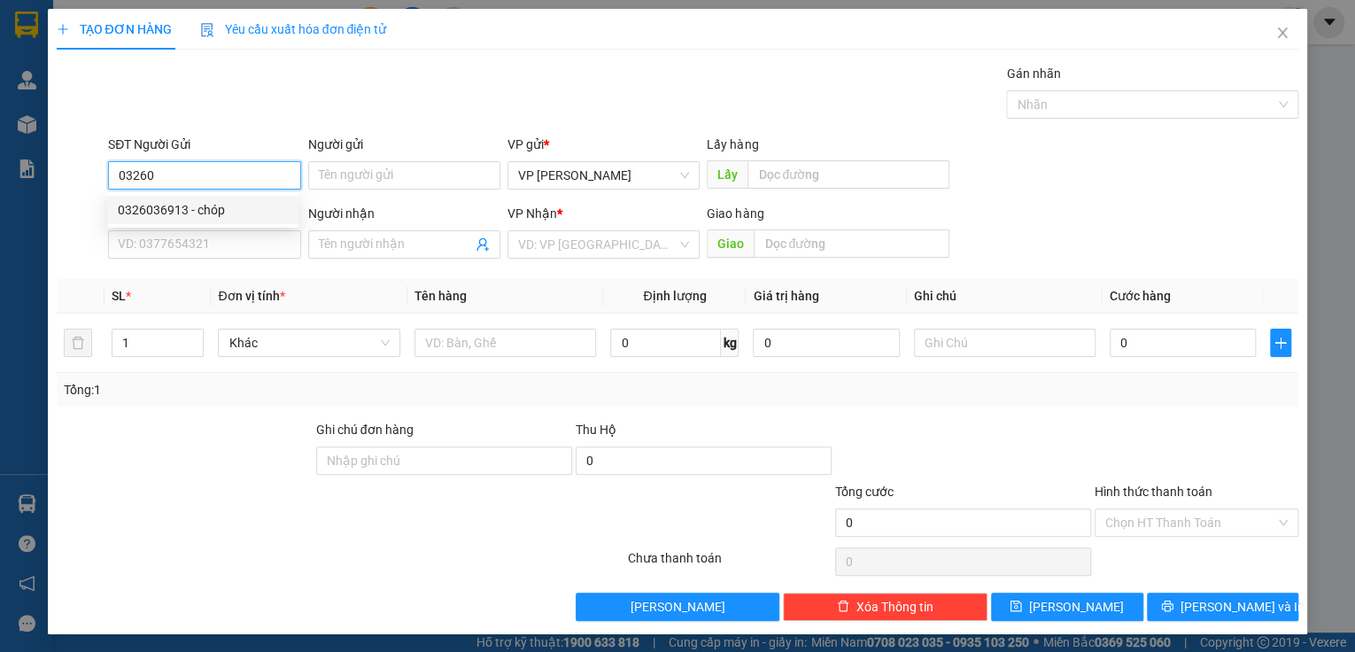
click at [260, 212] on div "0326036913 - chóp" at bounding box center [203, 209] width 170 height 19
type input "0326036913"
type input "chóp"
type input "0988293997"
type input "thoa"
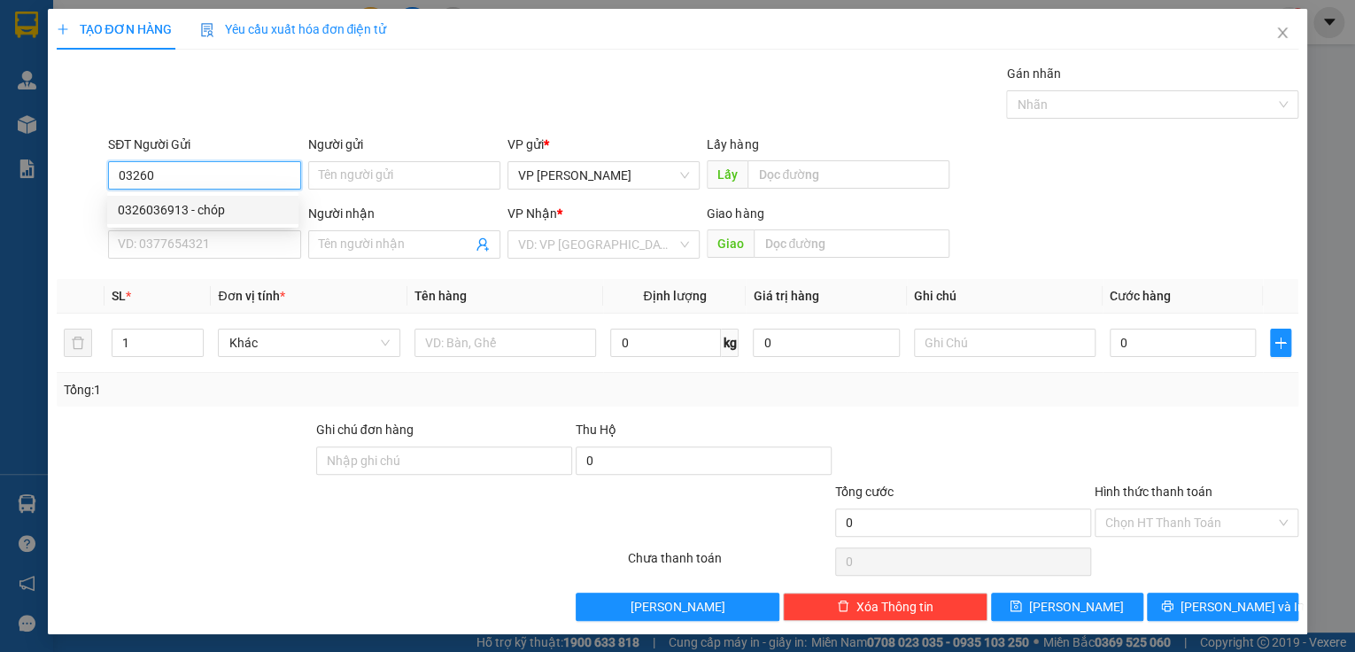
type input "nhá thờ bù chu"
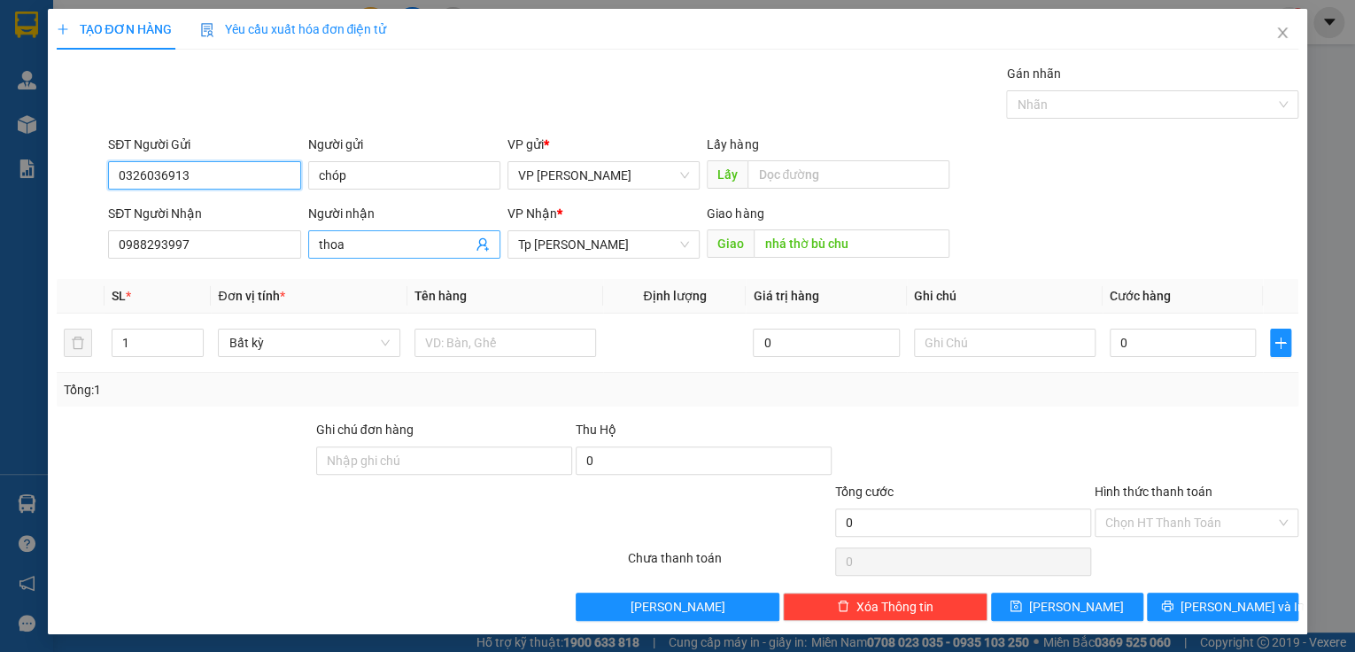
type input "0326036913"
click at [347, 246] on input "thoa" at bounding box center [395, 244] width 153 height 19
type input "t"
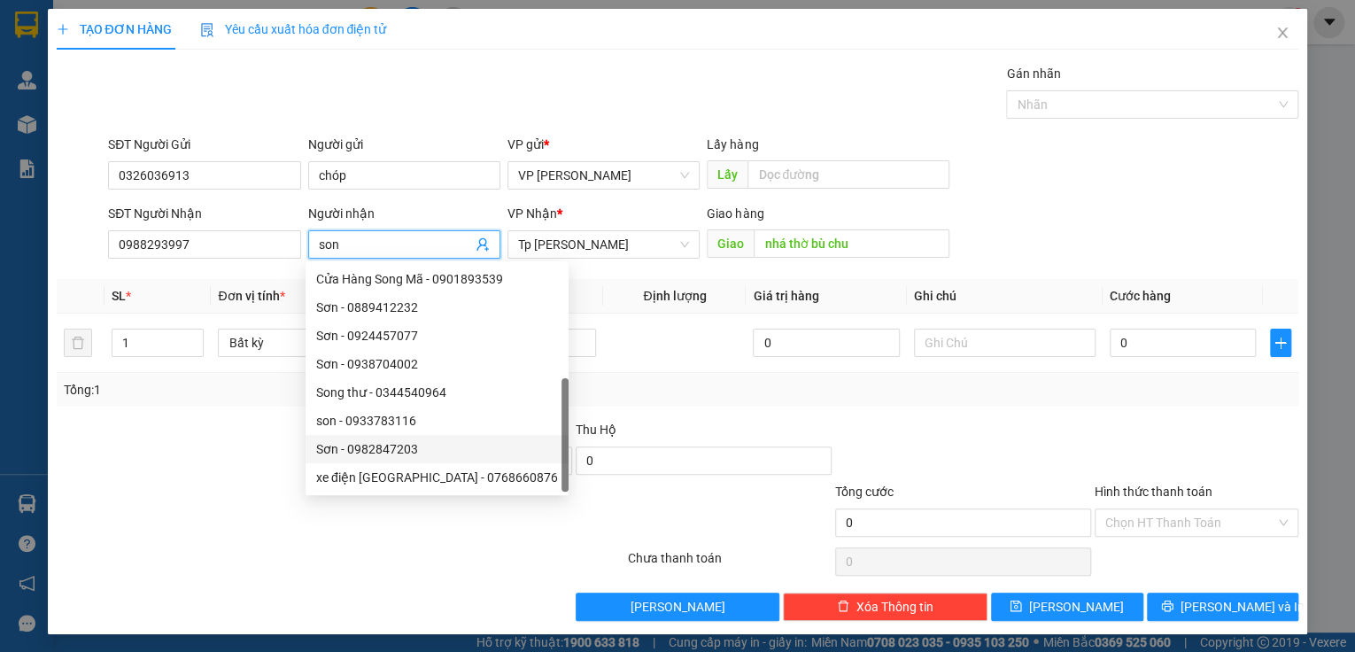
scroll to position [57, 0]
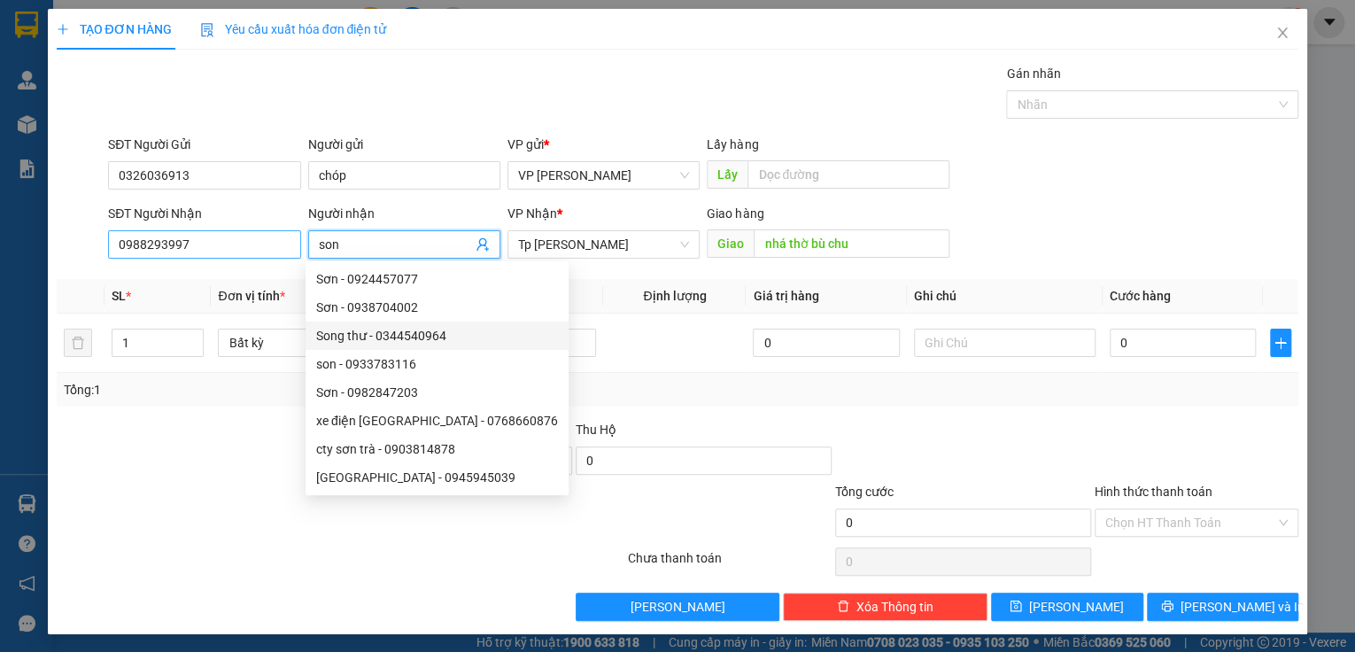
type input "son"
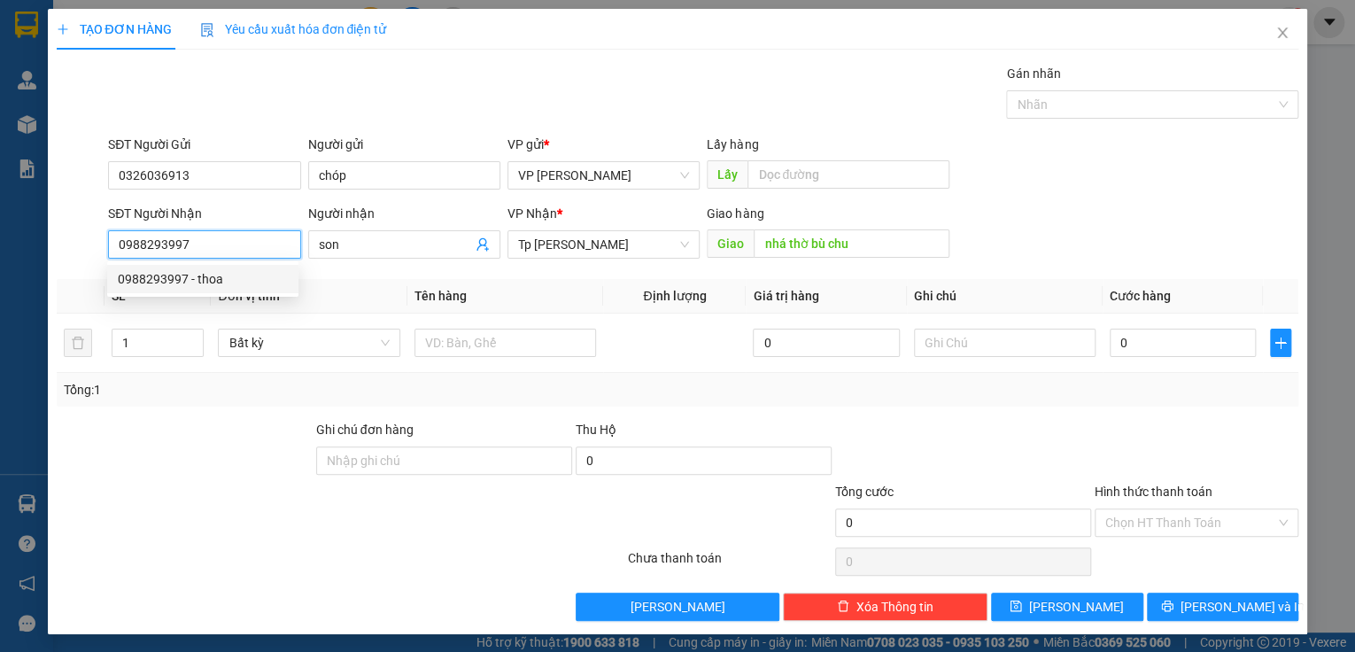
drag, startPoint x: 207, startPoint y: 241, endPoint x: 100, endPoint y: 254, distance: 108.0
click at [100, 254] on div "SĐT Người Nhận 0988293997 Người nhận son VP Nhận * Tp Hồ Chí Minh Giao hàng Gia…" at bounding box center [678, 235] width 1246 height 62
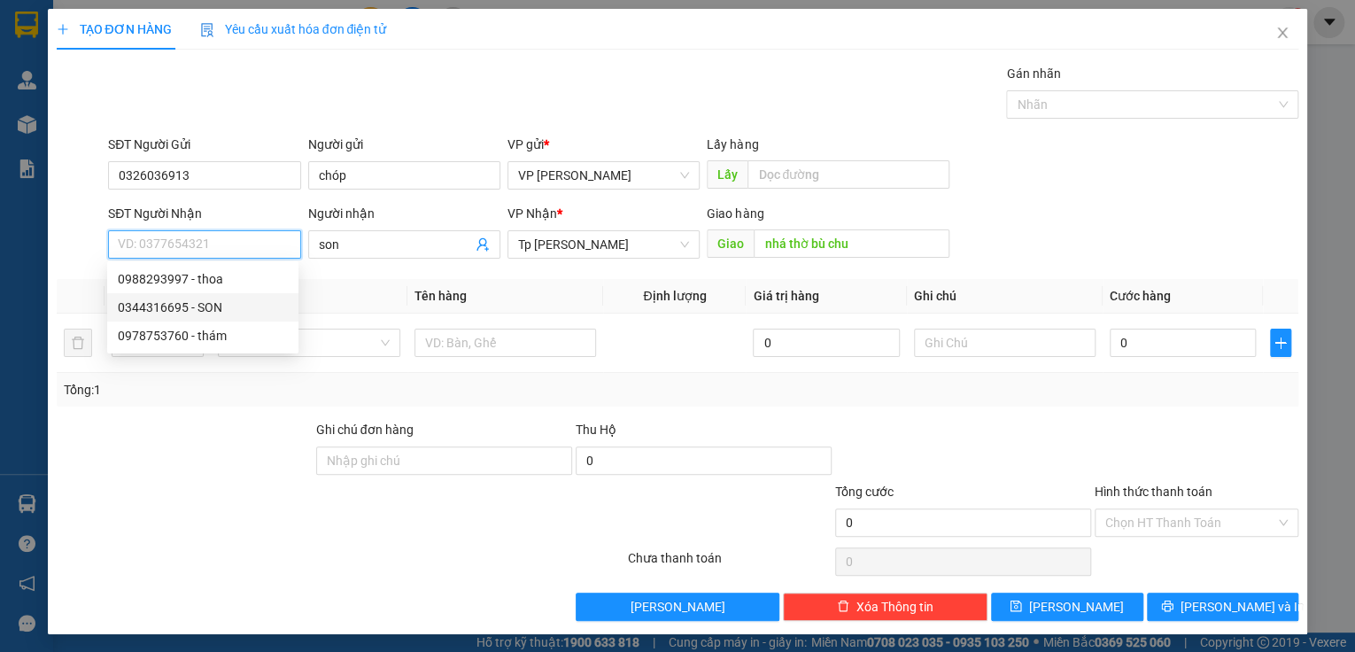
click at [190, 309] on div "0344316695 - SON" at bounding box center [203, 307] width 170 height 19
type input "0344316695"
type input "SON"
type input "AMATA"
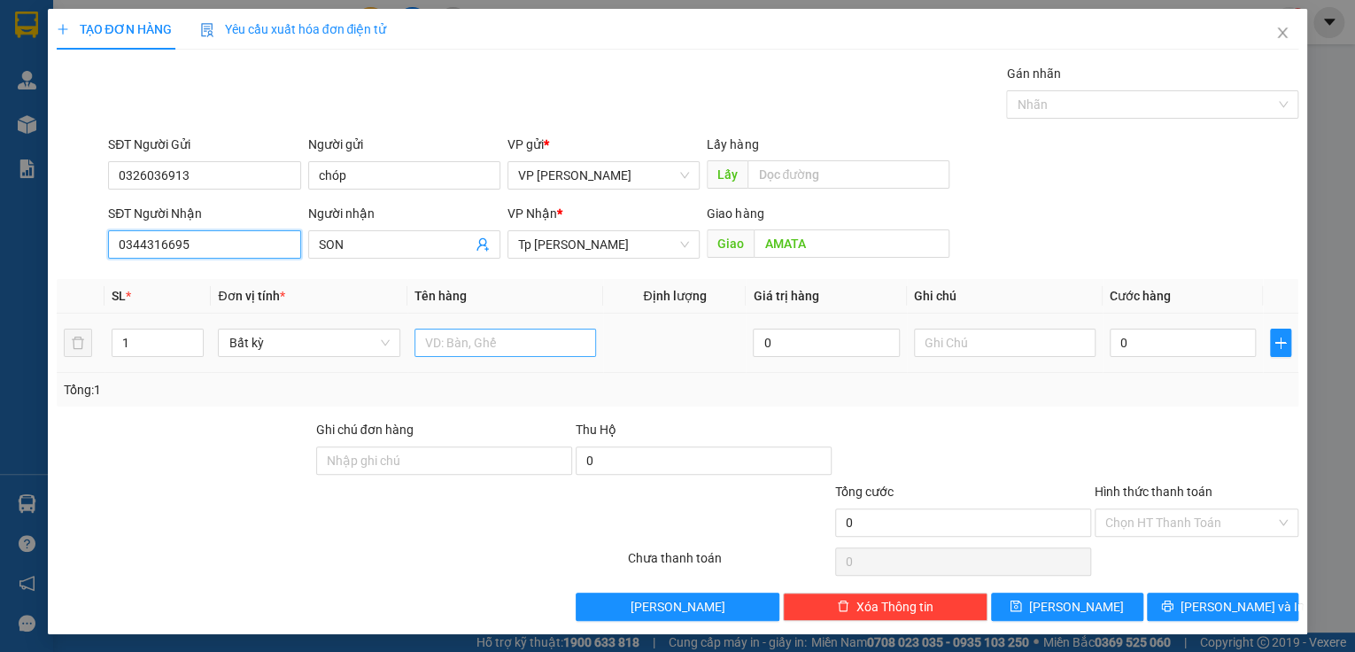
type input "0344316695"
click at [465, 340] on input "text" at bounding box center [506, 343] width 182 height 28
type input "1T xám chả cá"
type input "5"
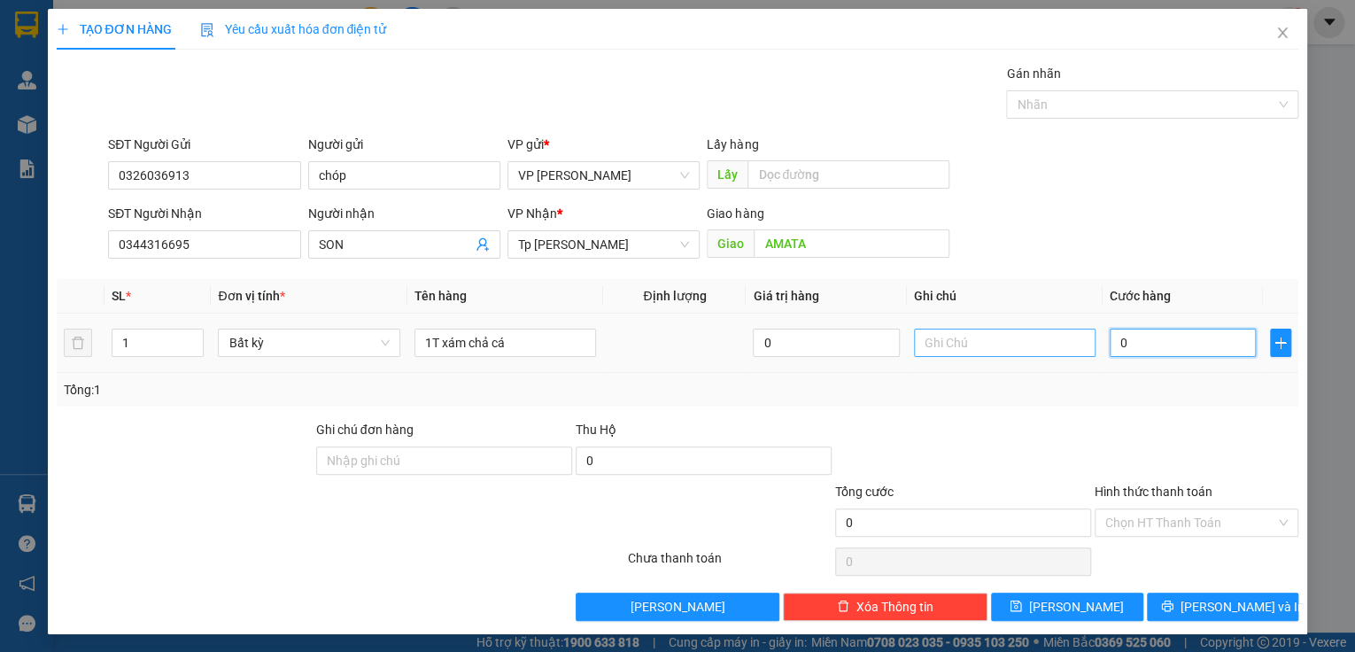
type input "5"
type input "50"
type input "50.000"
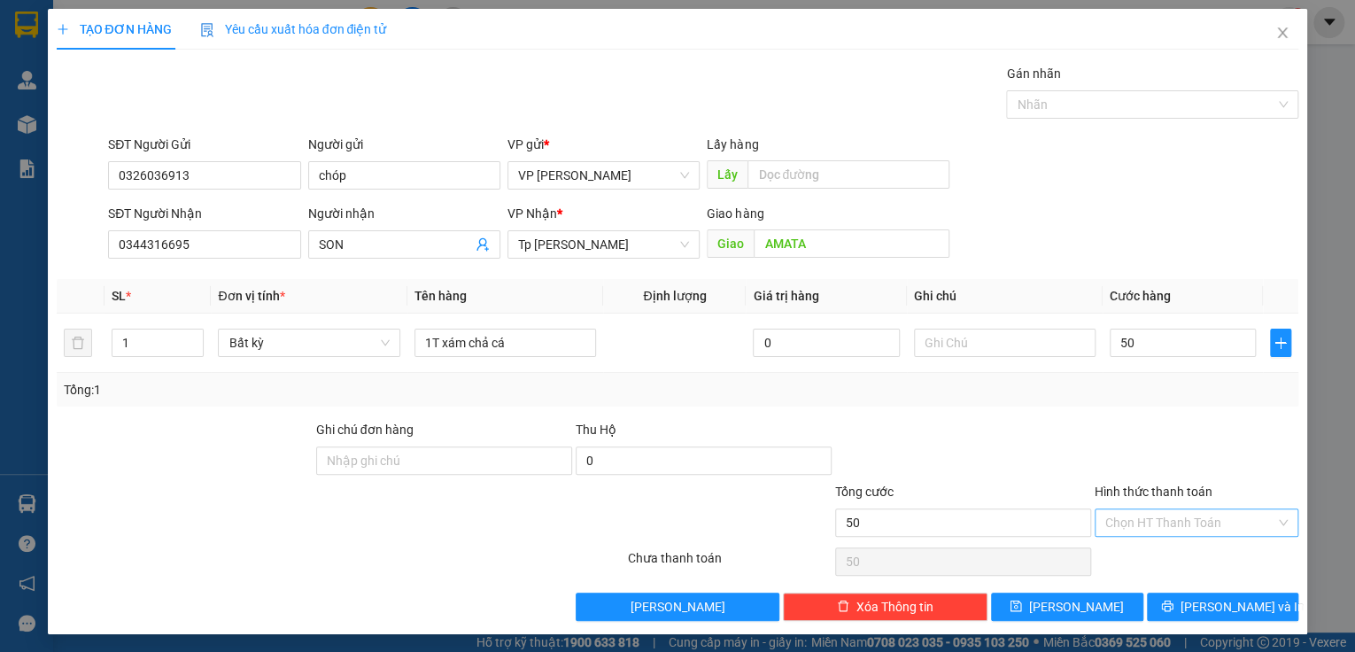
type input "50.000"
click at [1169, 521] on input "Hình thức thanh toán" at bounding box center [1190, 522] width 170 height 27
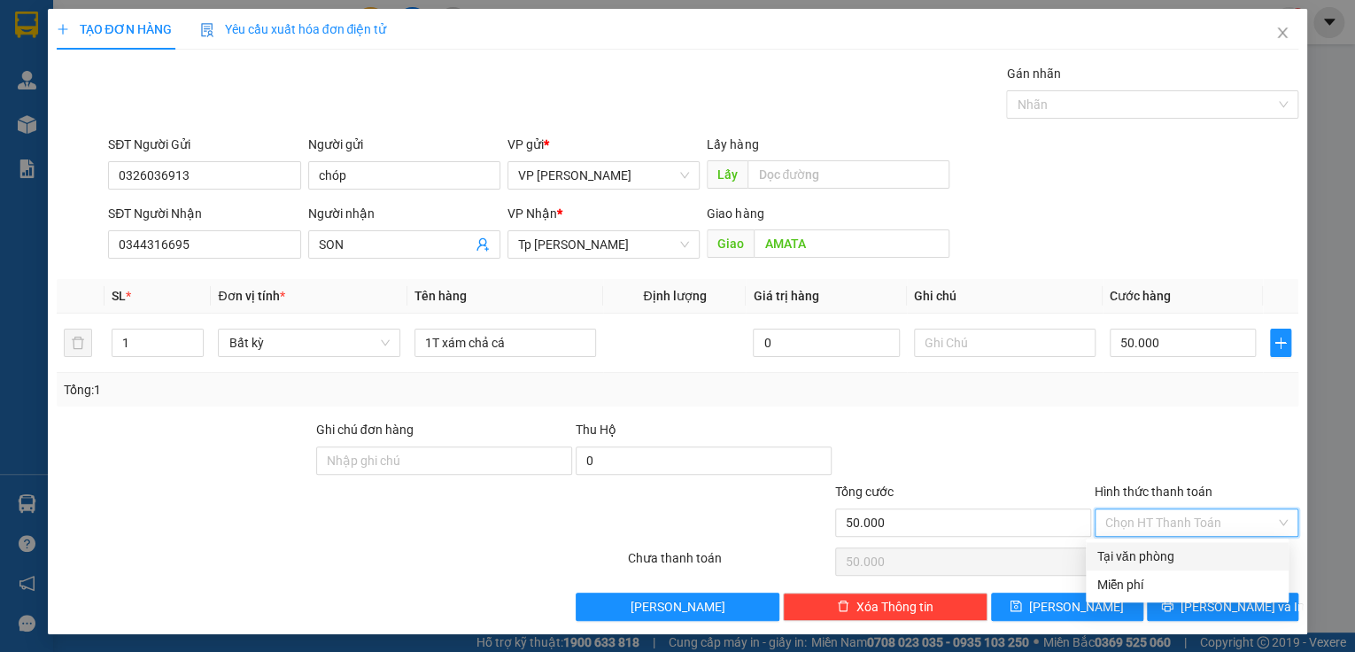
drag, startPoint x: 1169, startPoint y: 555, endPoint x: 1199, endPoint y: 578, distance: 37.9
click at [1171, 555] on div "Tại văn phòng" at bounding box center [1188, 556] width 182 height 19
type input "0"
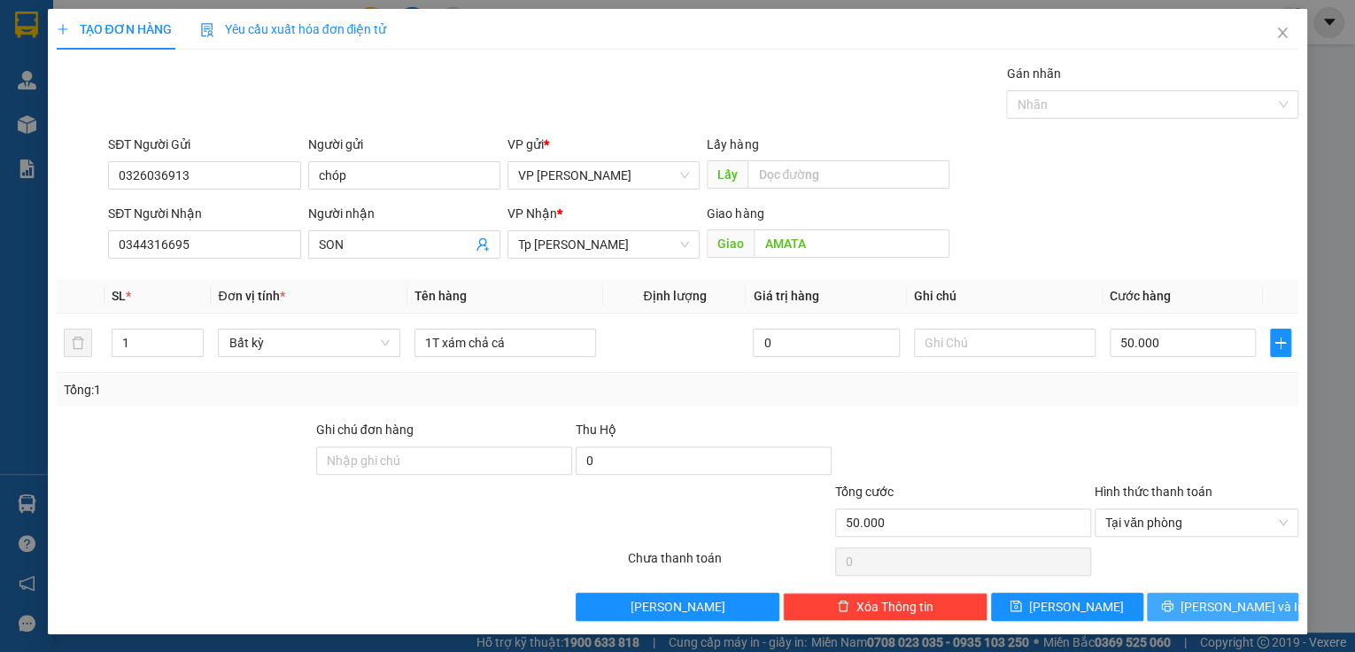
click at [1212, 602] on span "[PERSON_NAME] và In" at bounding box center [1243, 606] width 124 height 19
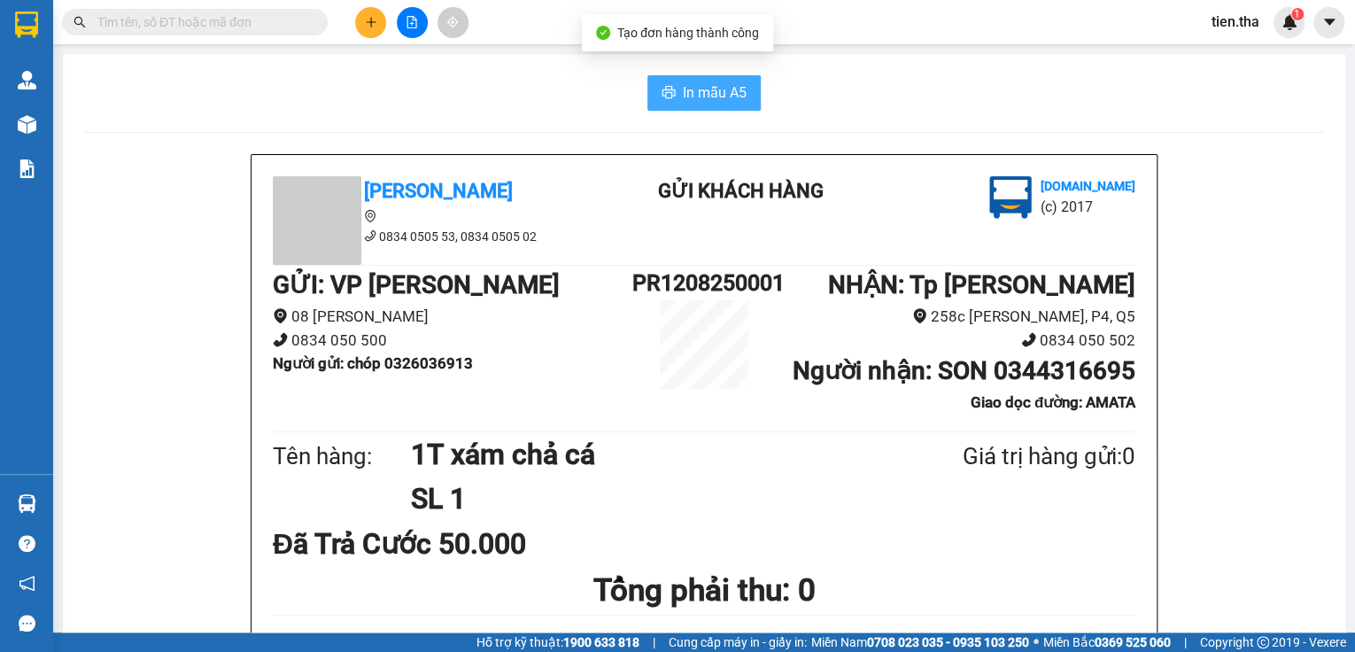
click at [714, 91] on span "In mẫu A5" at bounding box center [715, 92] width 64 height 22
